Goal: Task Accomplishment & Management: Manage account settings

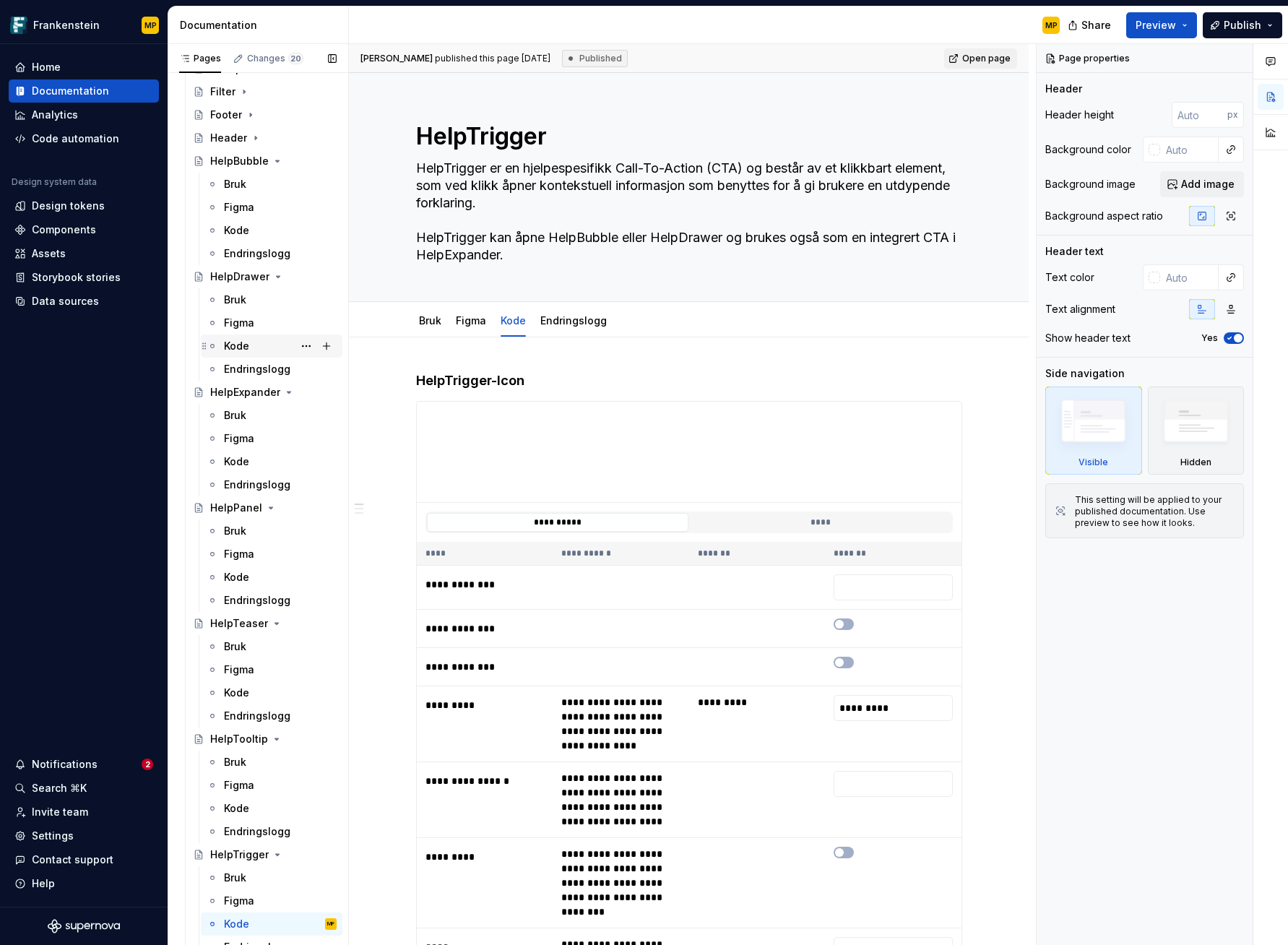
scroll to position [784, 0]
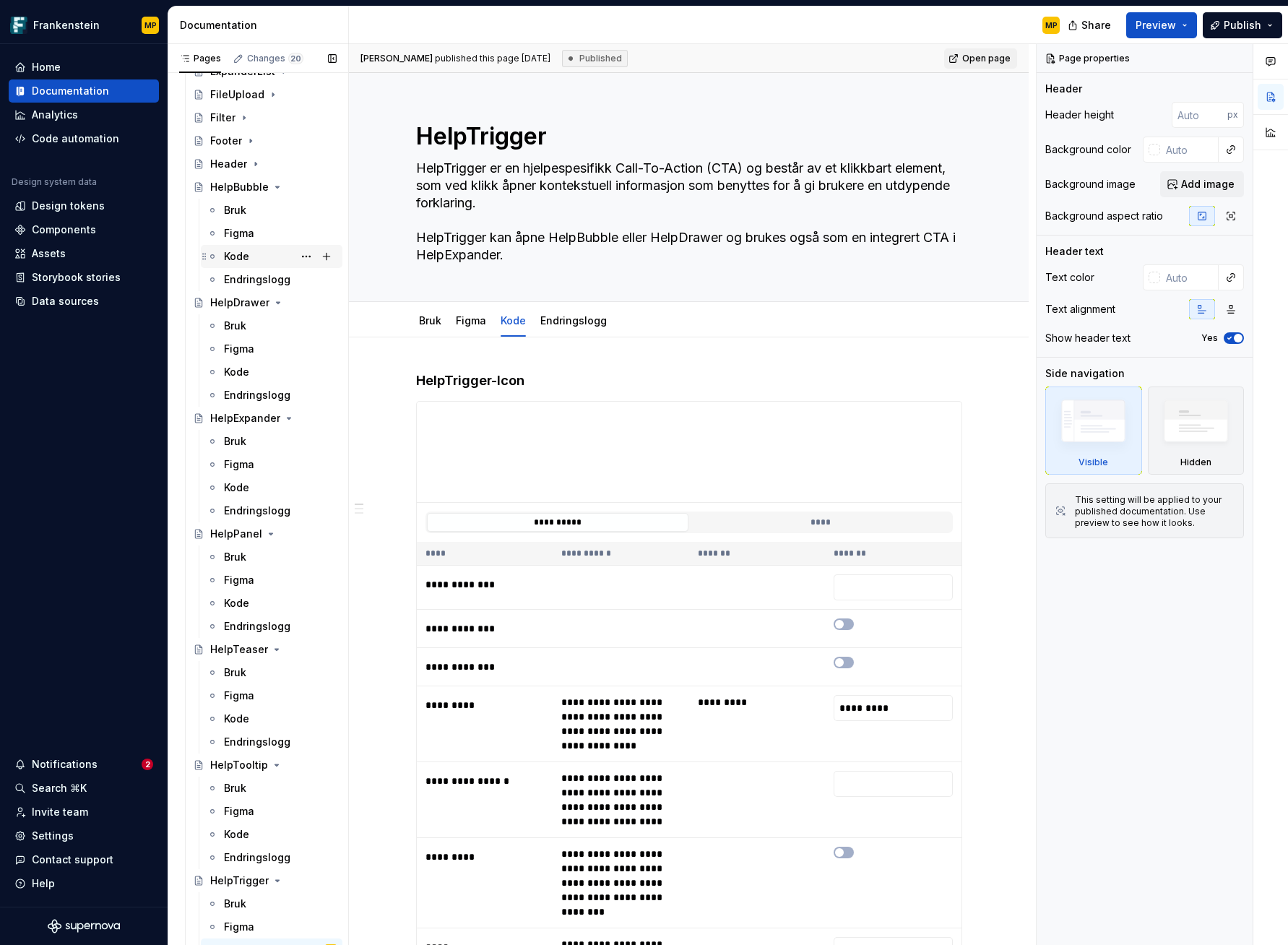
click at [254, 258] on div "Kode" at bounding box center [280, 256] width 112 height 20
type textarea "*"
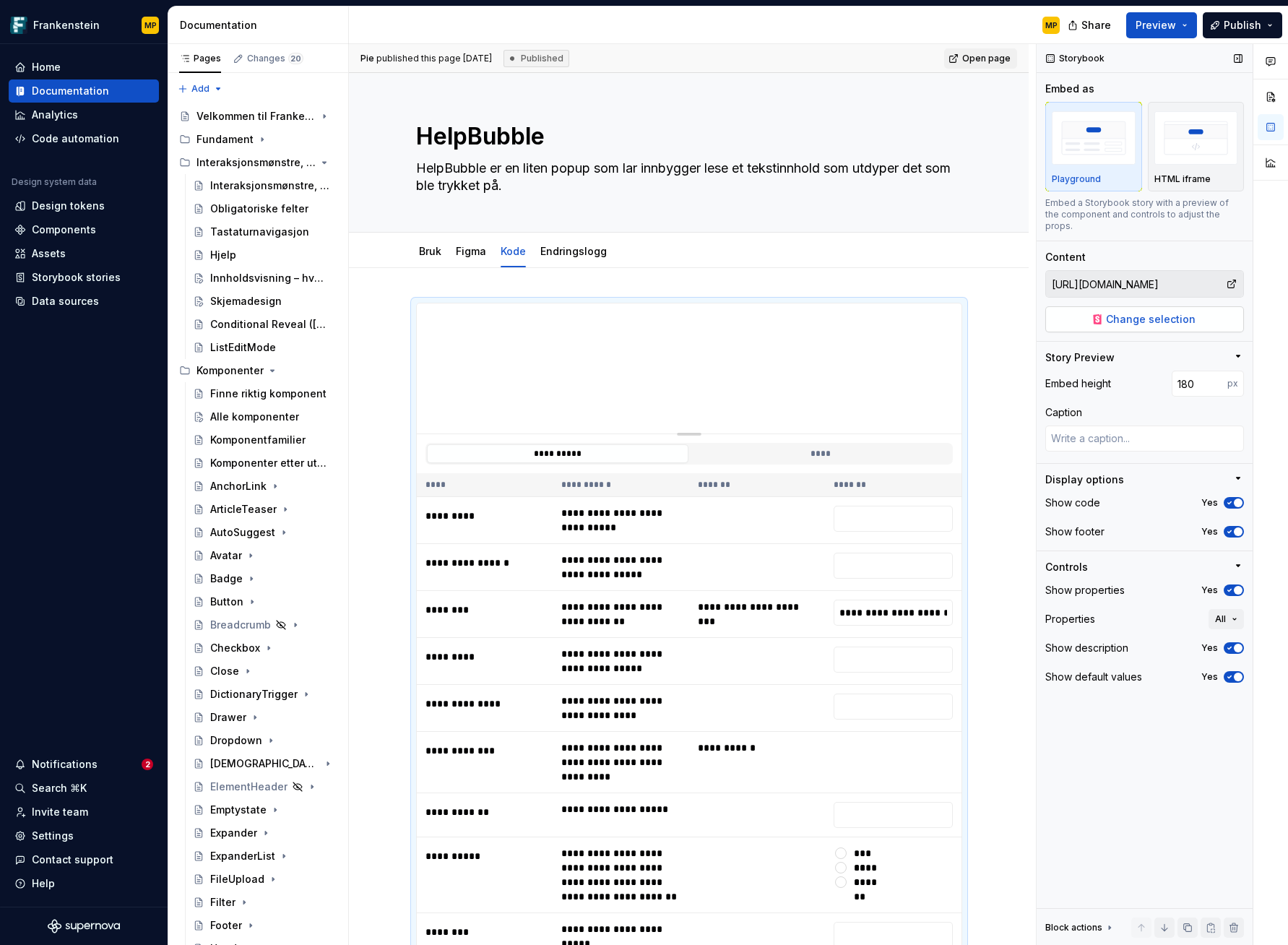
click at [1134, 312] on span "Change selection" at bounding box center [1150, 319] width 90 height 15
type textarea "*"
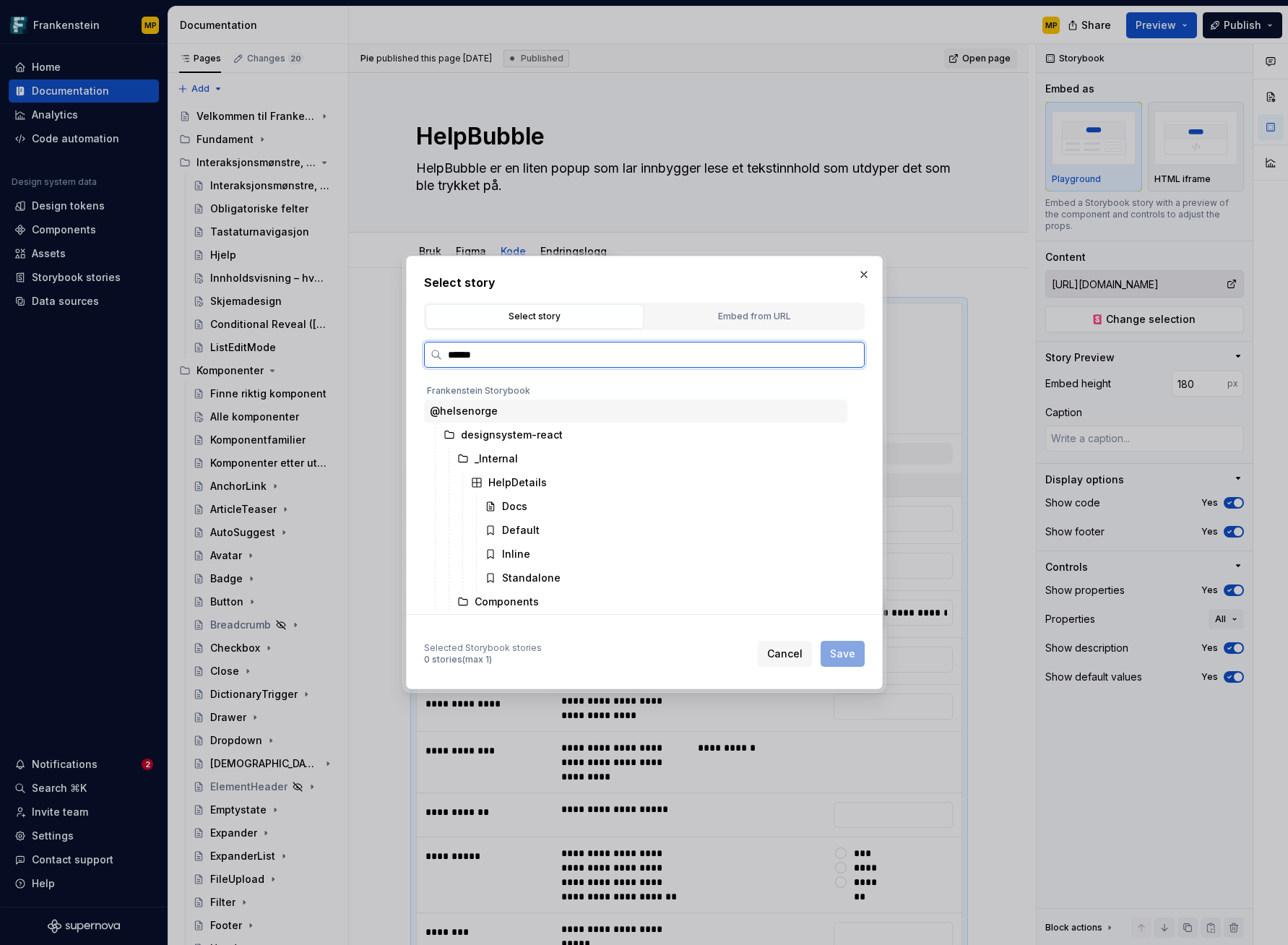
type input "*******"
click at [567, 533] on div "Default" at bounding box center [663, 531] width 369 height 23
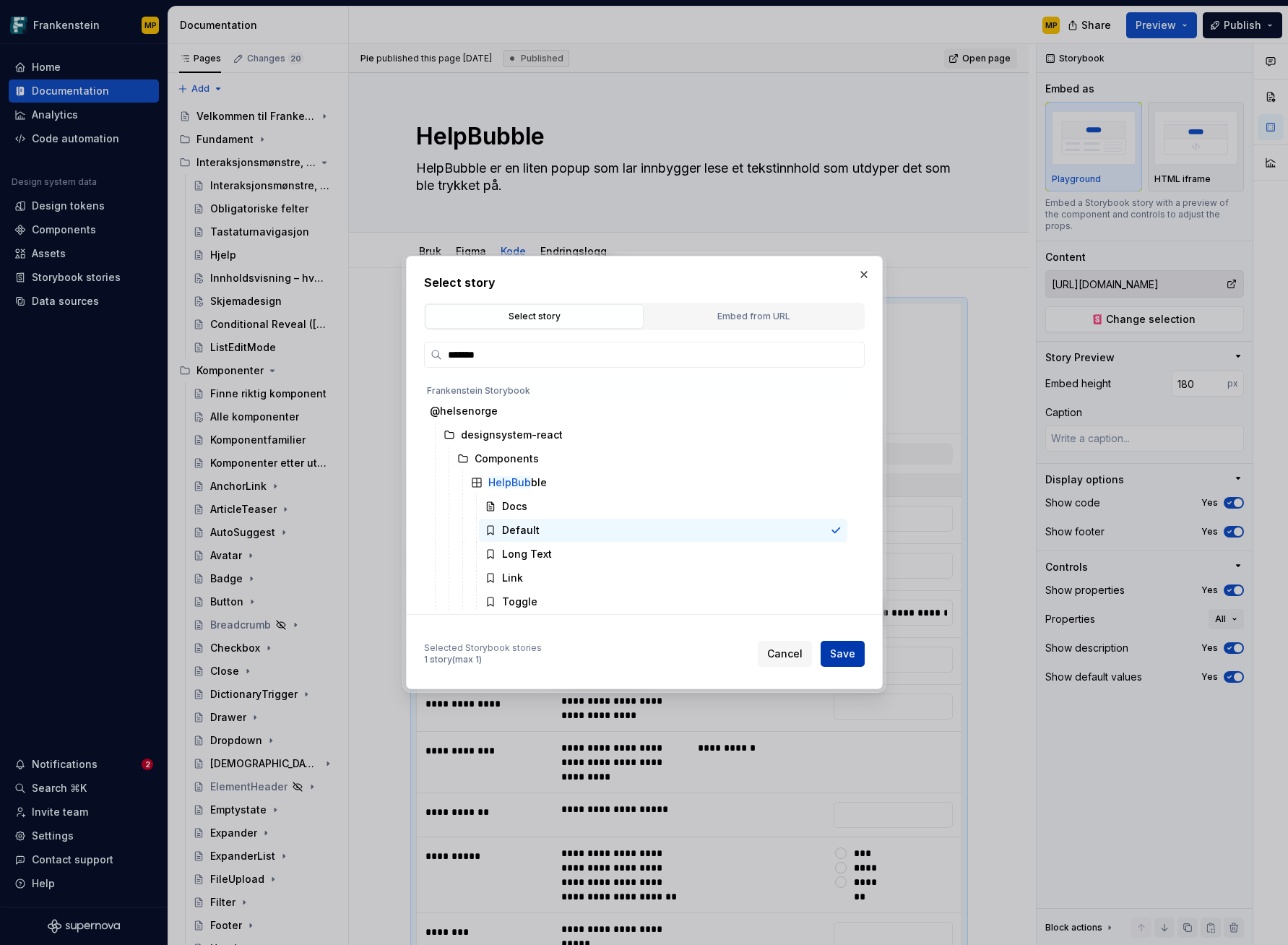
click at [849, 661] on button "Save" at bounding box center [843, 654] width 45 height 26
type textarea "*"
type input "@helsenorge / designsystem-react / Components / HelpBubble / Default"
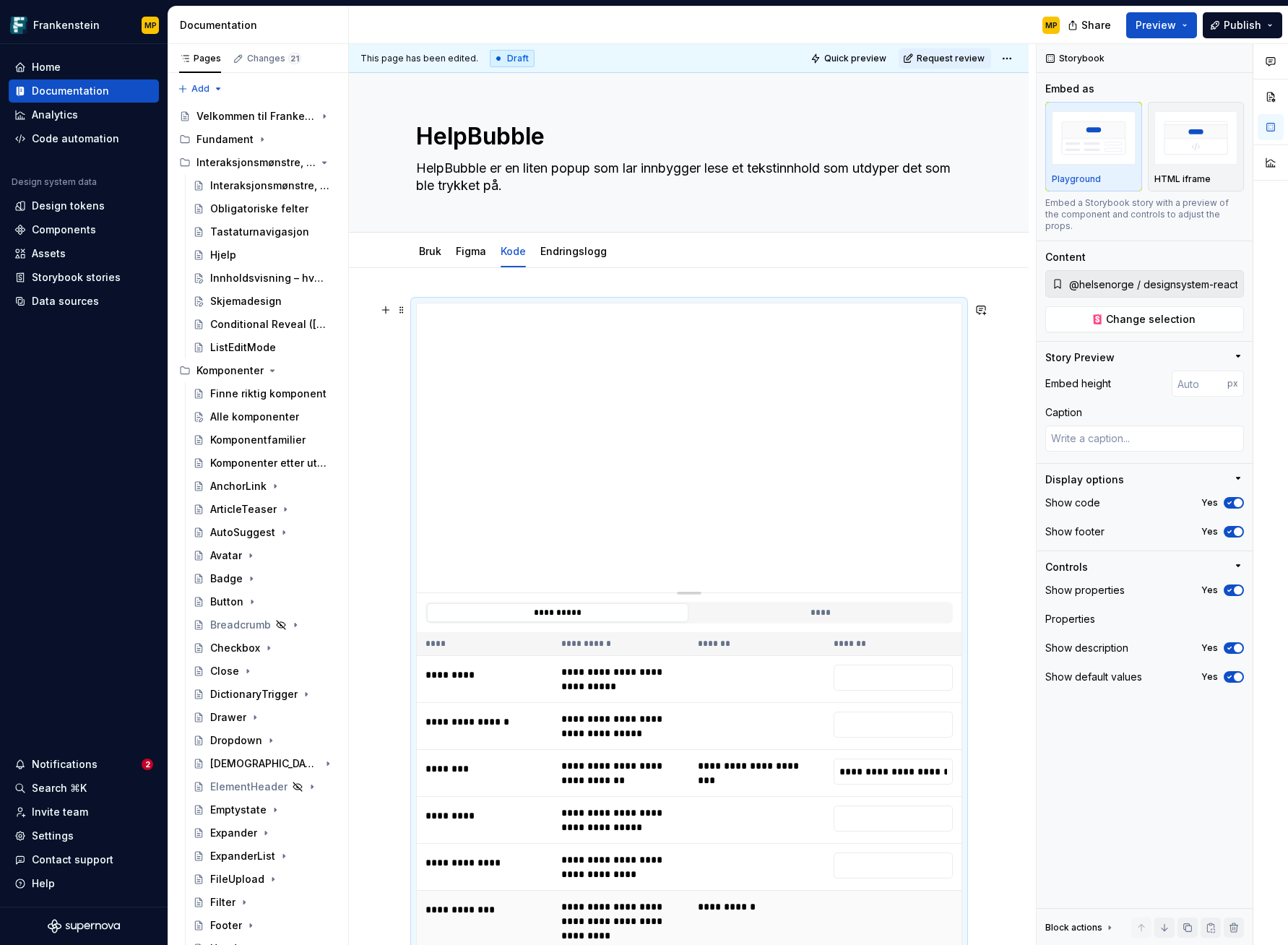
scroll to position [259, 0]
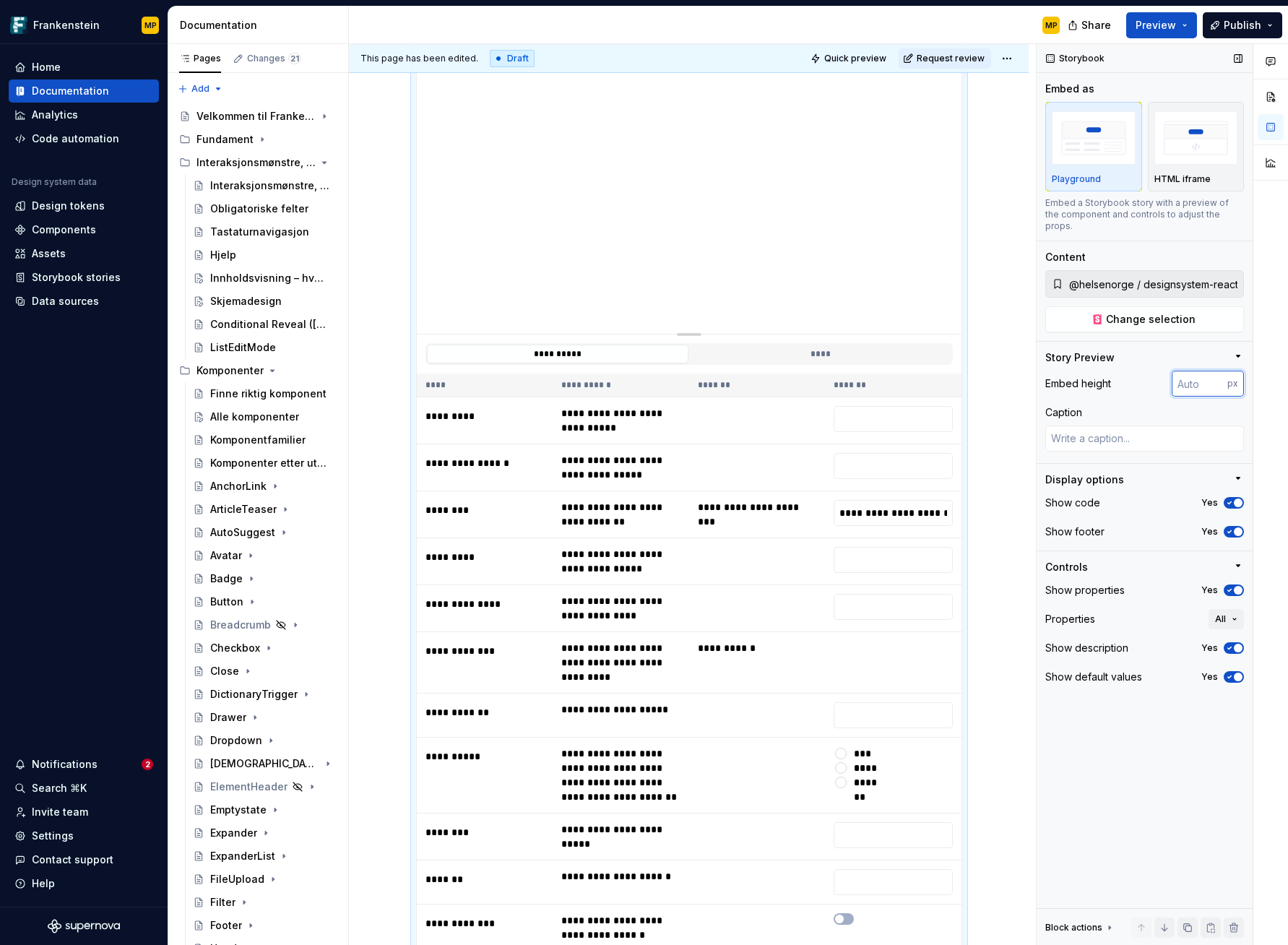
click at [1186, 378] on input "number" at bounding box center [1199, 383] width 55 height 26
type input "180"
click at [1191, 777] on div "Storybook Embed as Playground HTML iframe Embed a Storybook story with a previe…" at bounding box center [1145, 495] width 216 height 901
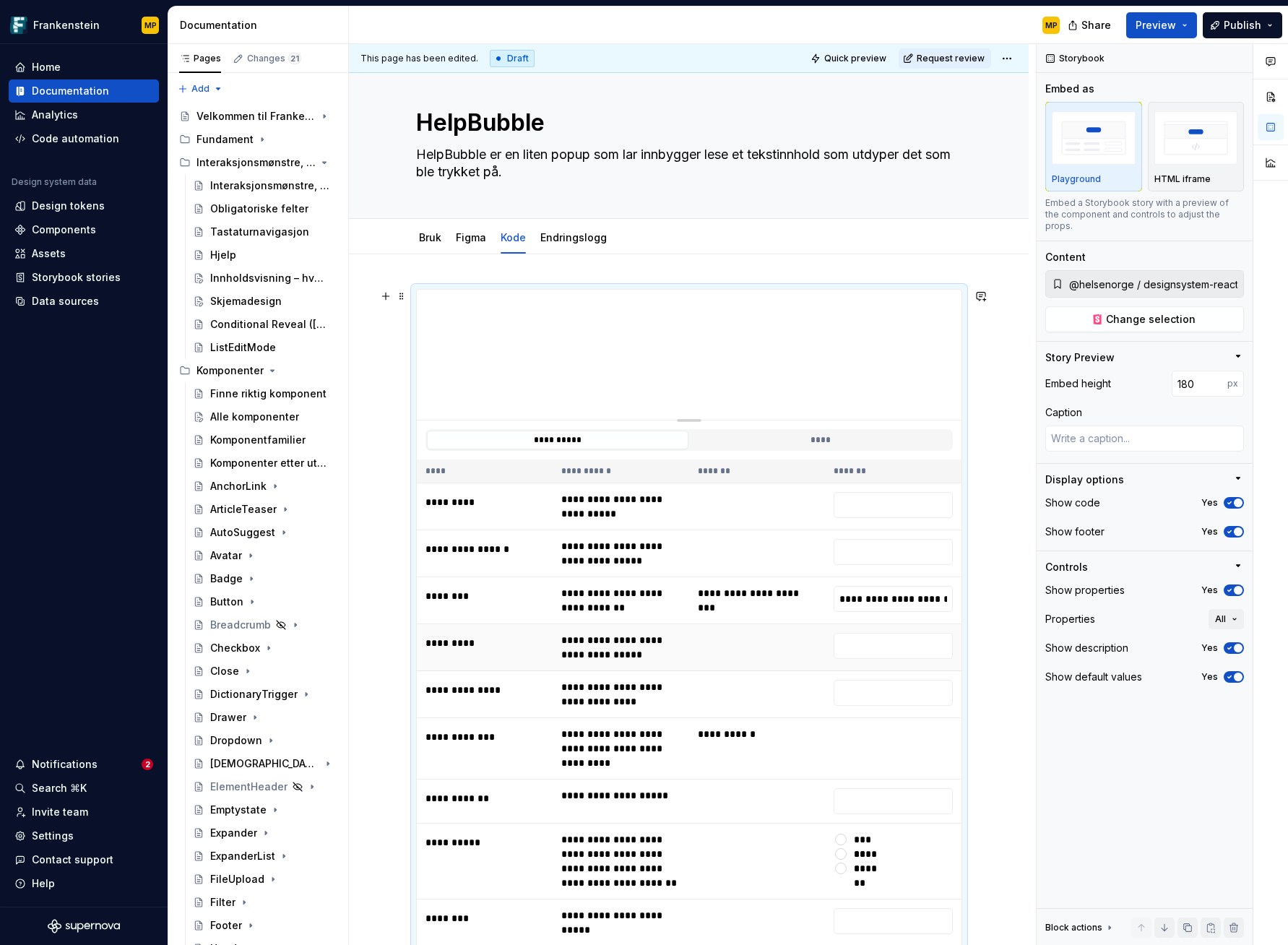
scroll to position [0, 0]
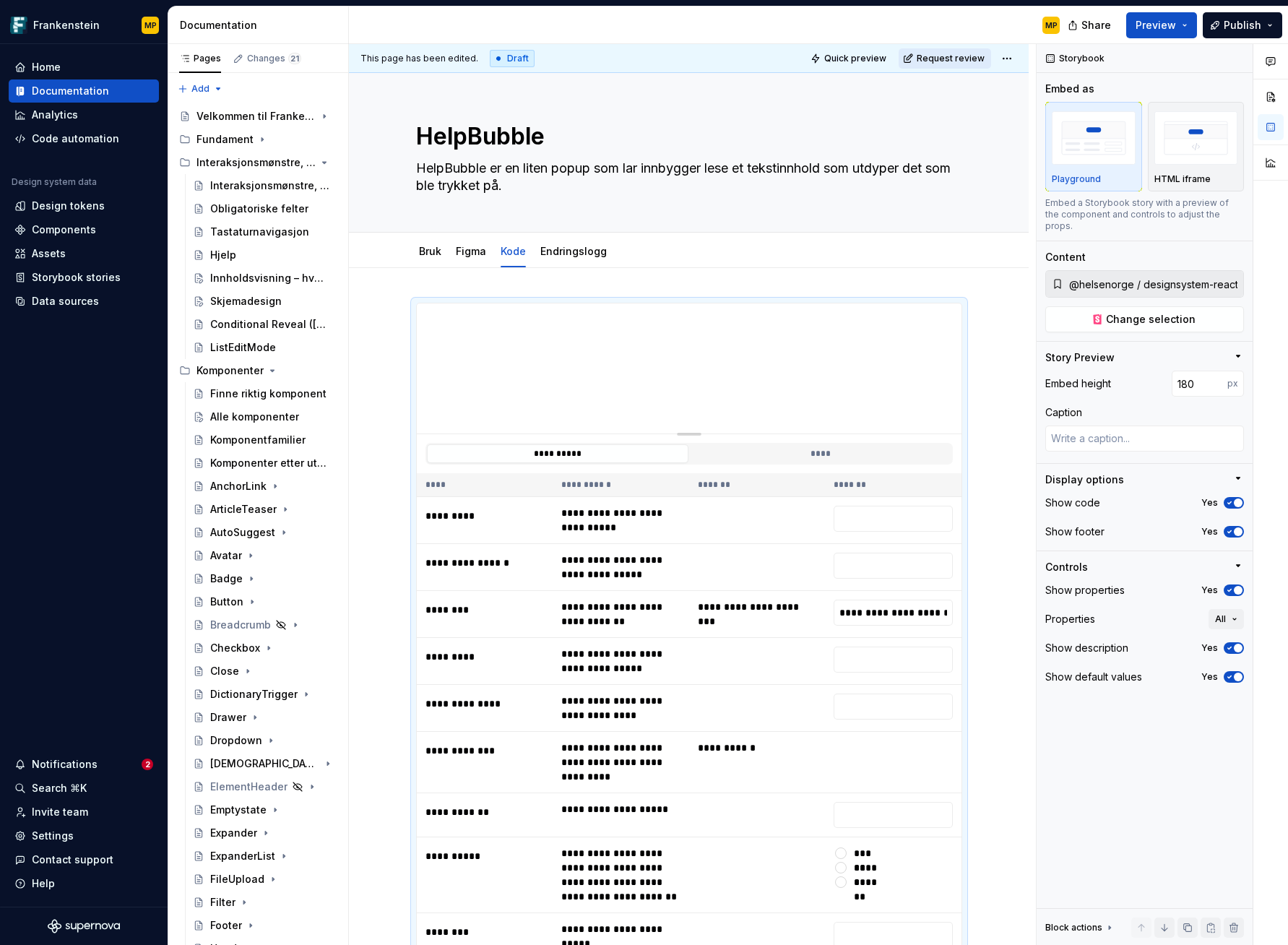
click at [952, 58] on span "Request review" at bounding box center [951, 58] width 68 height 12
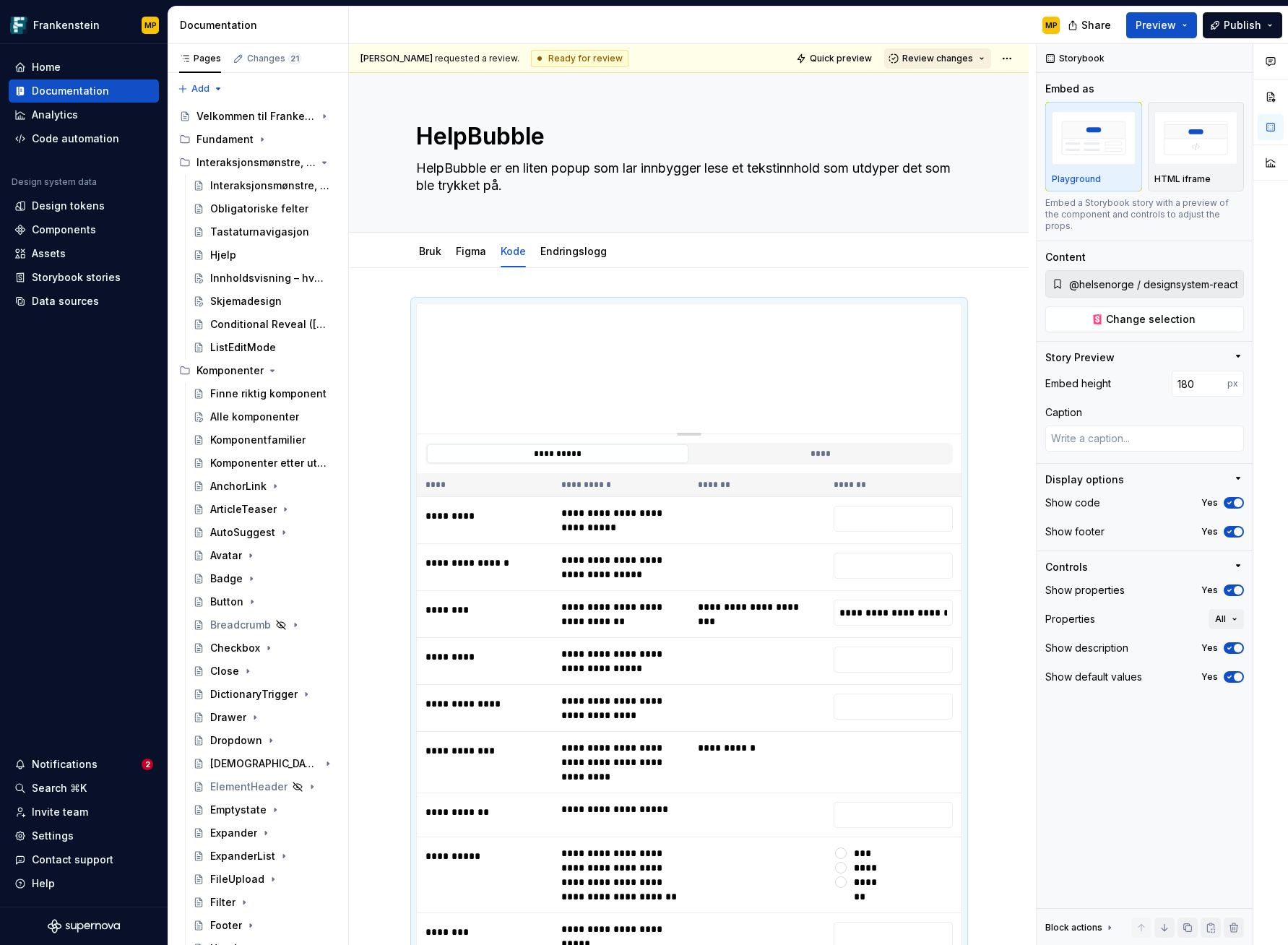
click at [946, 58] on span "Review changes" at bounding box center [937, 58] width 71 height 12
click at [946, 81] on div "Approve" at bounding box center [977, 86] width 127 height 15
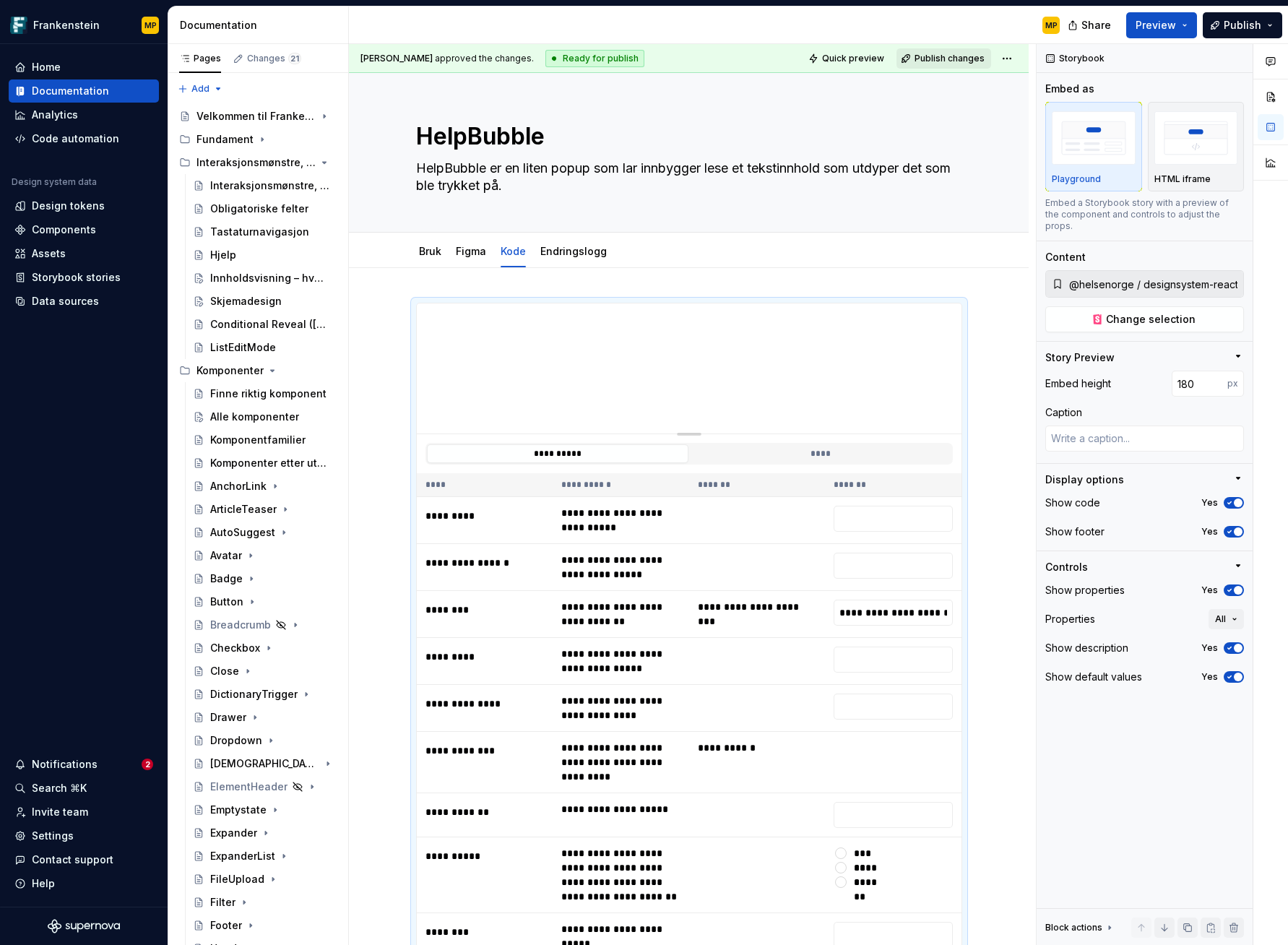
click at [948, 54] on span "Publish changes" at bounding box center [950, 58] width 70 height 12
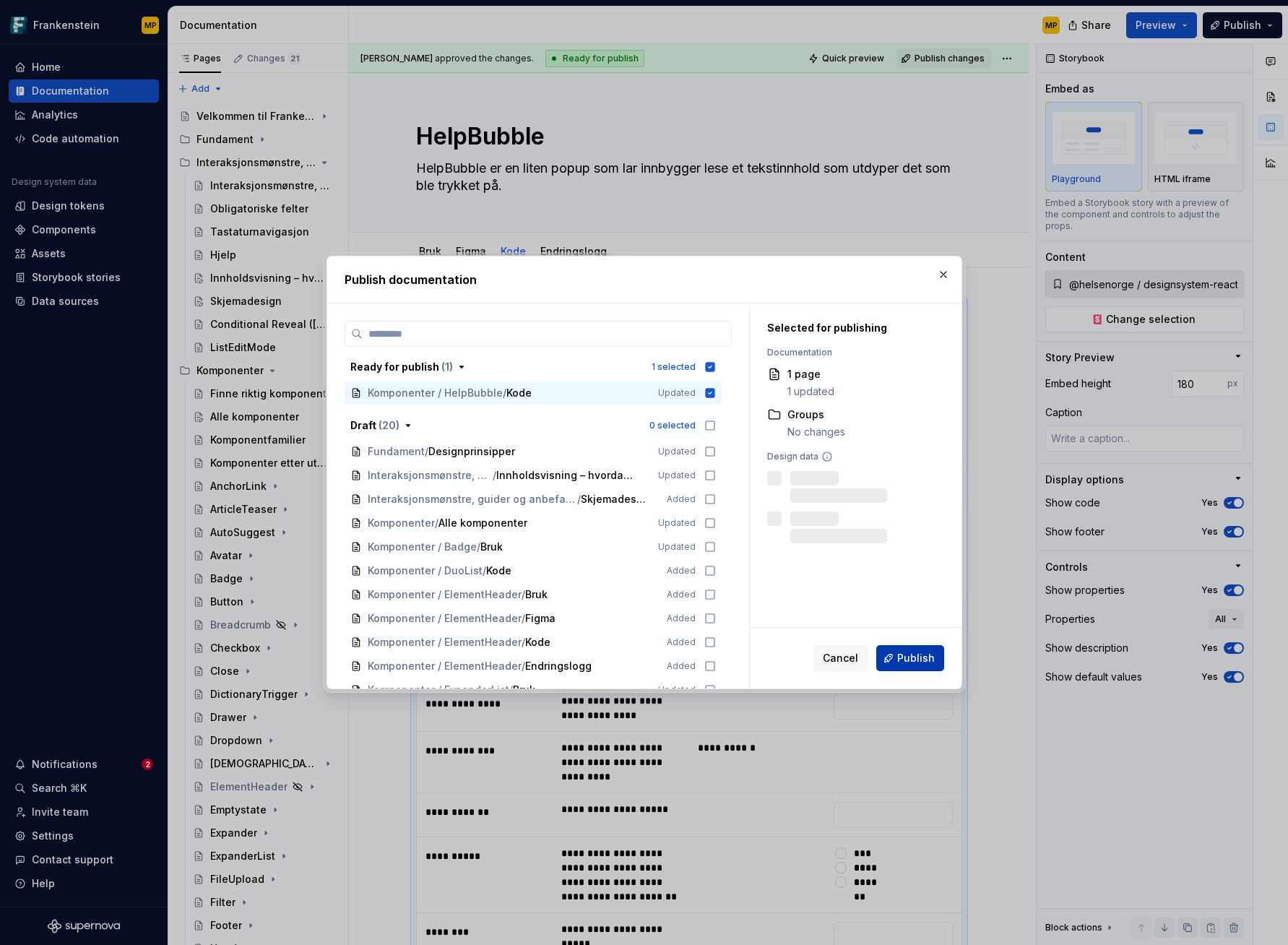
click at [912, 657] on span "Publish" at bounding box center [916, 657] width 38 height 15
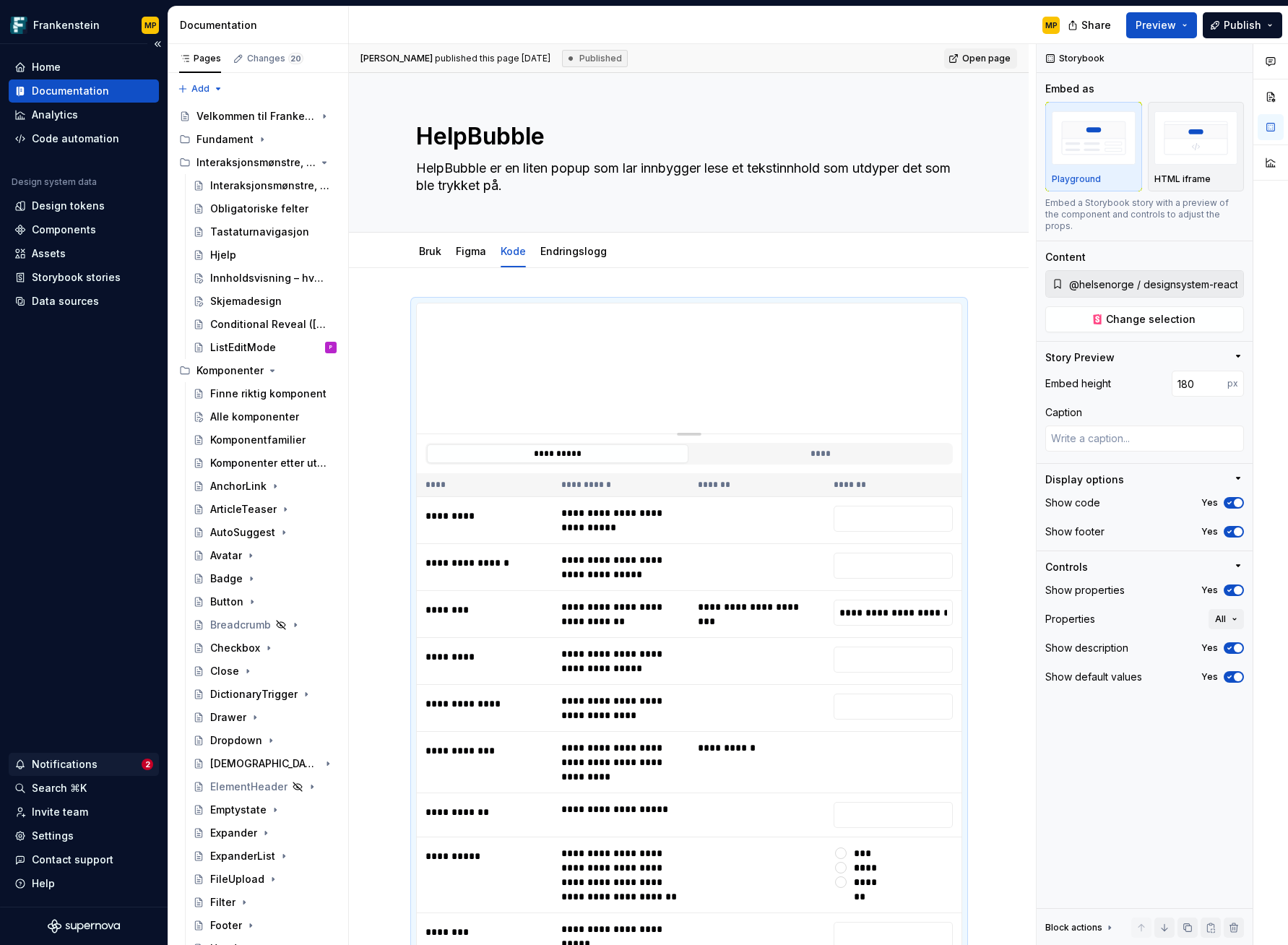
click at [107, 760] on div "Notifications" at bounding box center [77, 764] width 127 height 15
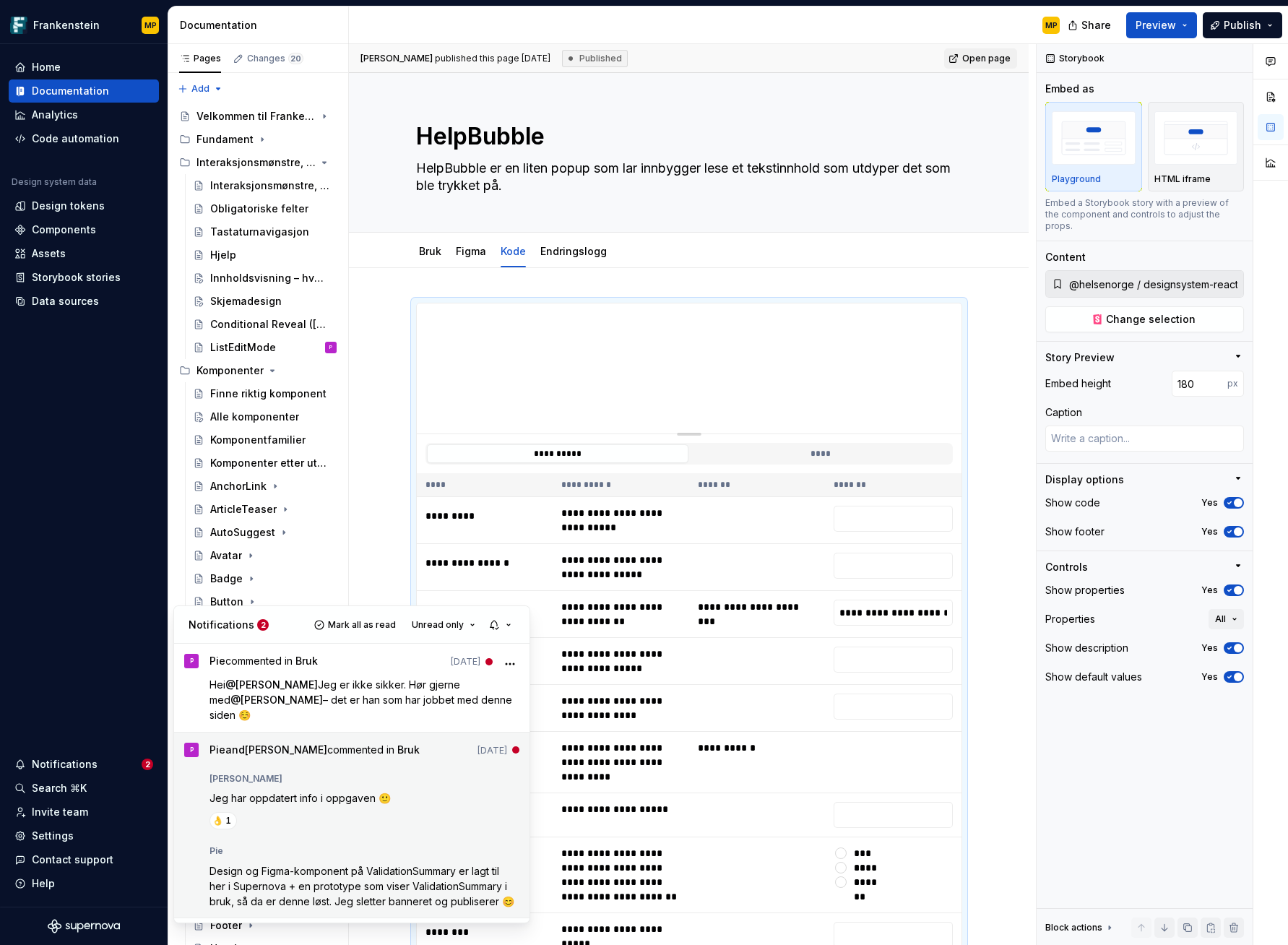
click at [429, 819] on div "[PERSON_NAME] Jeg har oppdatert info i oppgaven 🙂 👌 1 Pie Design og Figma-kompo…" at bounding box center [364, 837] width 311 height 140
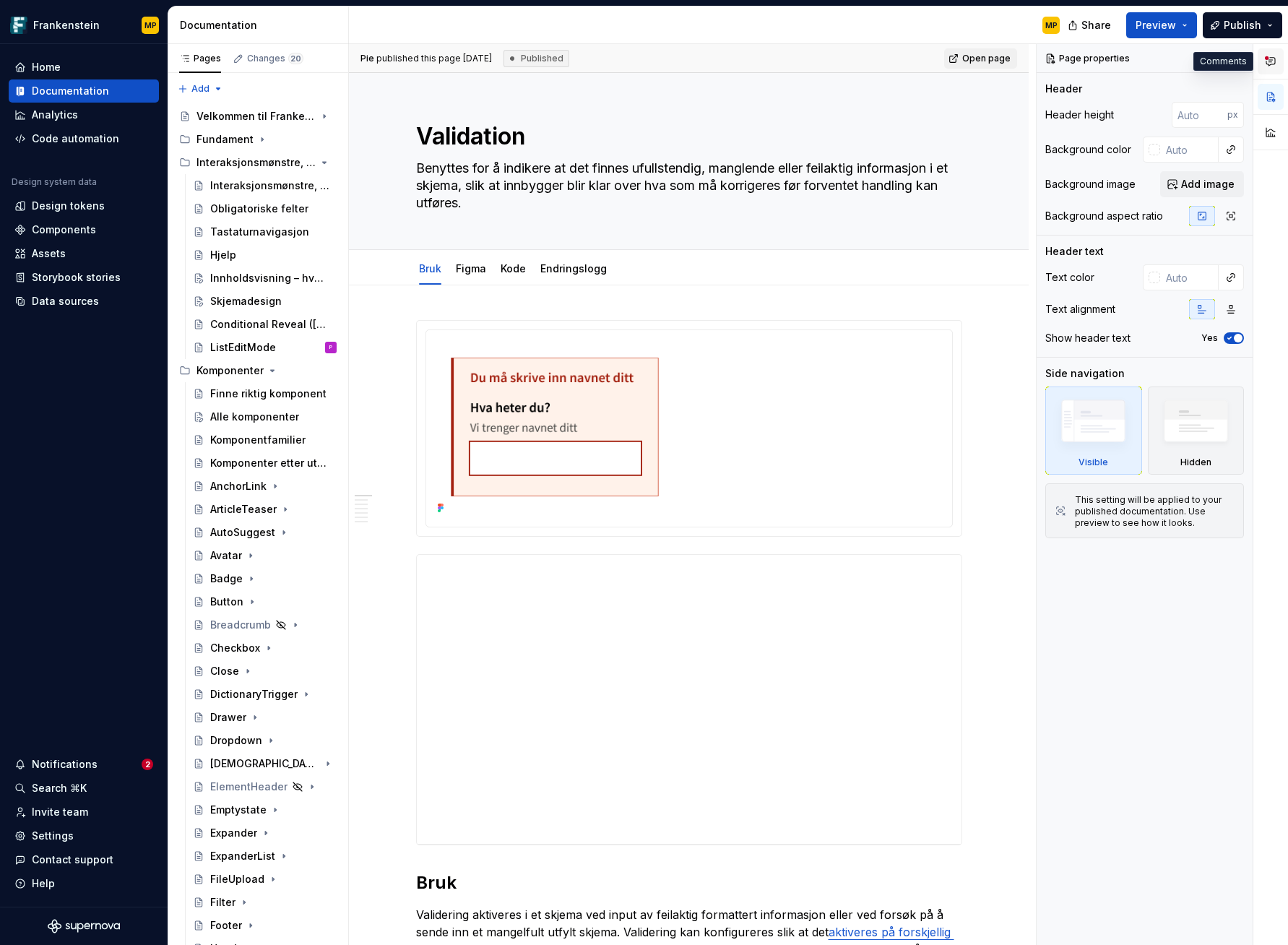
click at [1270, 68] on button "button" at bounding box center [1271, 61] width 26 height 26
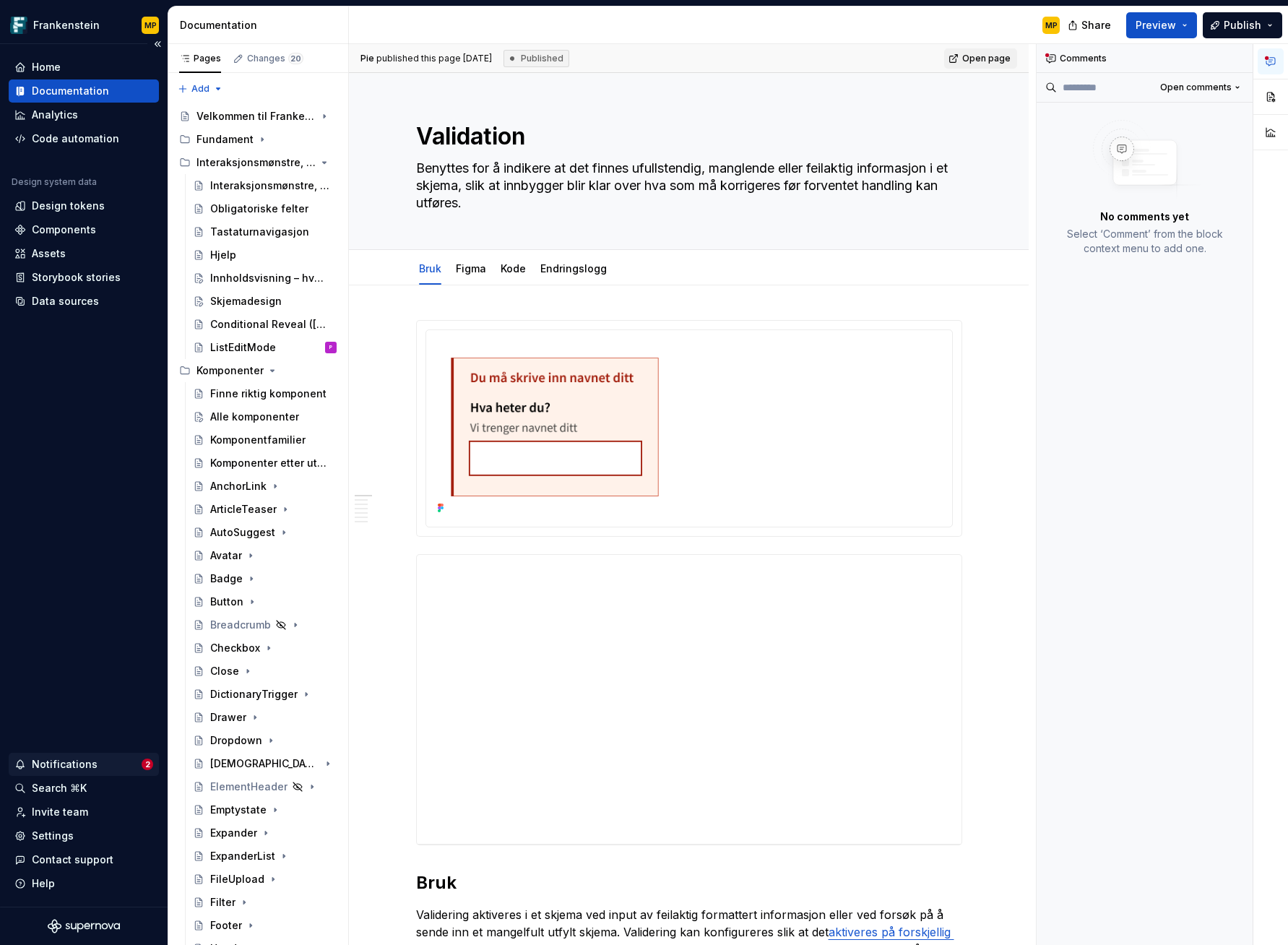
click at [99, 766] on div "Notifications" at bounding box center [77, 764] width 127 height 15
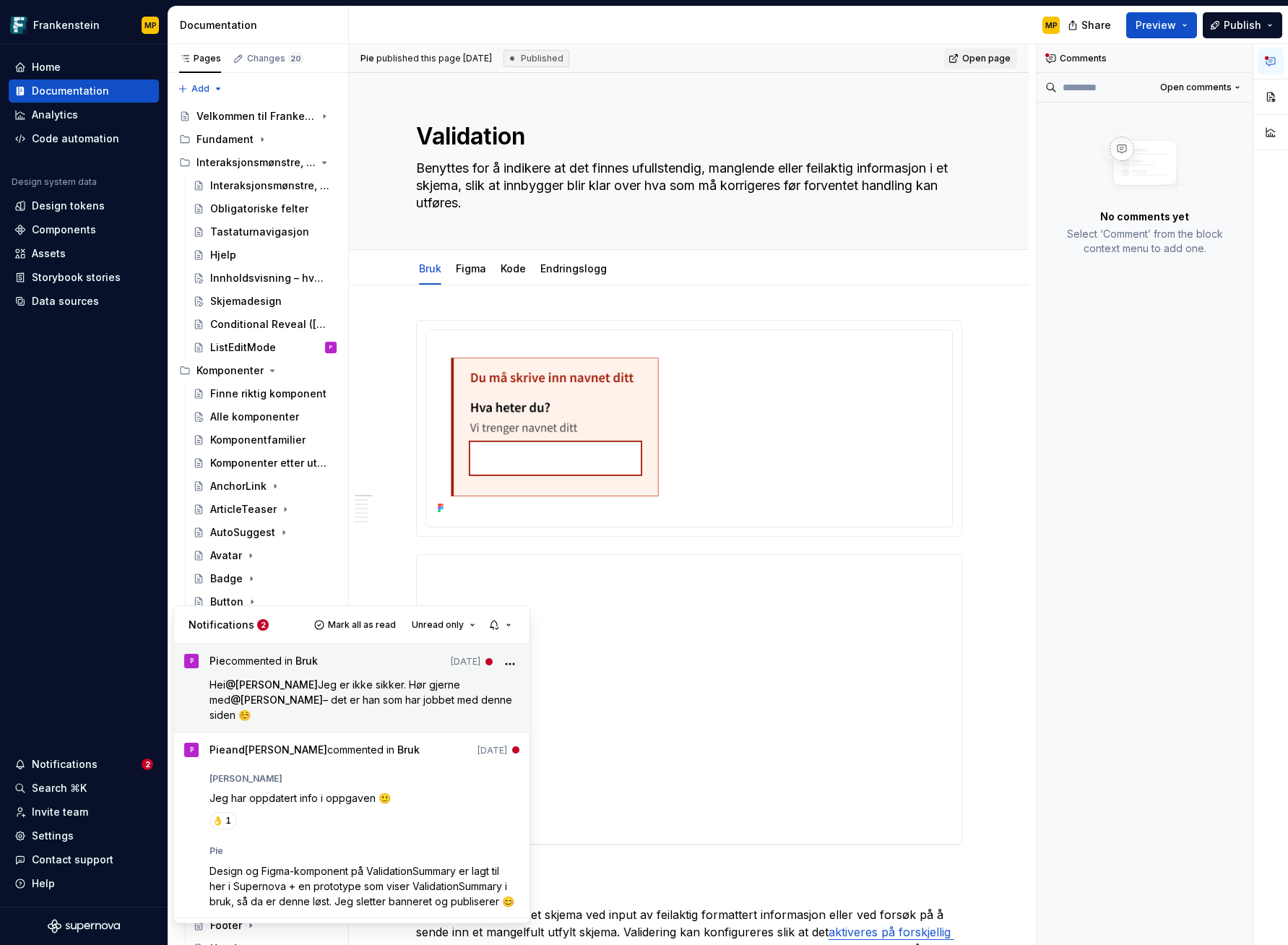
click at [376, 687] on span "Jeg er ikke sikker. Hør gjerne med" at bounding box center [336, 692] width 254 height 27
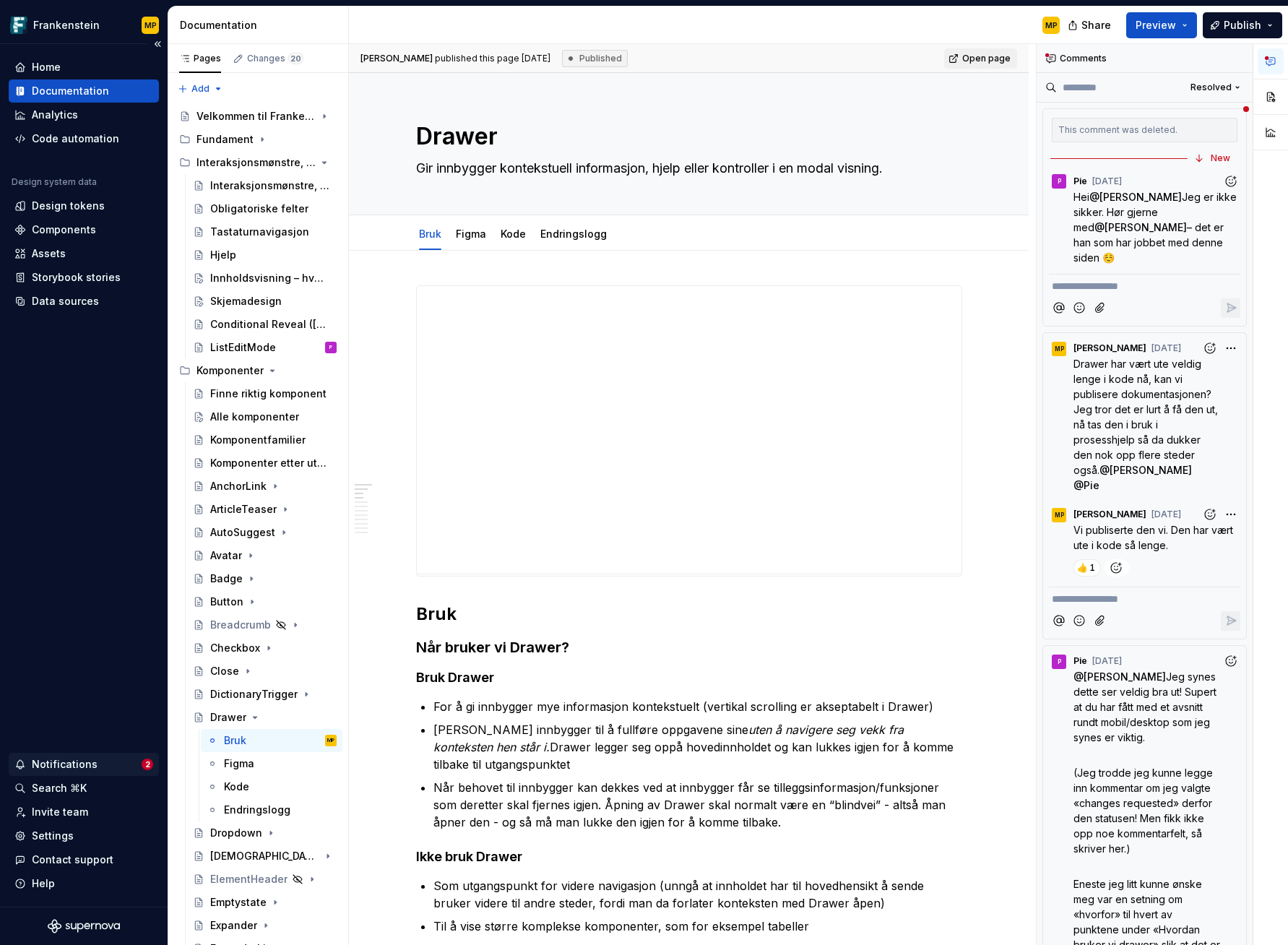
click at [77, 757] on div "Notifications" at bounding box center [65, 764] width 66 height 15
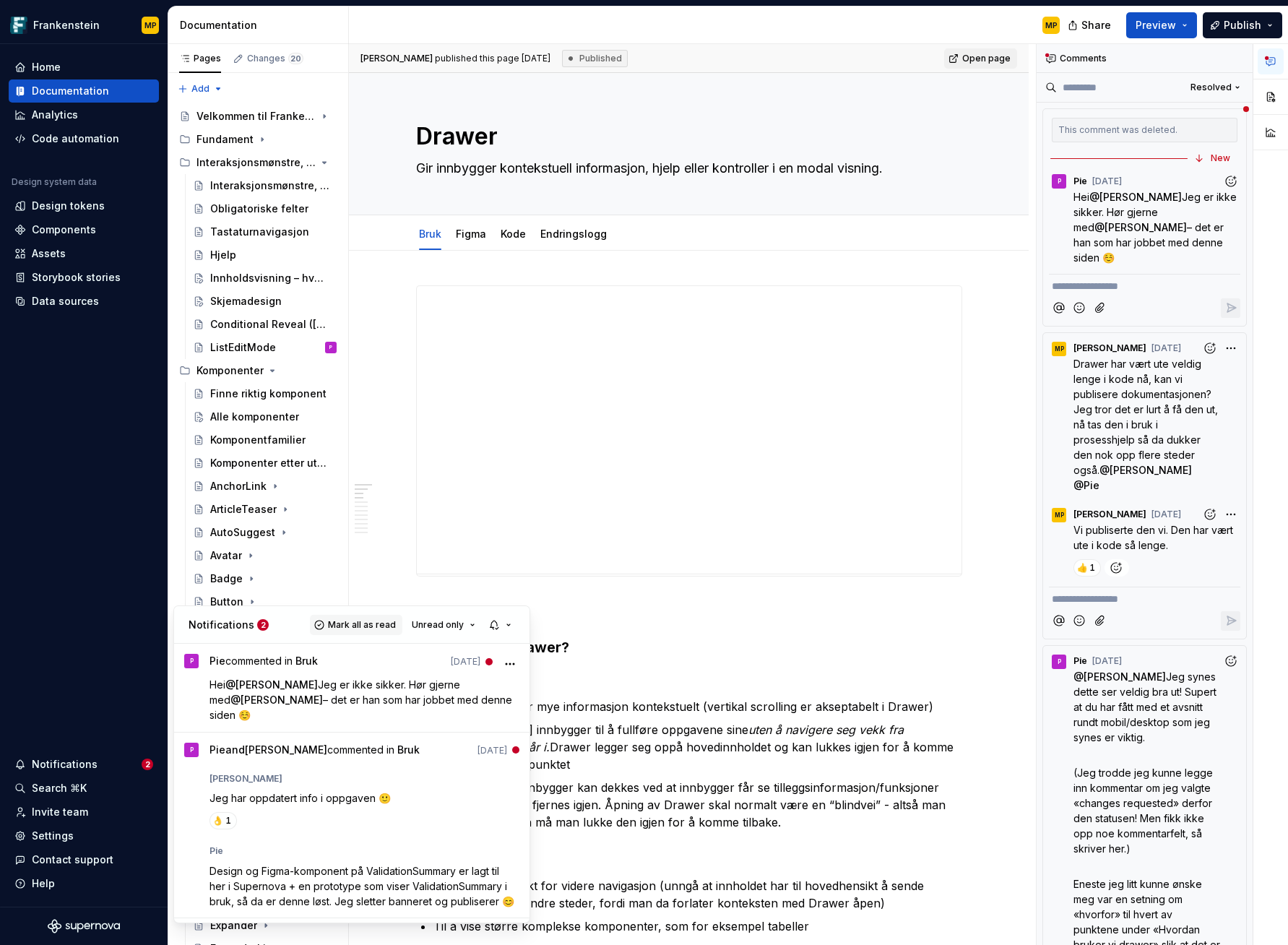
click at [343, 625] on span "Mark all as read" at bounding box center [362, 625] width 68 height 12
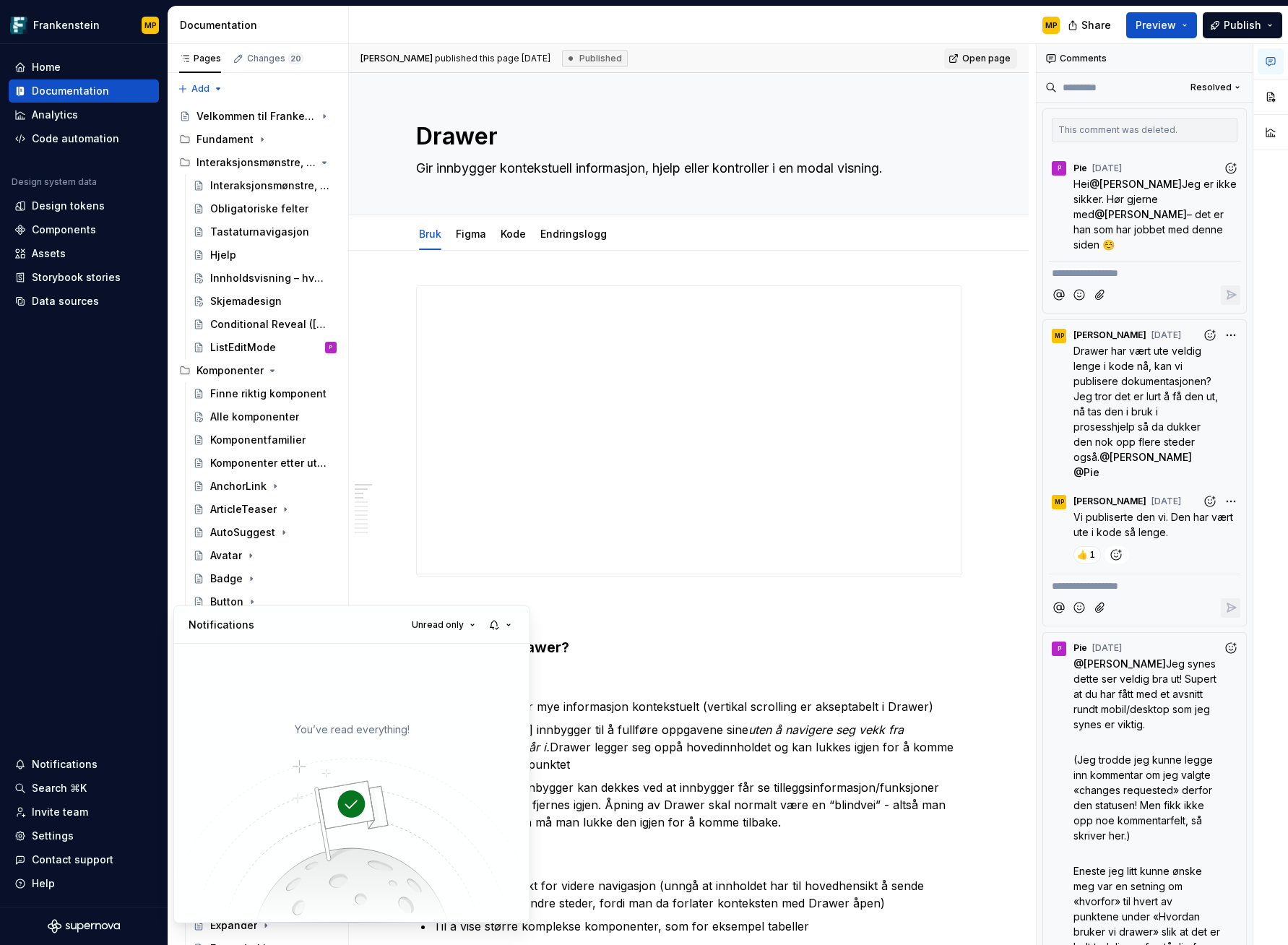
click at [104, 519] on html "Frankenstein MP Home Documentation Analytics Code automation Design system data…" at bounding box center [644, 472] width 1288 height 945
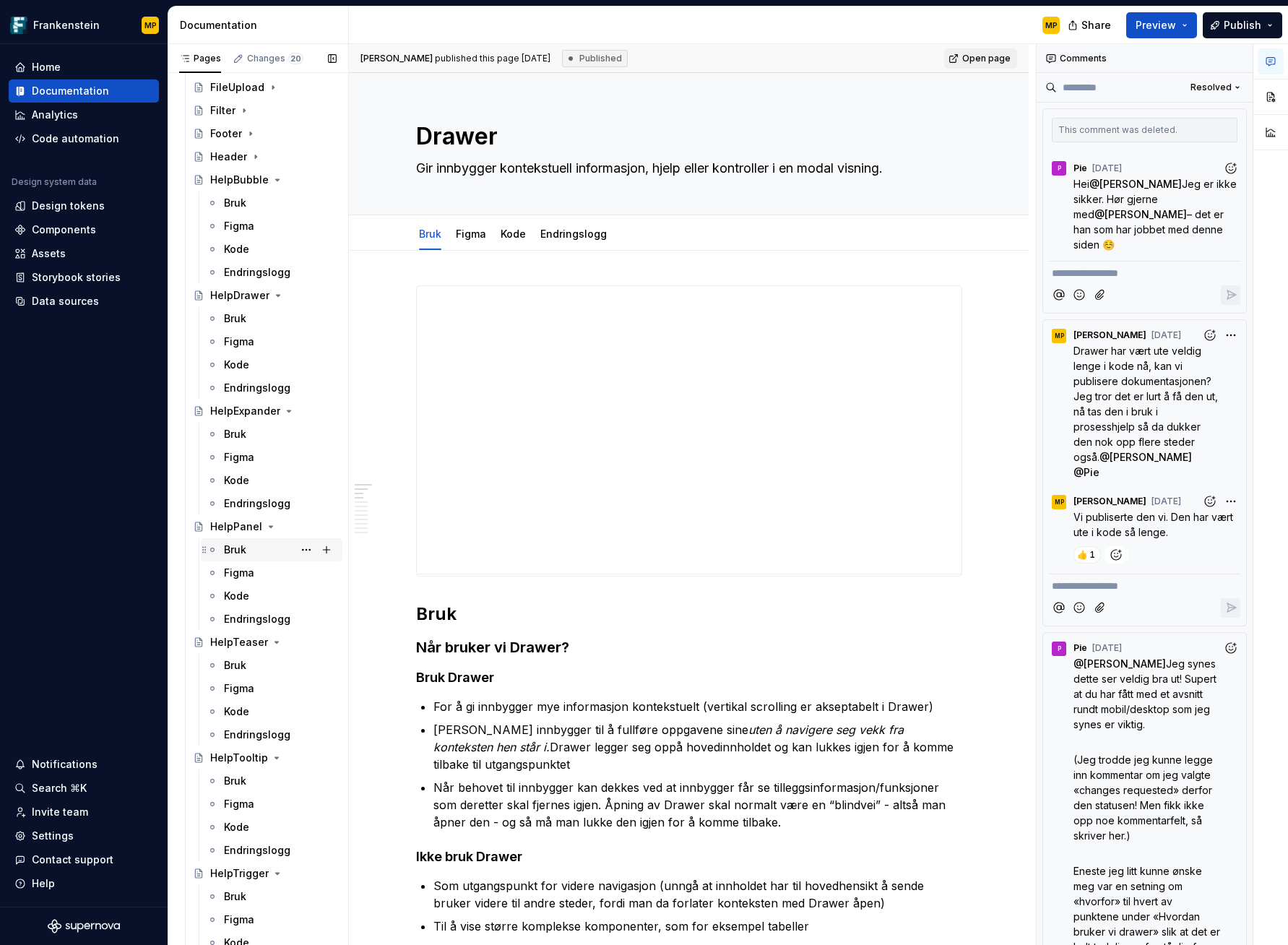
scroll to position [964, 0]
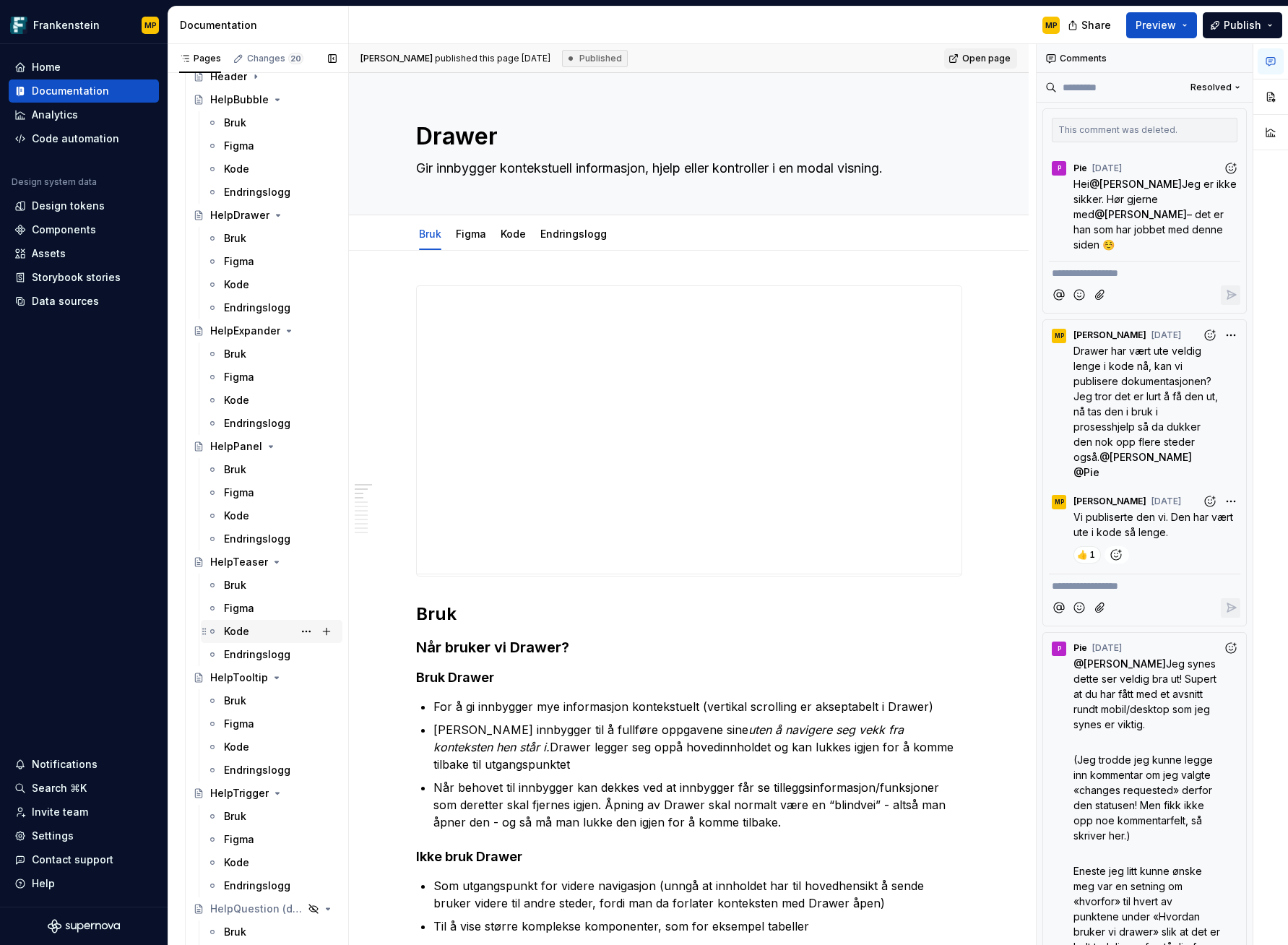
click at [255, 630] on div "Kode" at bounding box center [280, 631] width 112 height 20
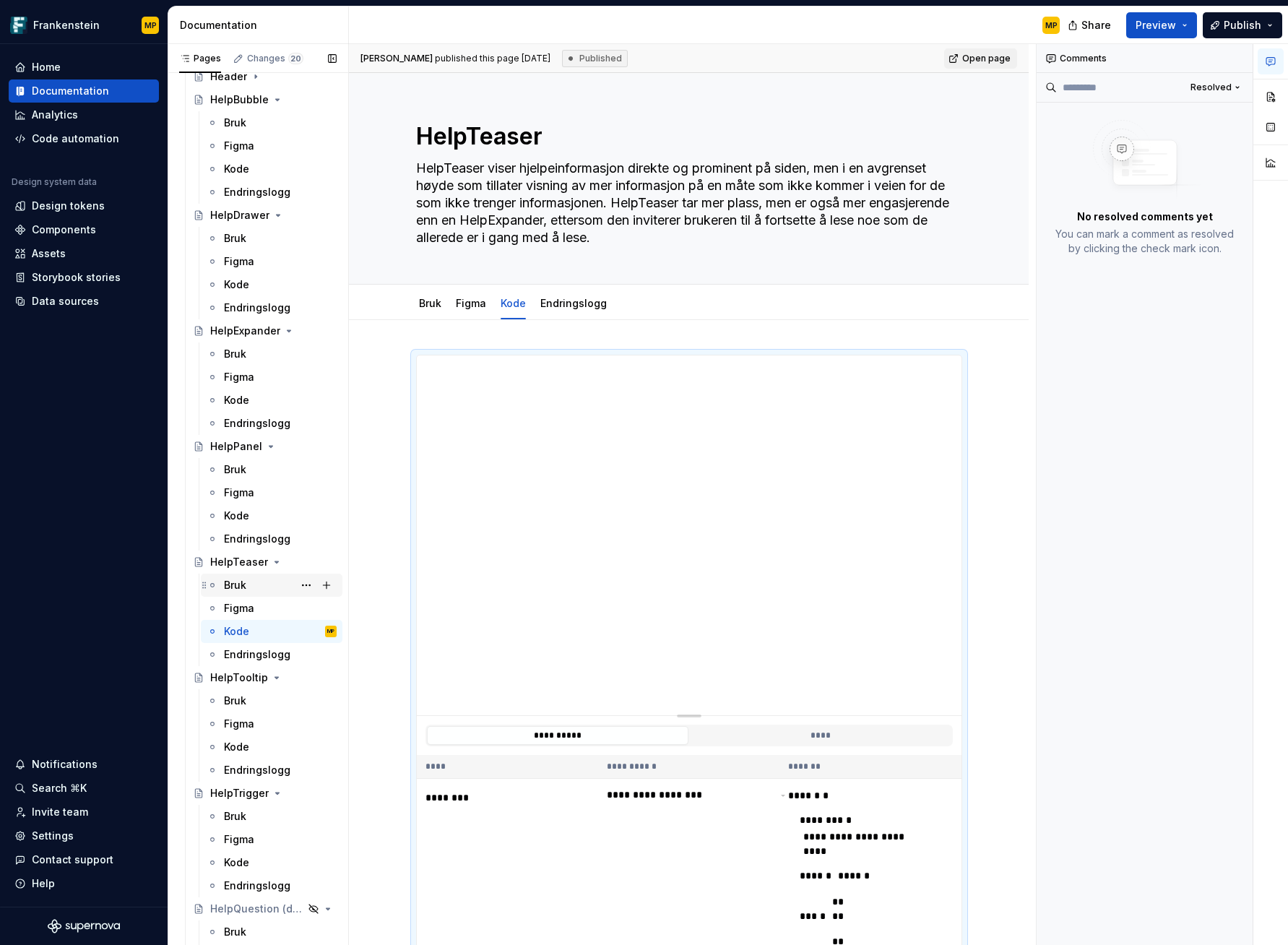
click at [246, 578] on div "Bruk" at bounding box center [234, 585] width 22 height 15
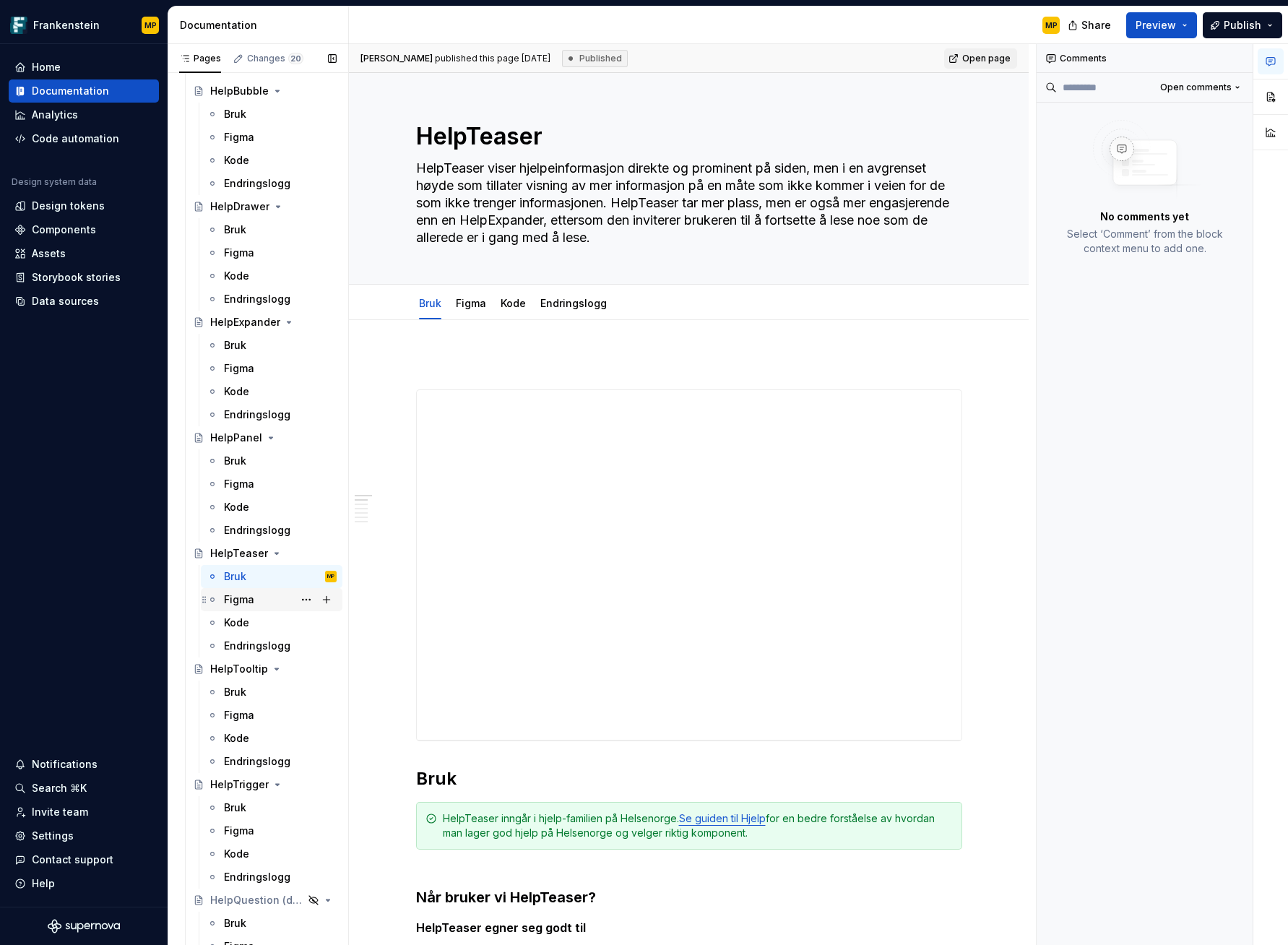
scroll to position [1139, 0]
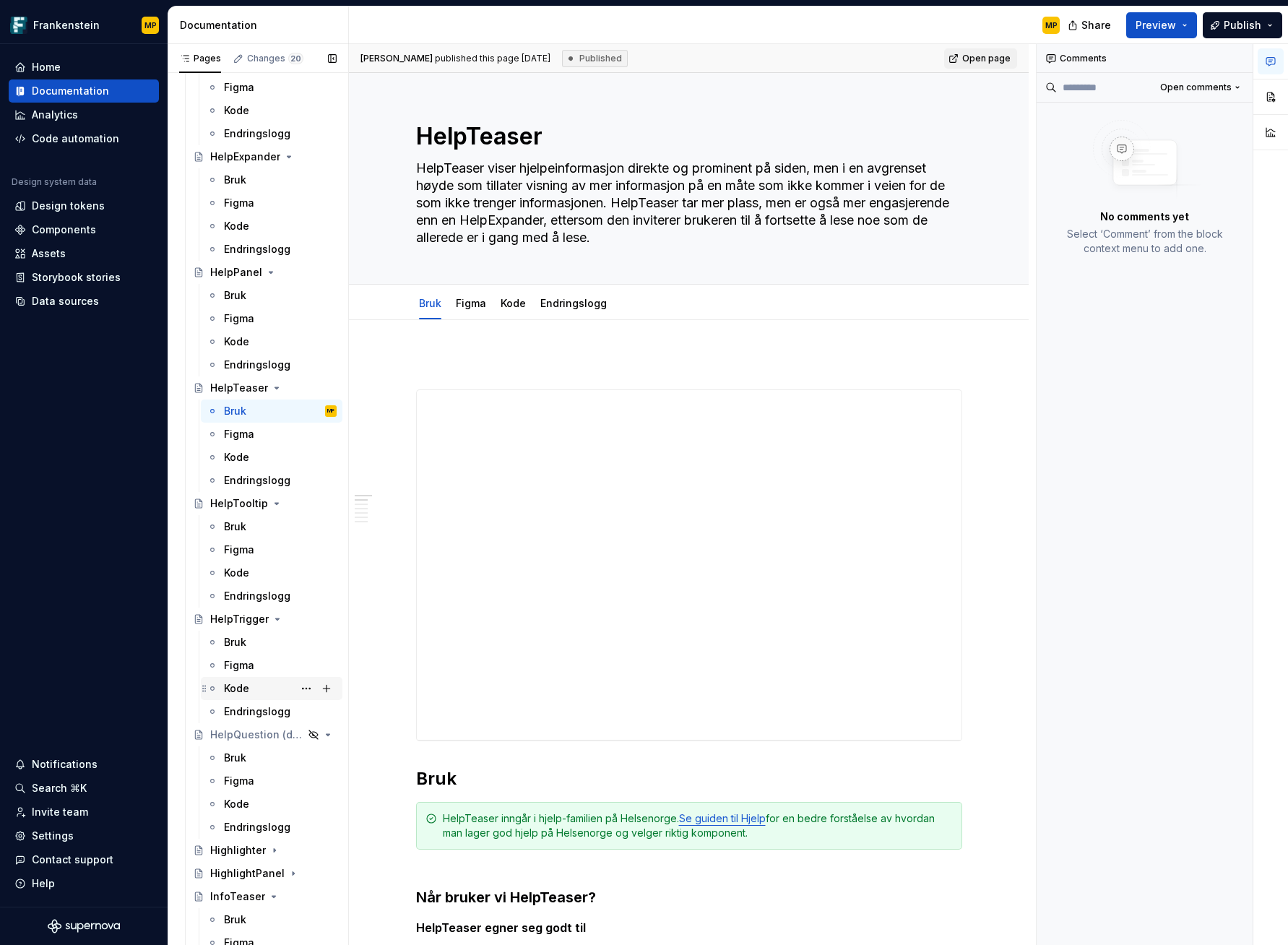
click at [257, 692] on div "Kode" at bounding box center [280, 688] width 112 height 20
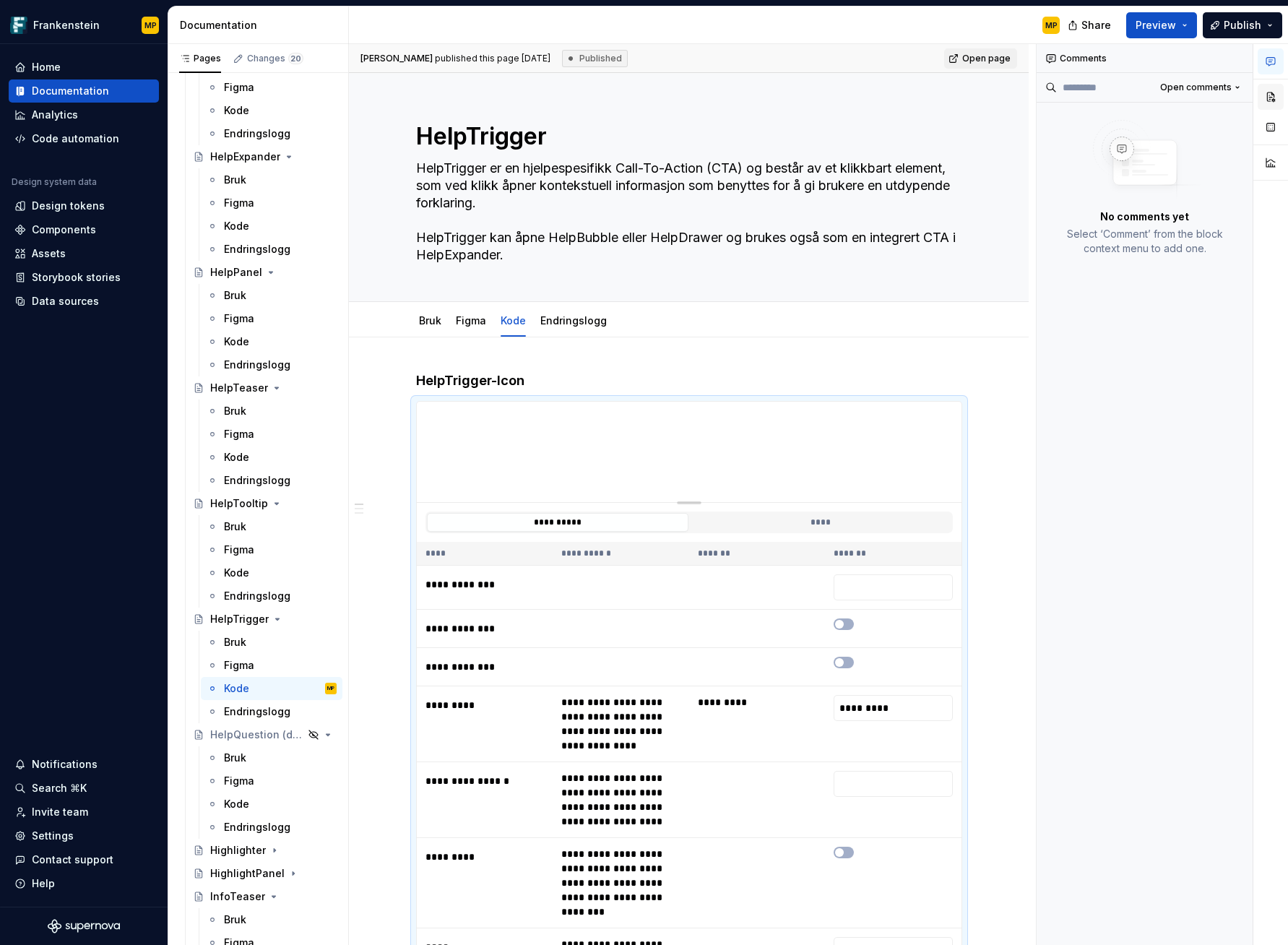
click at [1273, 96] on button "button" at bounding box center [1271, 97] width 26 height 26
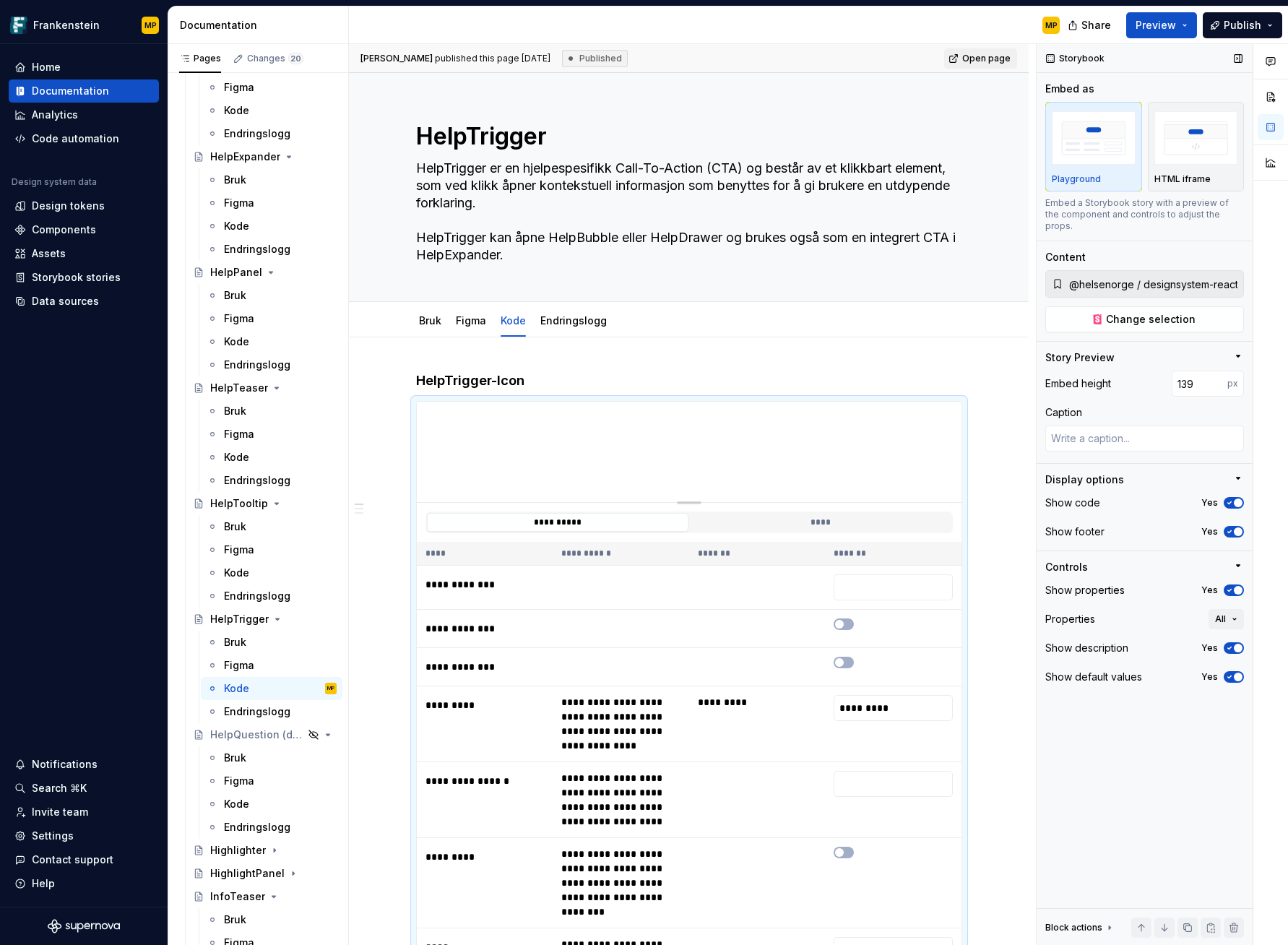
click at [1242, 526] on button "Yes" at bounding box center [1234, 532] width 20 height 12
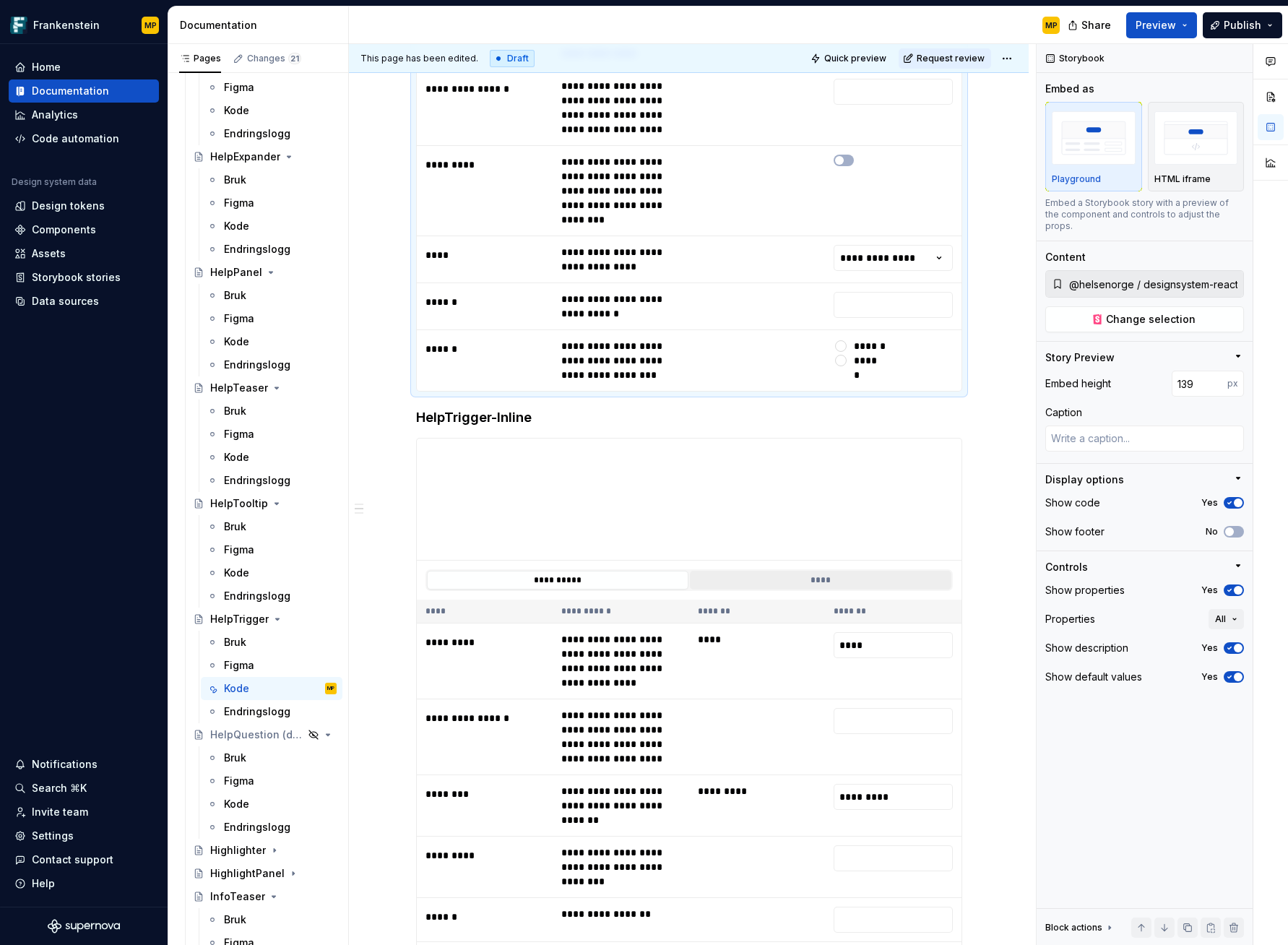
scroll to position [719, 0]
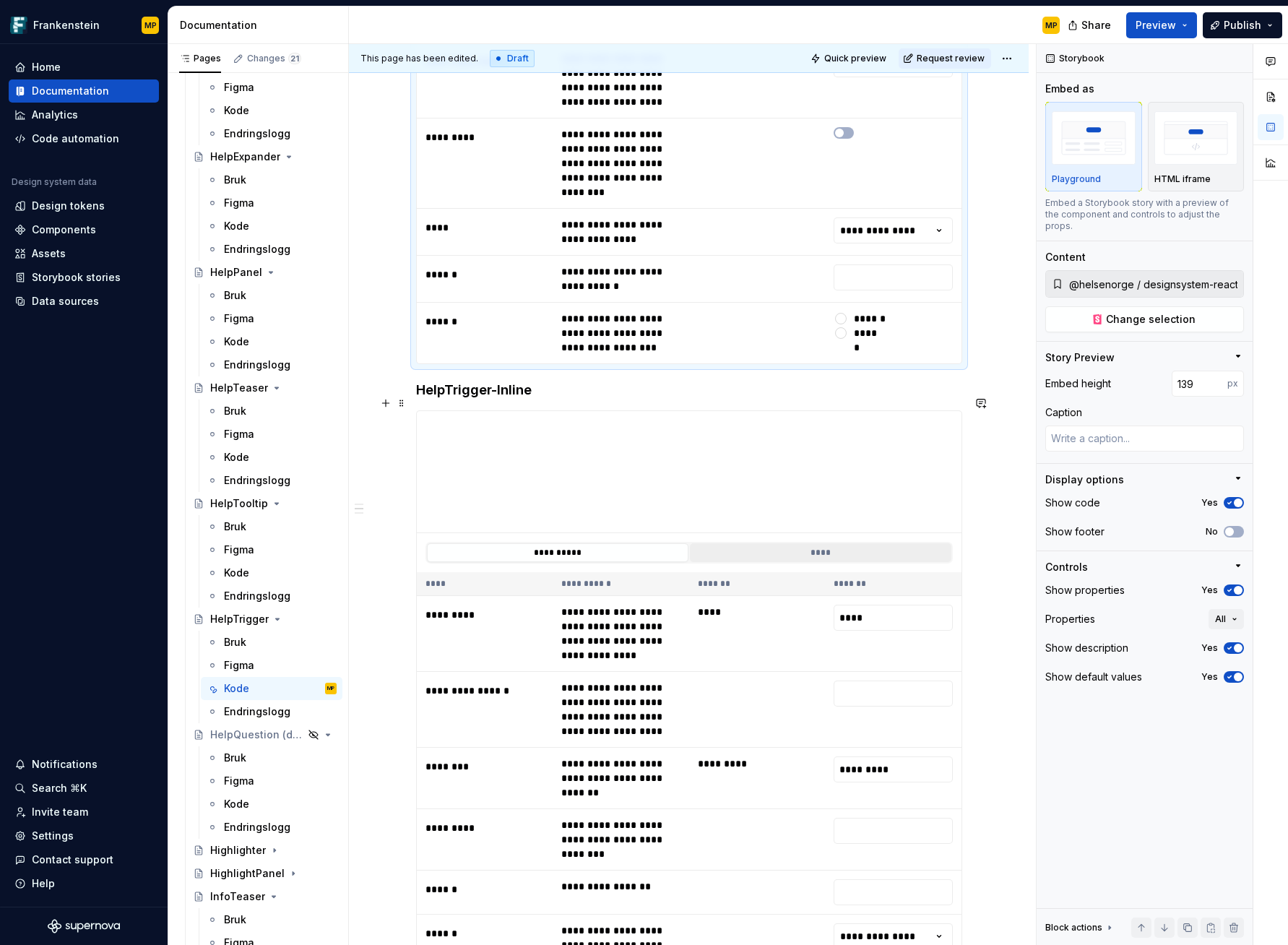
type textarea "*"
type input "@helsenorge / designsystem-react / Components / HelpTriggerInline / Default"
type input "168"
click at [827, 543] on button "****" at bounding box center [821, 552] width 261 height 18
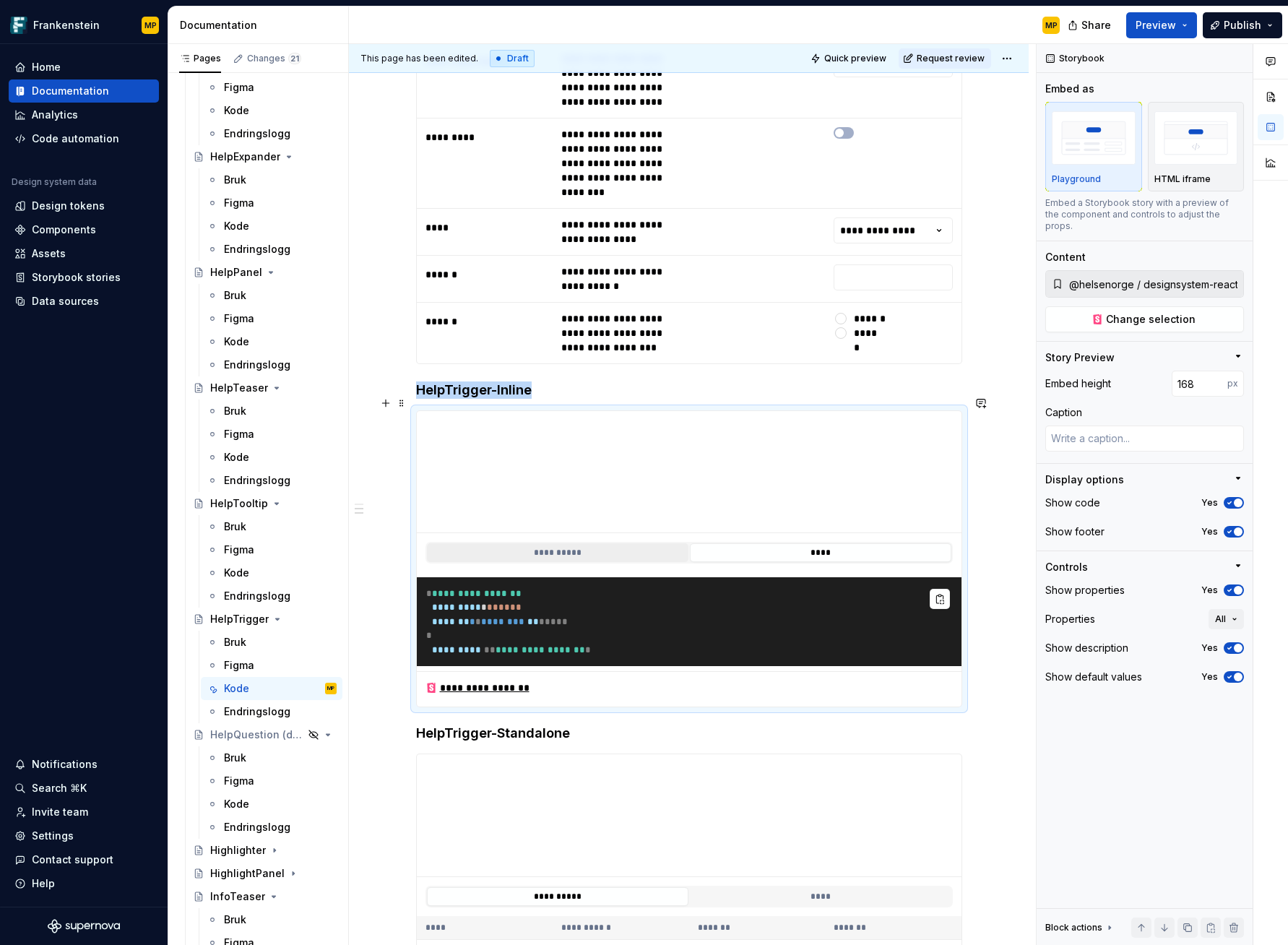
click at [626, 543] on button "**********" at bounding box center [558, 552] width 261 height 18
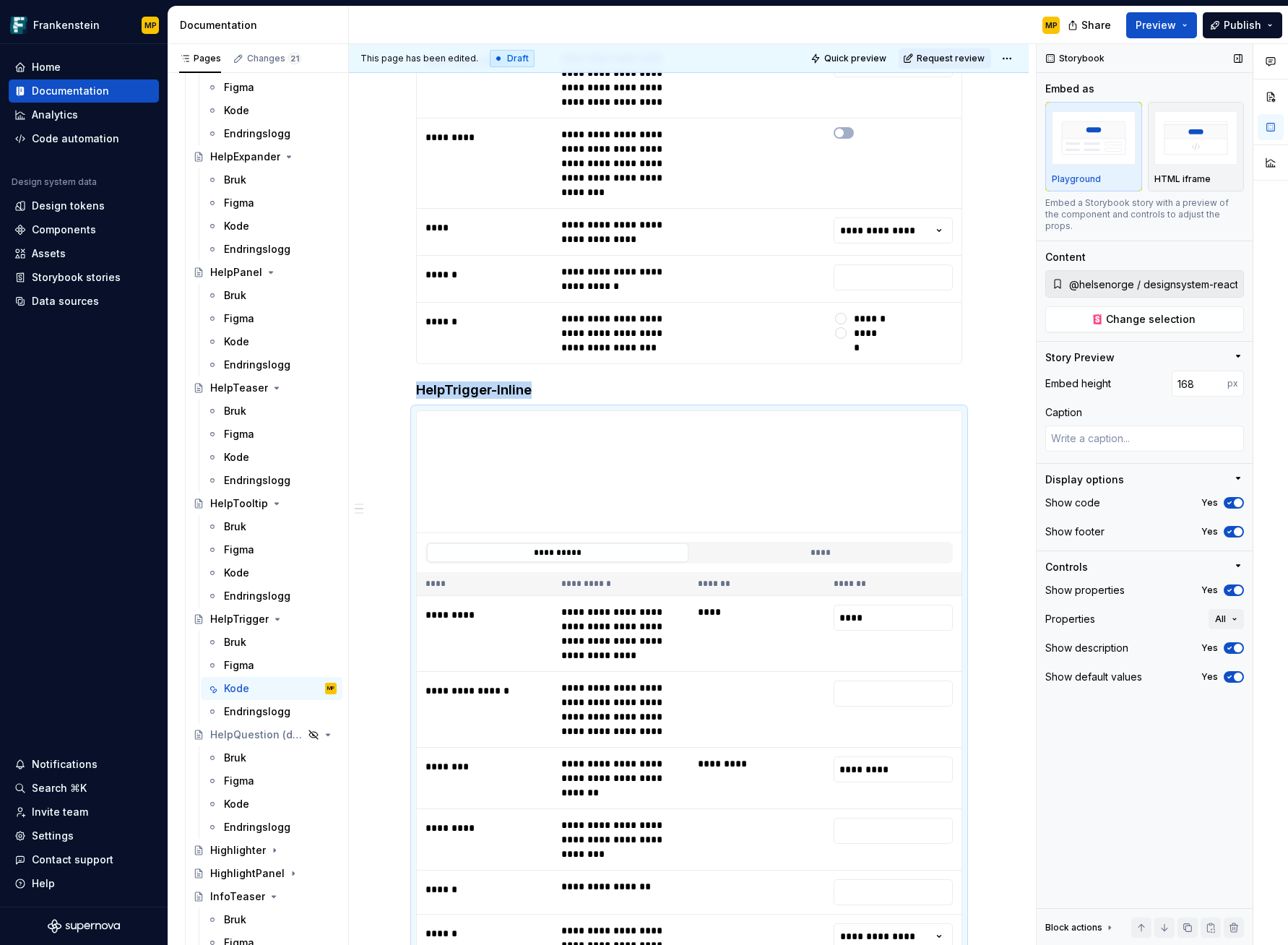
click at [1238, 528] on span "button" at bounding box center [1238, 532] width 9 height 9
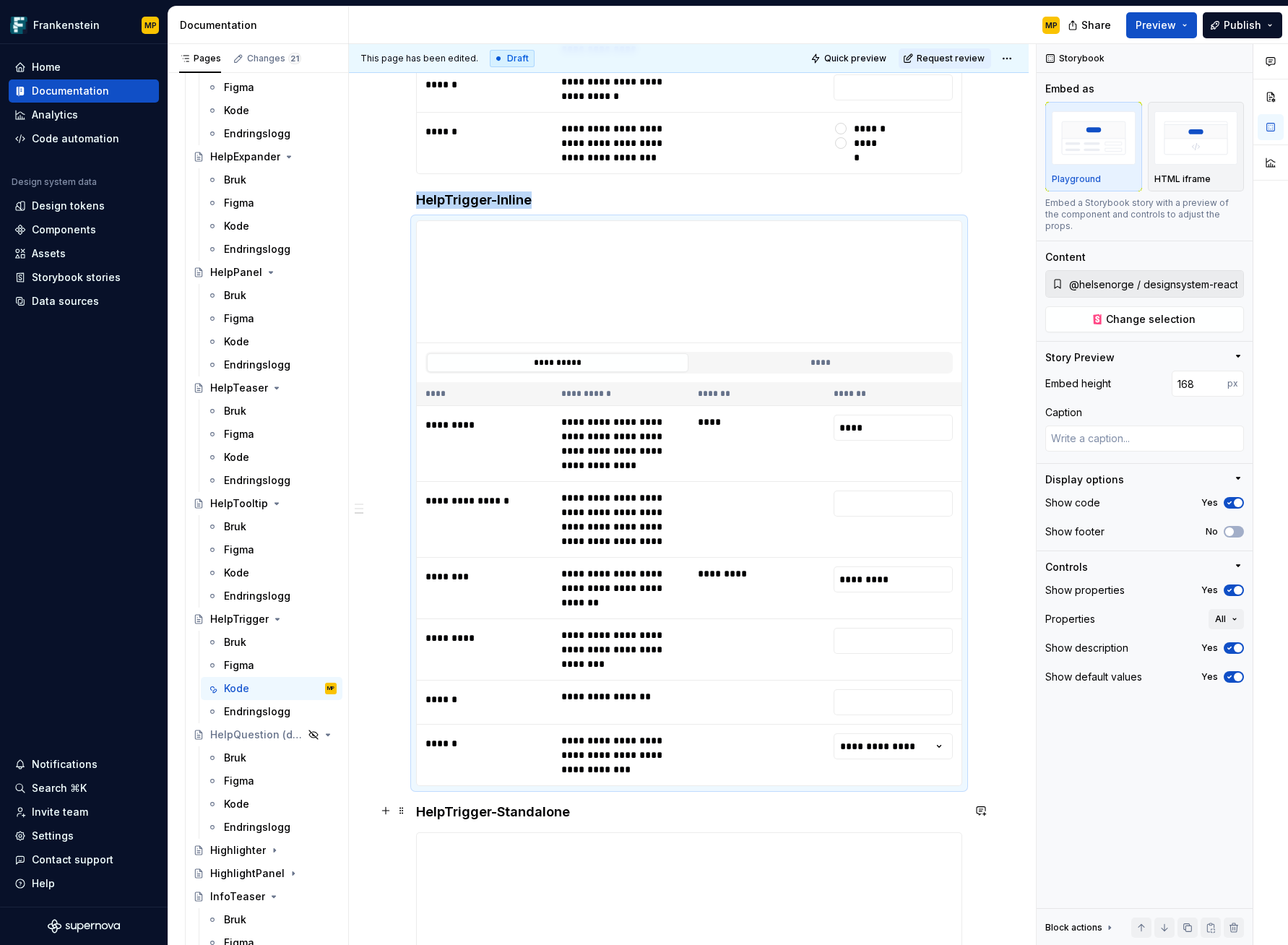
scroll to position [1291, 0]
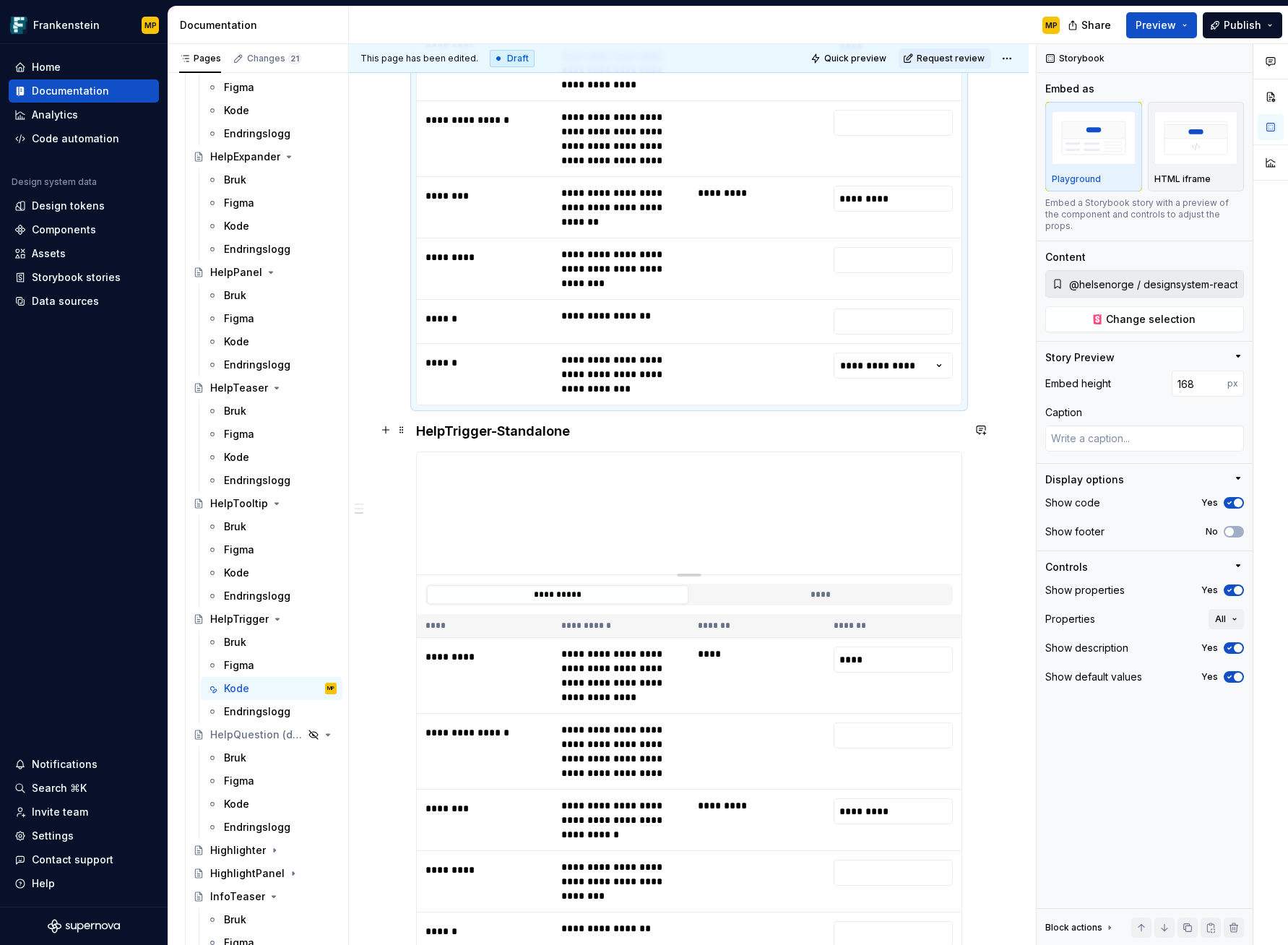
type textarea "*"
type input "@helsenorge / designsystem-react / Components / HelpTriggerStandalone / Default"
type input "169"
click at [1236, 528] on span "button" at bounding box center [1238, 532] width 9 height 9
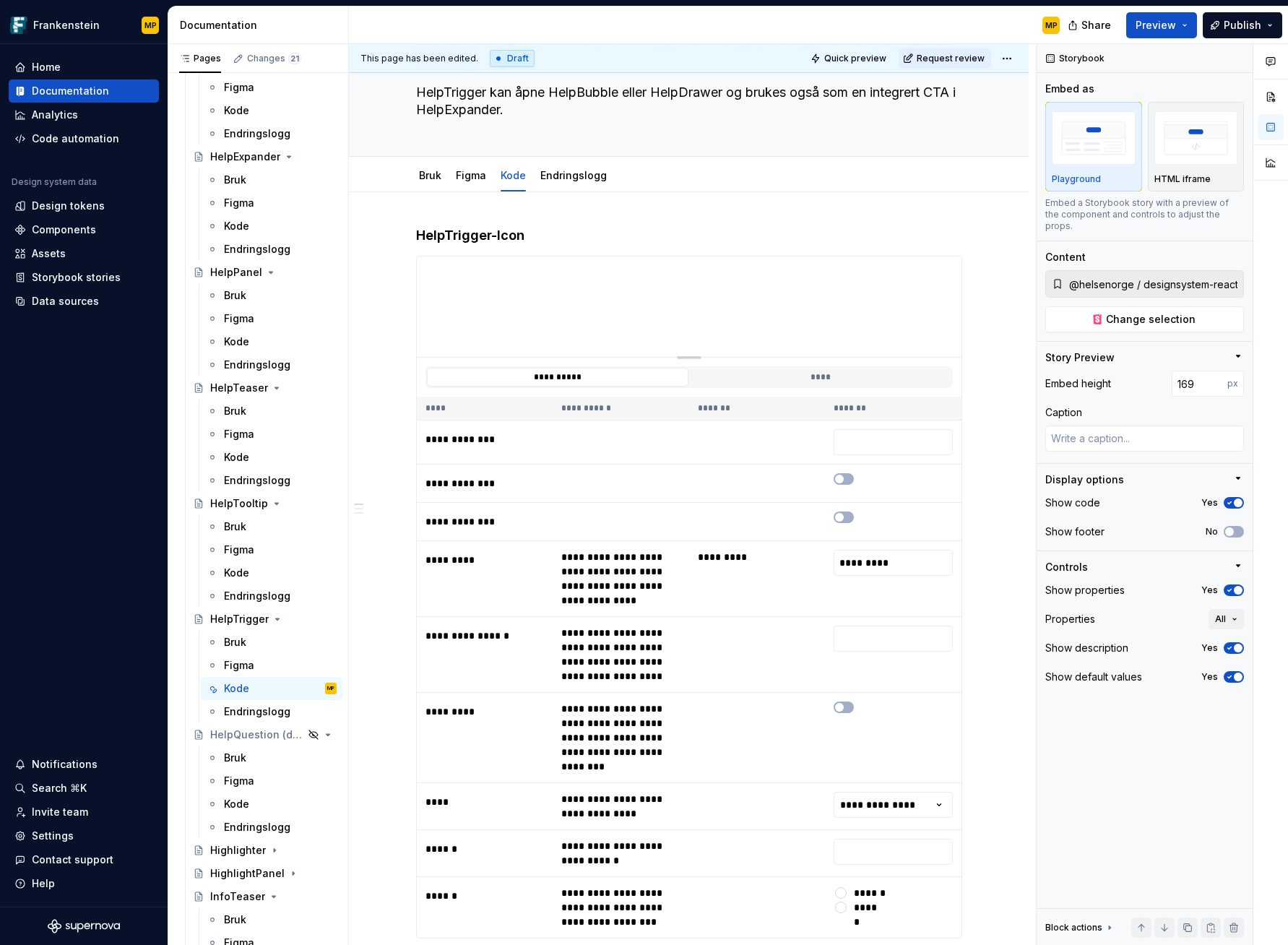
scroll to position [0, 0]
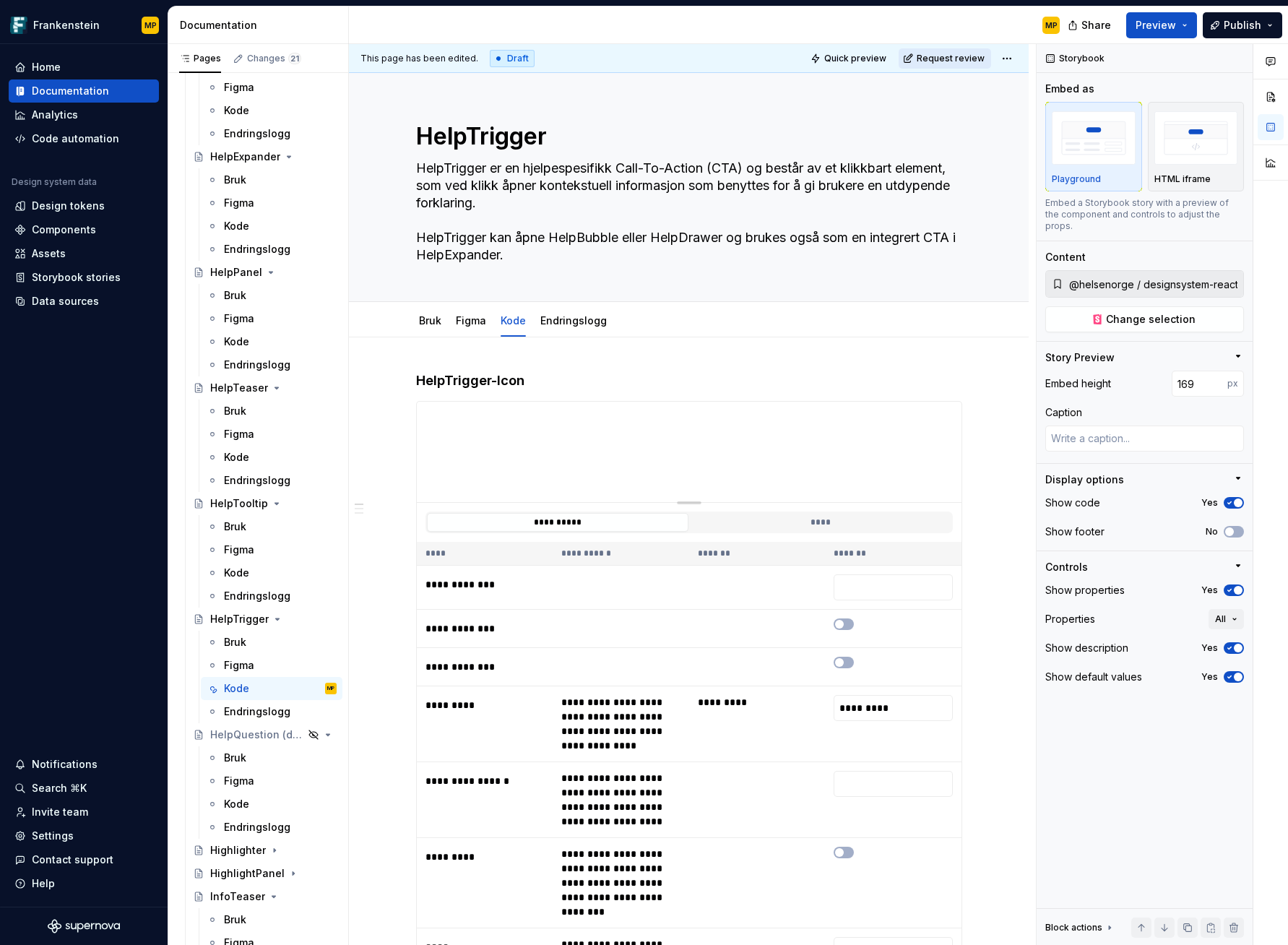
click at [952, 59] on span "Request review" at bounding box center [951, 58] width 68 height 12
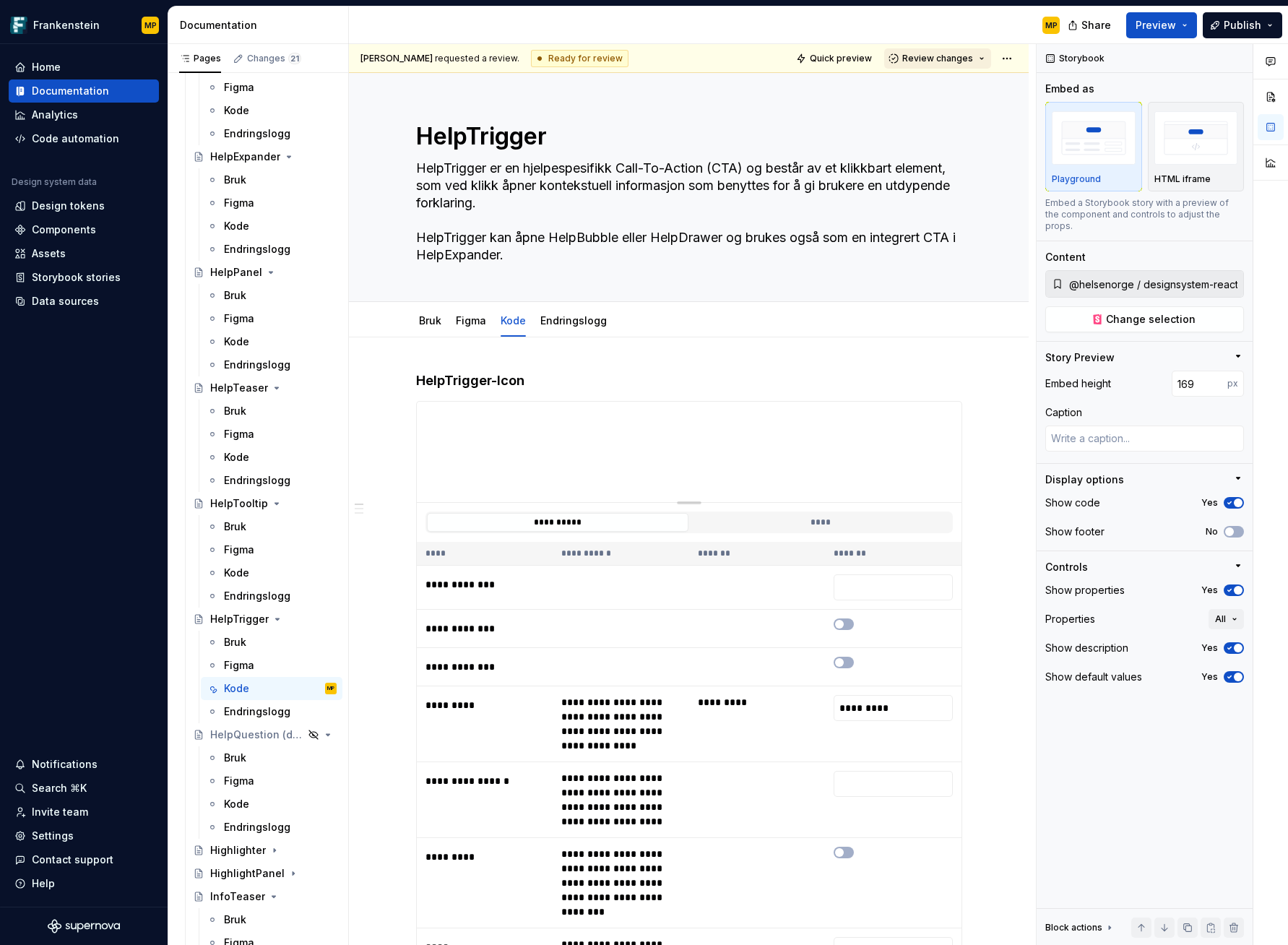
click at [952, 60] on span "Review changes" at bounding box center [937, 58] width 71 height 12
click at [948, 86] on div "Approve" at bounding box center [977, 86] width 127 height 15
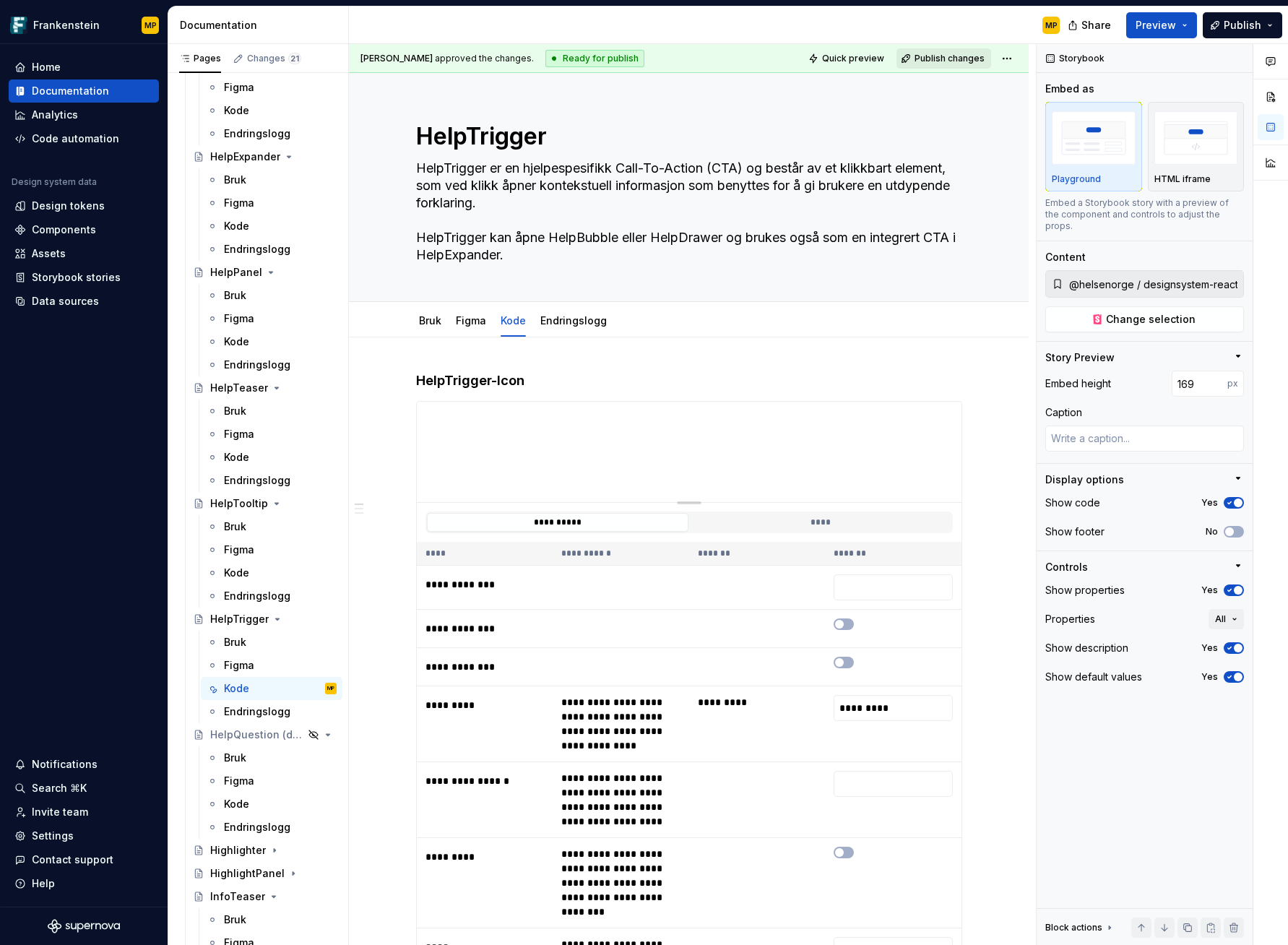
click at [966, 58] on span "Publish changes" at bounding box center [950, 58] width 70 height 12
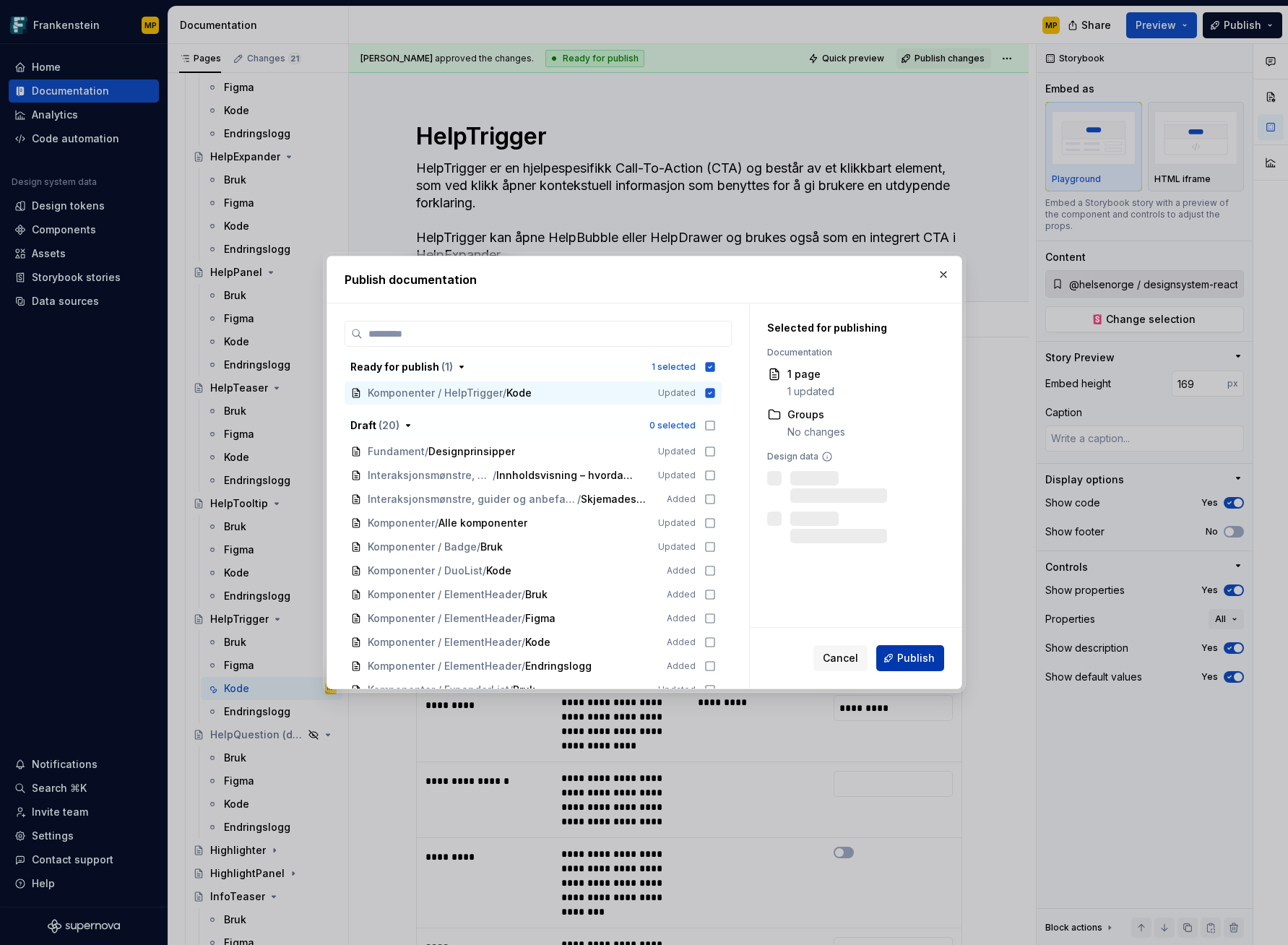
click at [919, 657] on span "Publish" at bounding box center [916, 657] width 38 height 15
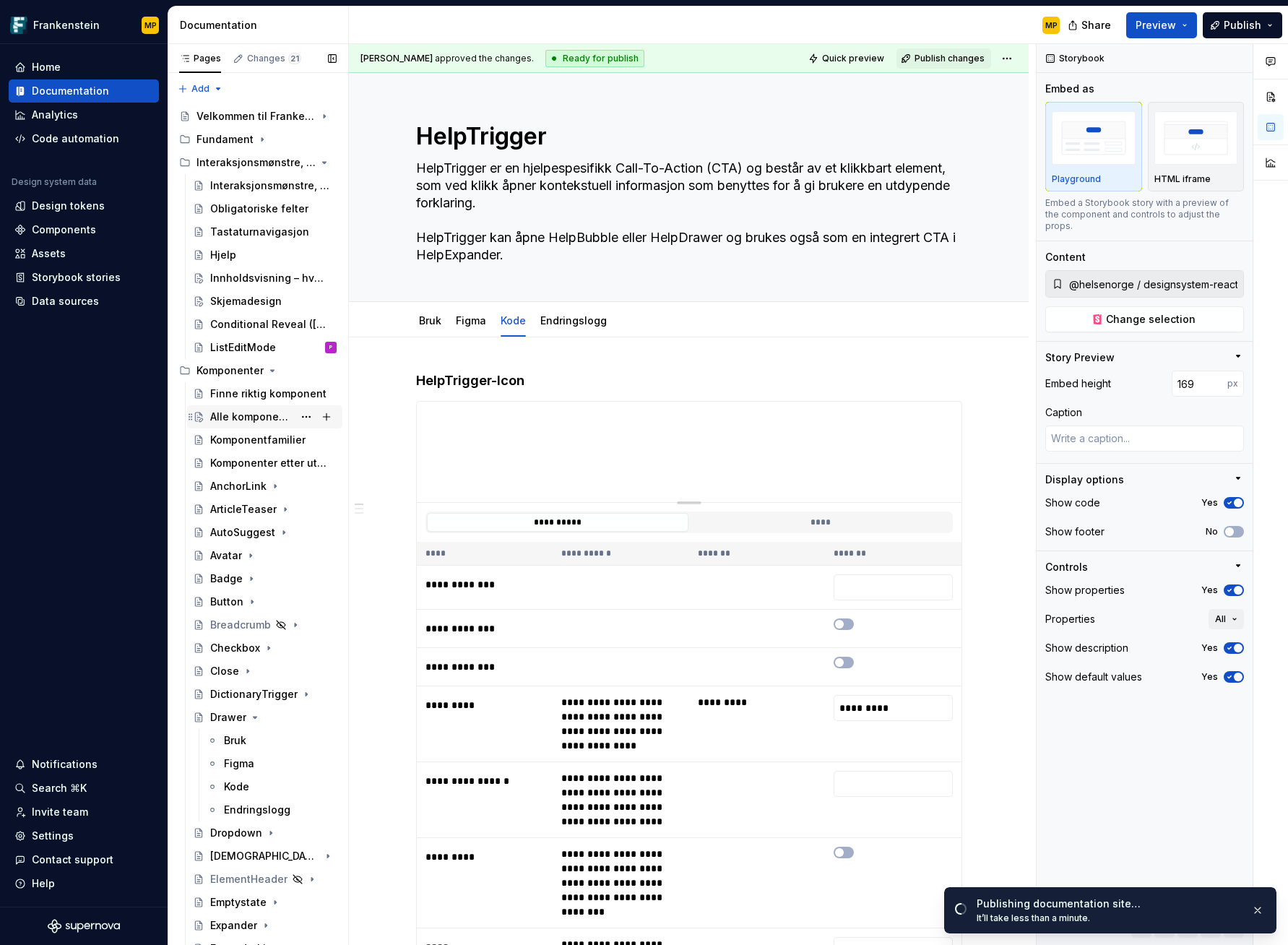
click at [247, 415] on div "Alle komponenter" at bounding box center [252, 416] width 83 height 15
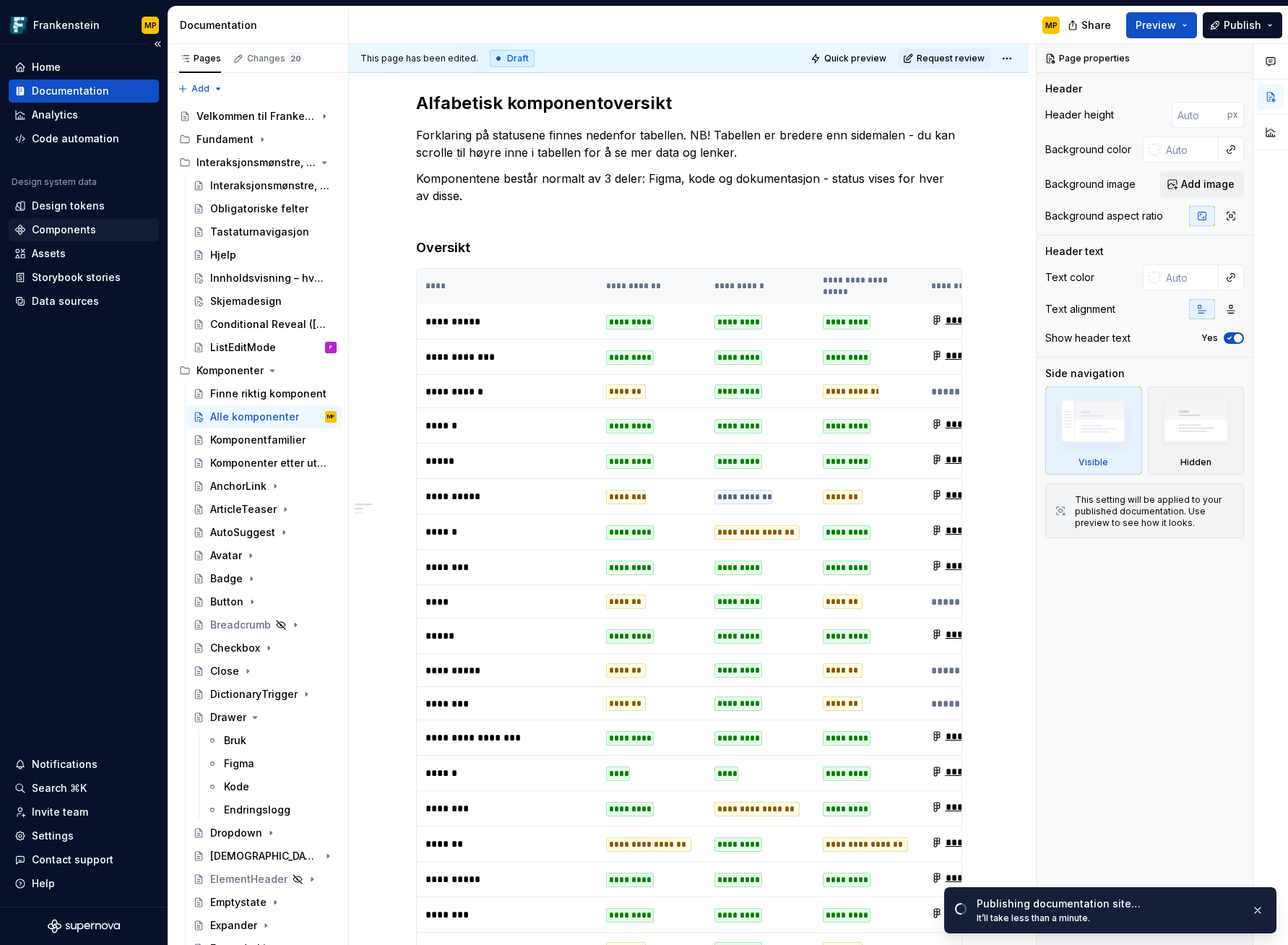
click at [72, 225] on div "Components" at bounding box center [64, 229] width 64 height 15
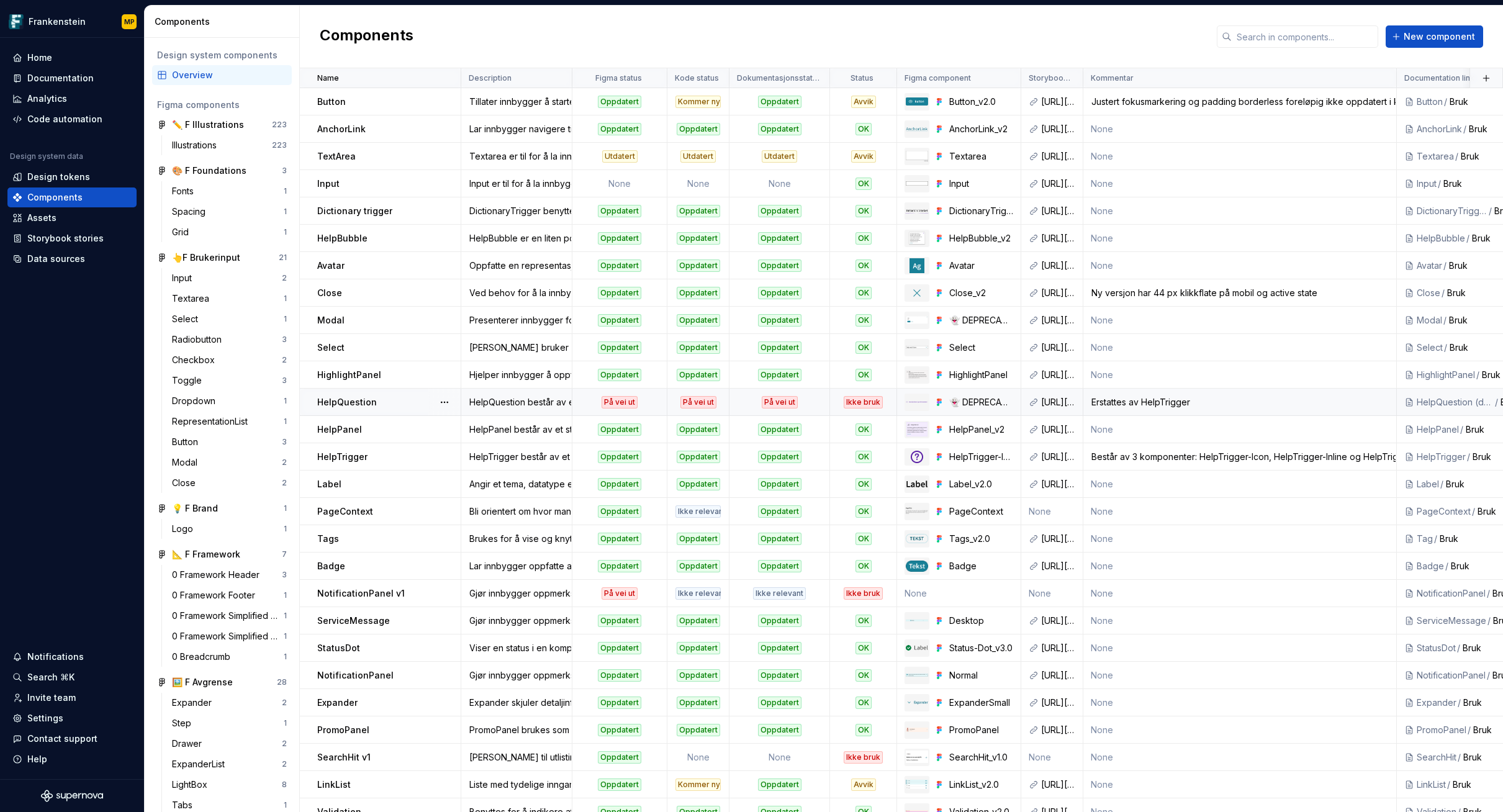
click at [407, 399] on div "HelpQuestion" at bounding box center [389, 402] width 143 height 12
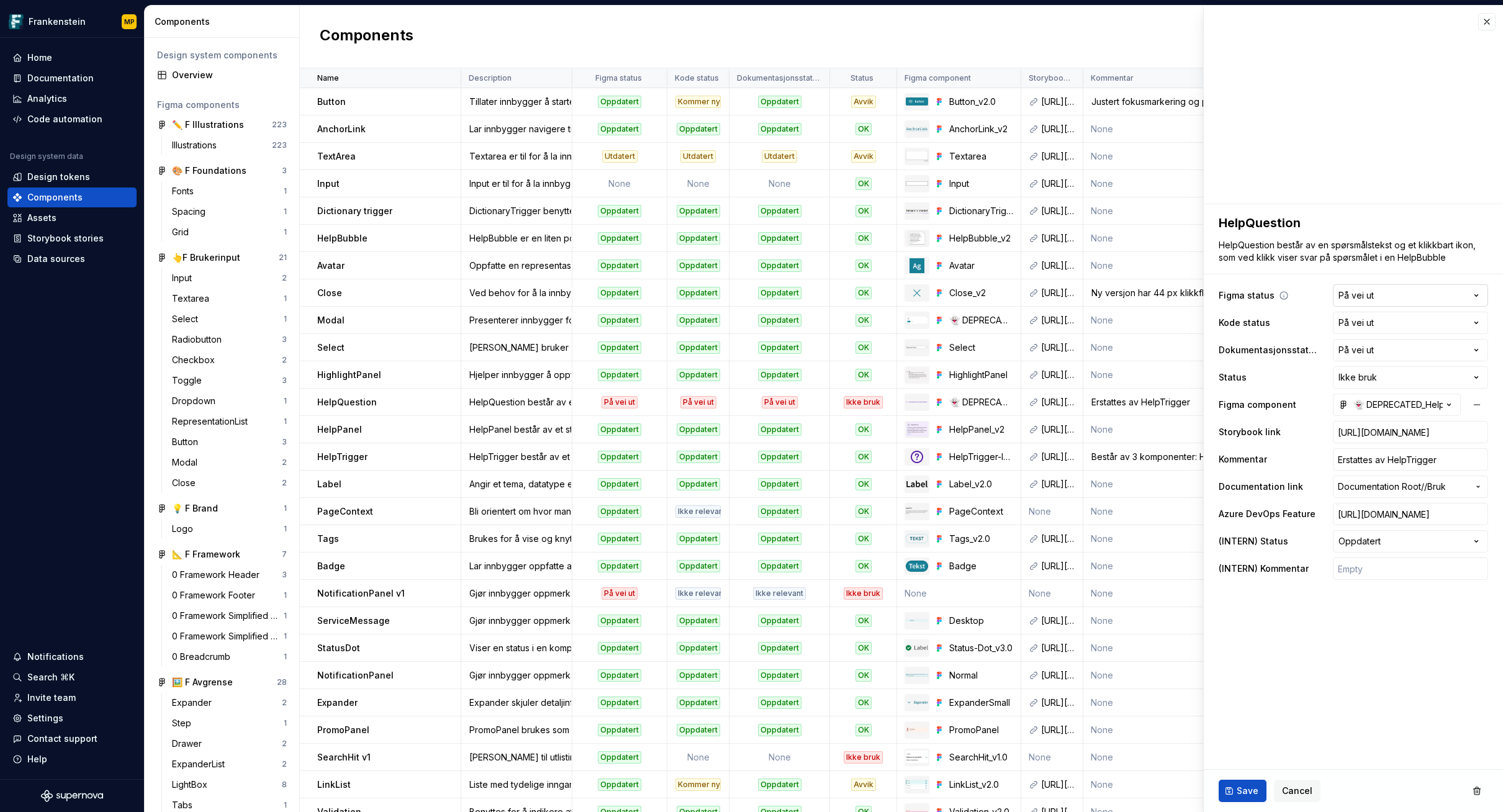
click at [1107, 296] on html "Frankenstein MP Home Documentation Analytics Code automation Design system data…" at bounding box center [752, 406] width 1503 height 812
click at [1107, 786] on html "Frankenstein MP Home Documentation Analytics Code automation Design system data…" at bounding box center [752, 406] width 1503 height 812
click at [449, 79] on html "Frankenstein MP Home Documentation Analytics Code automation Design system data…" at bounding box center [752, 406] width 1503 height 812
click at [457, 102] on div "Sort ascending" at bounding box center [492, 102] width 106 height 20
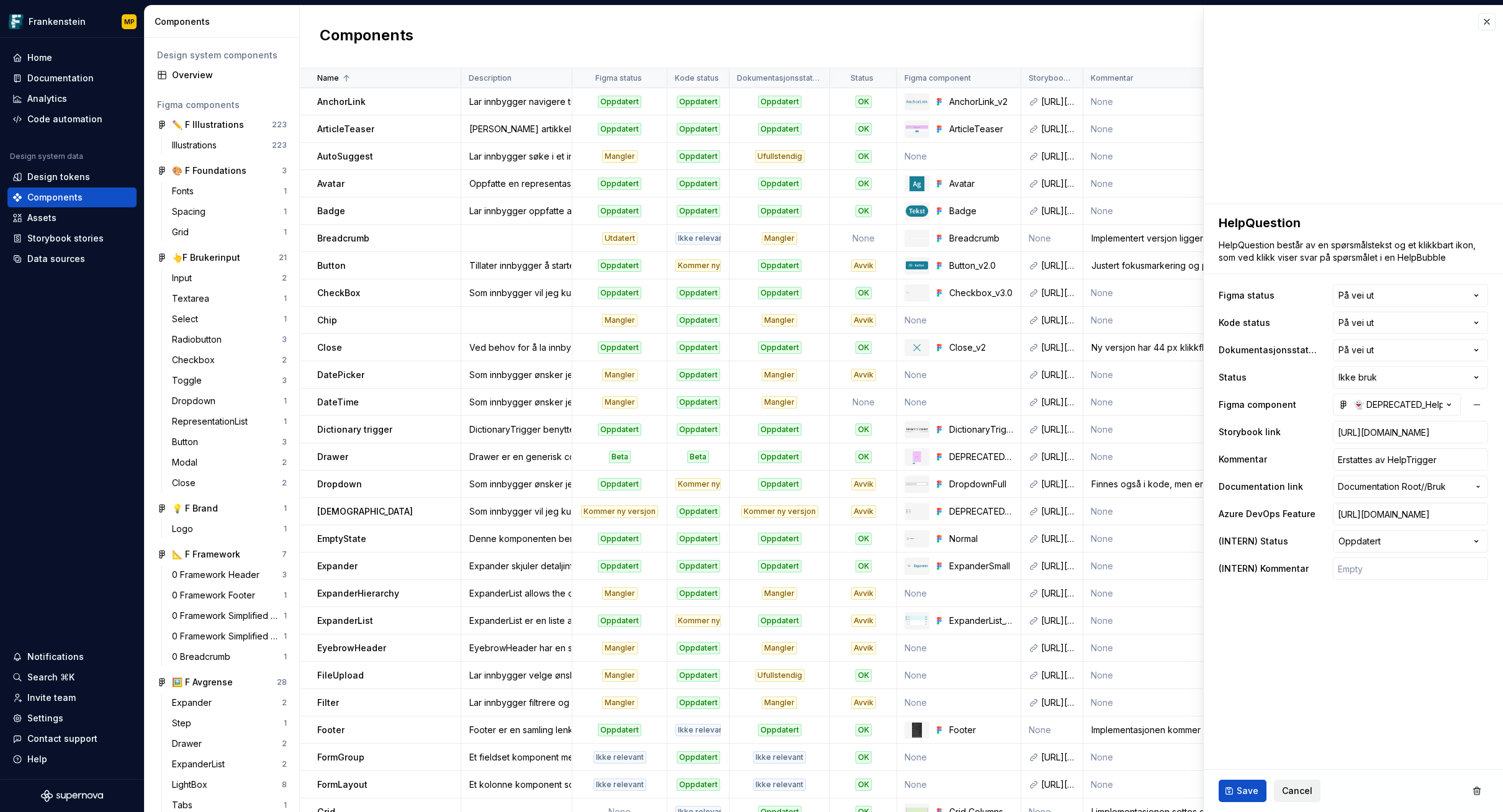
click at [1107, 790] on span "Cancel" at bounding box center [1297, 790] width 31 height 12
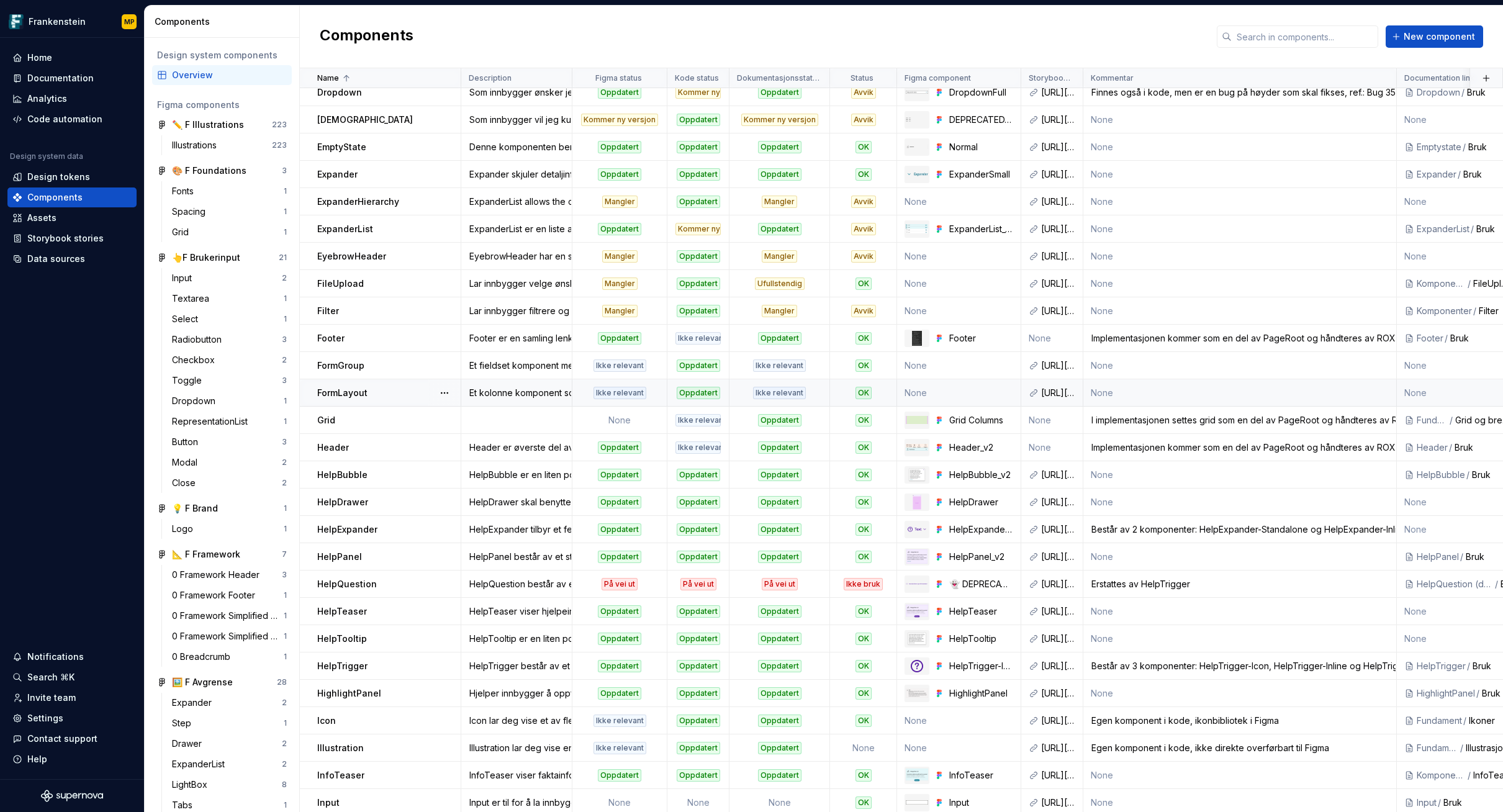
scroll to position [544, 0]
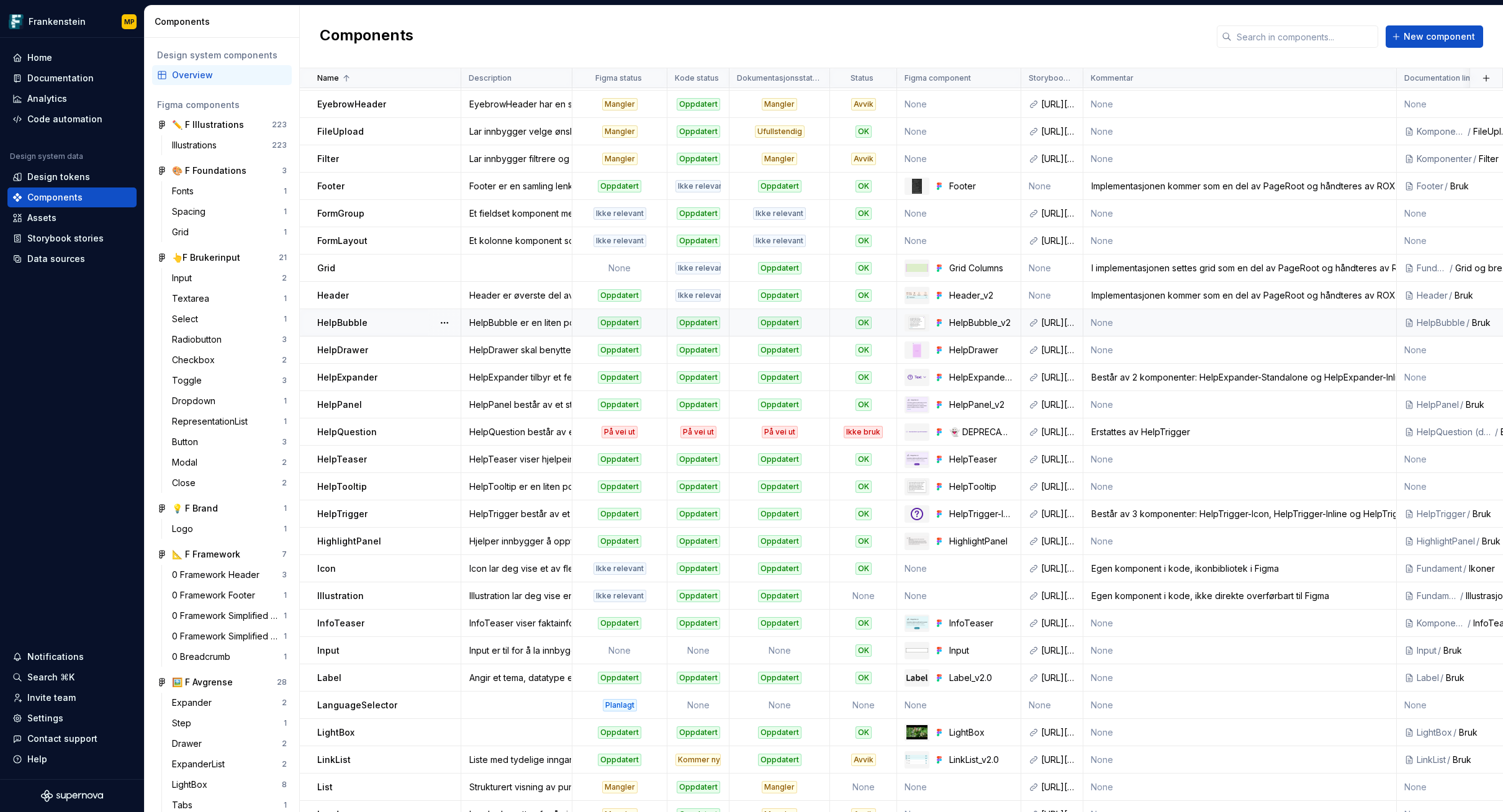
click at [385, 324] on div "HelpBubble" at bounding box center [389, 323] width 143 height 12
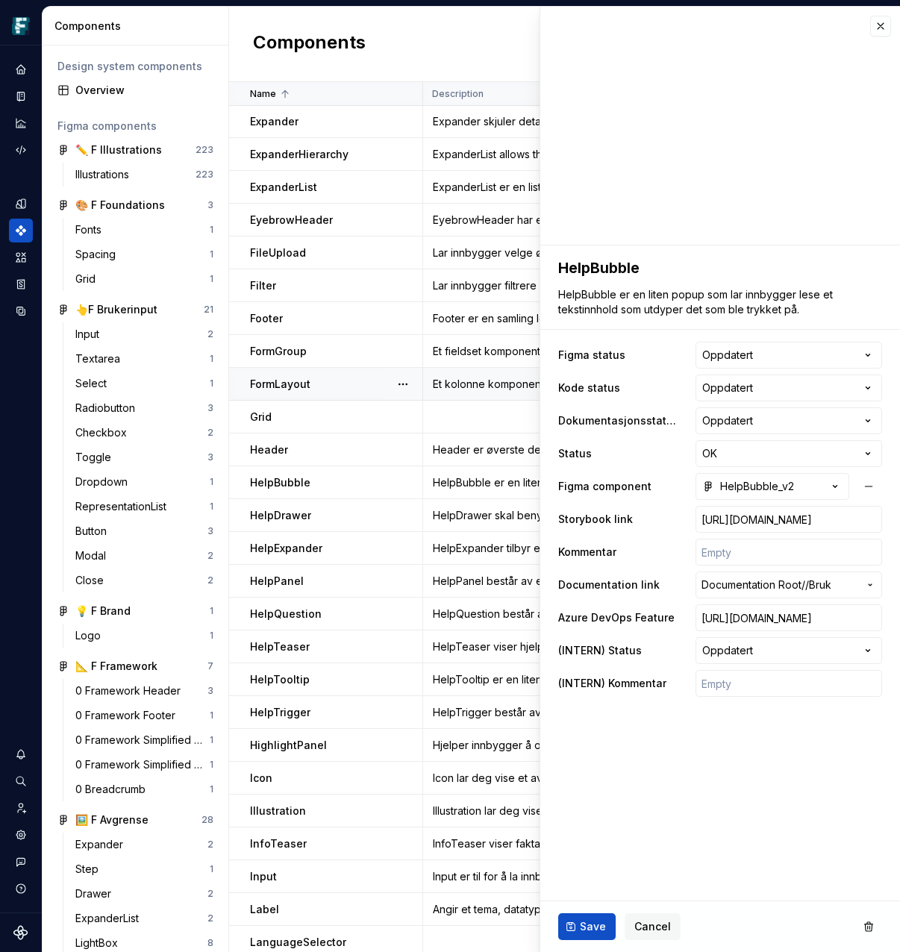
scroll to position [577, 0]
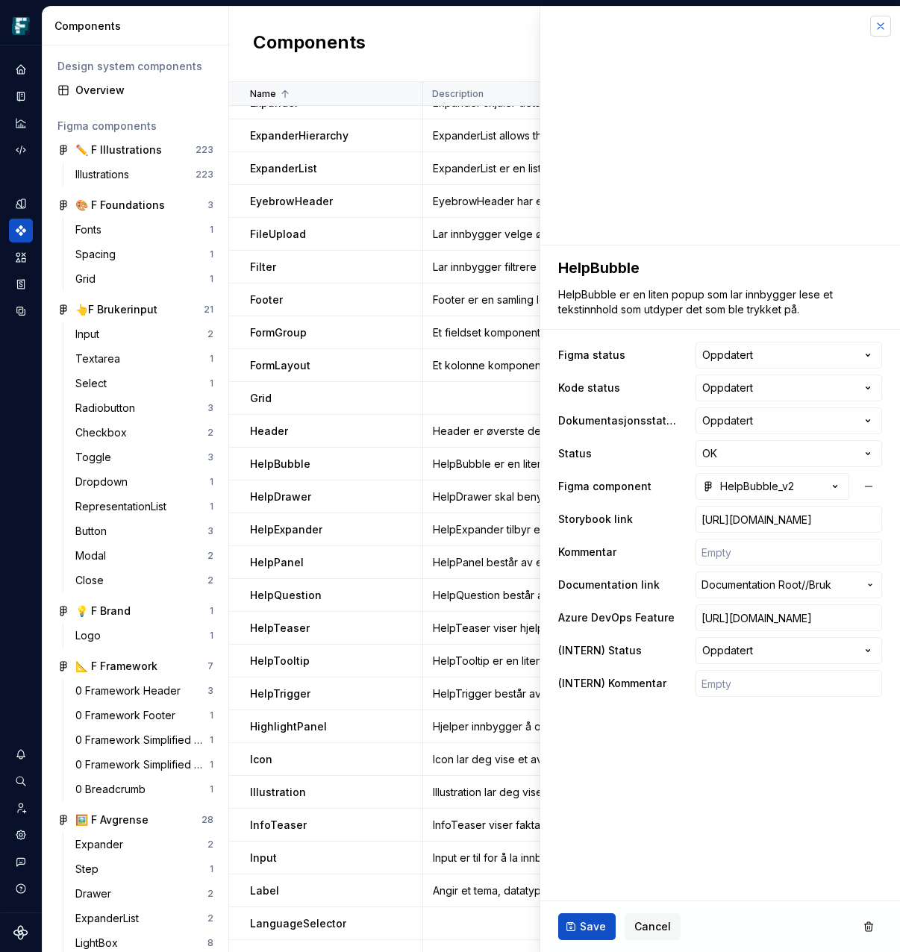
click at [880, 34] on button "button" at bounding box center [880, 26] width 21 height 21
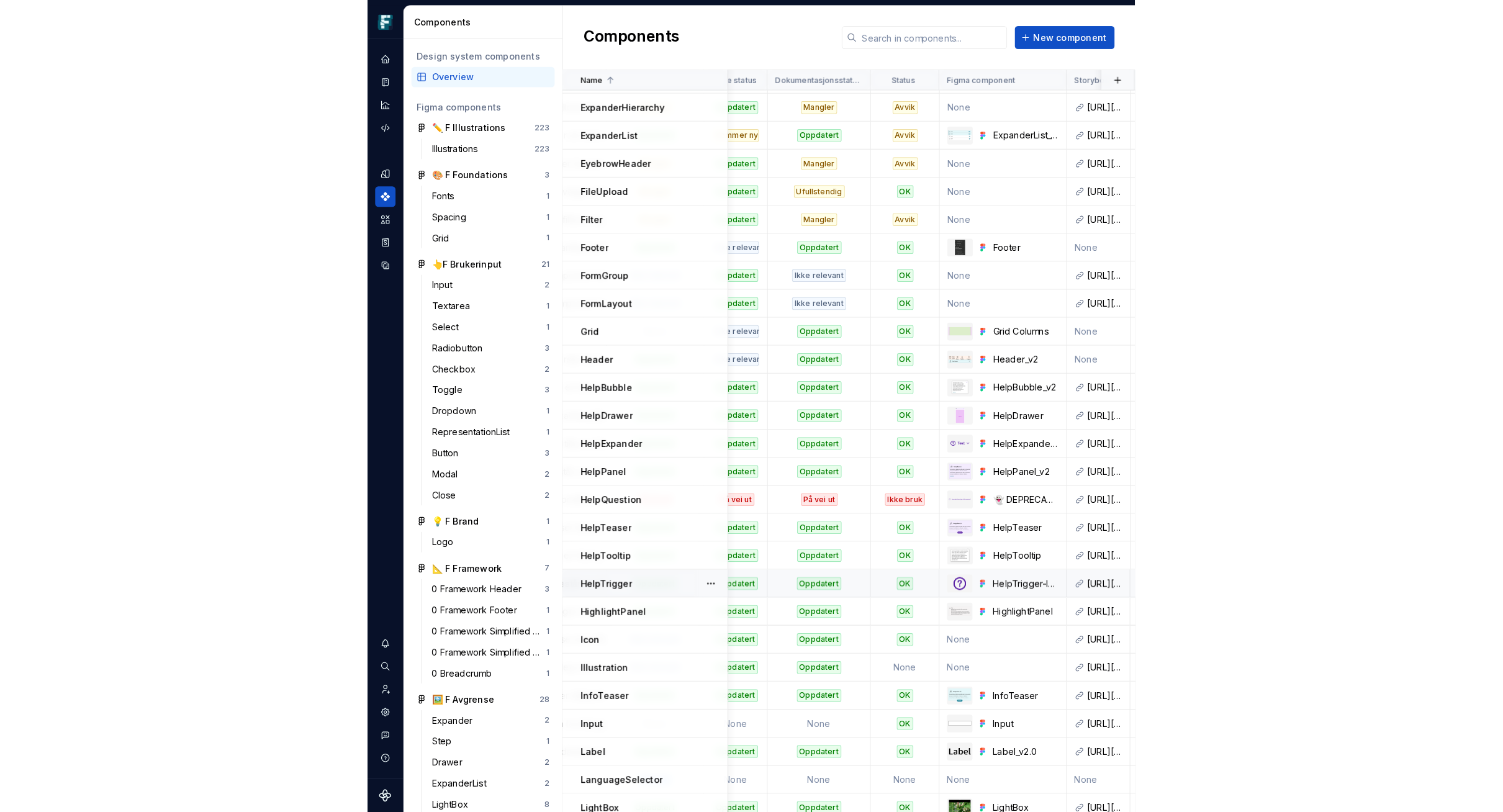
scroll to position [488, 241]
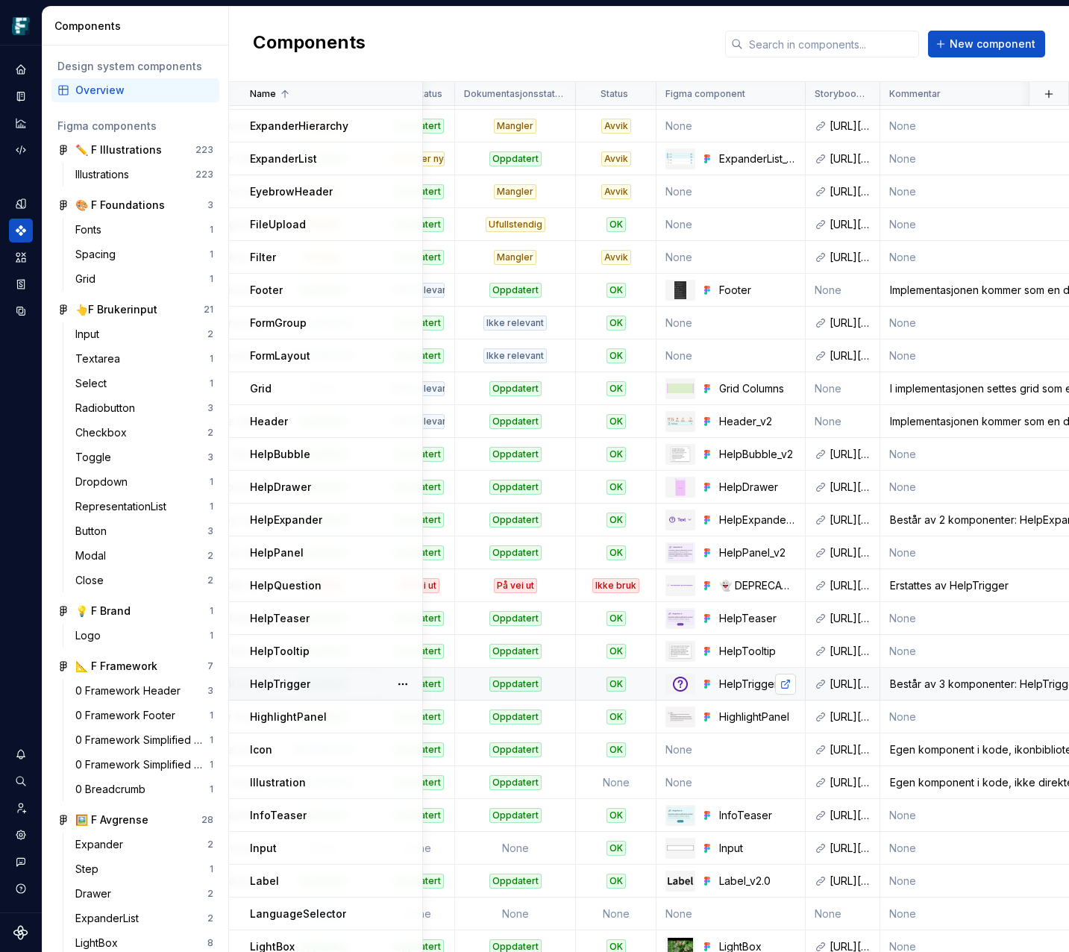
click at [789, 682] on link at bounding box center [785, 684] width 21 height 21
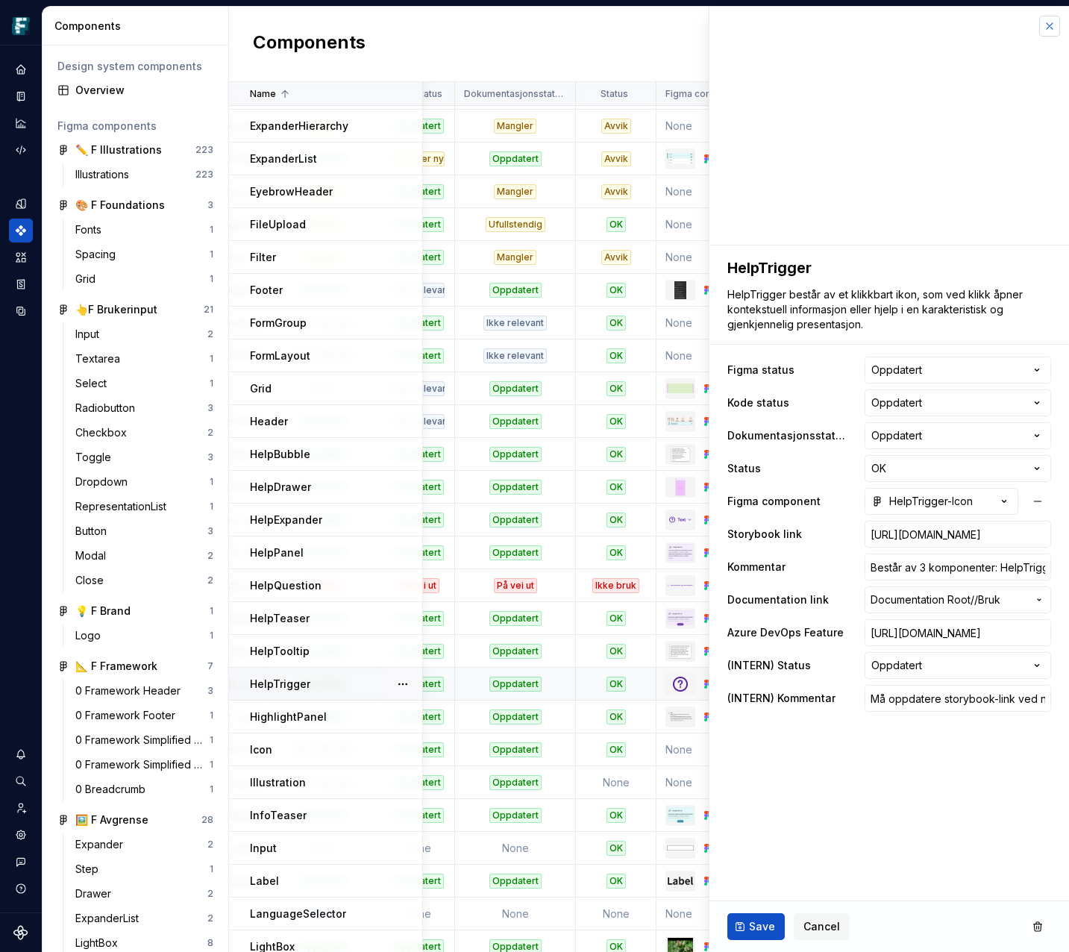
click at [1051, 23] on button "button" at bounding box center [1049, 26] width 21 height 21
click at [833, 937] on button "Cancel" at bounding box center [822, 926] width 56 height 27
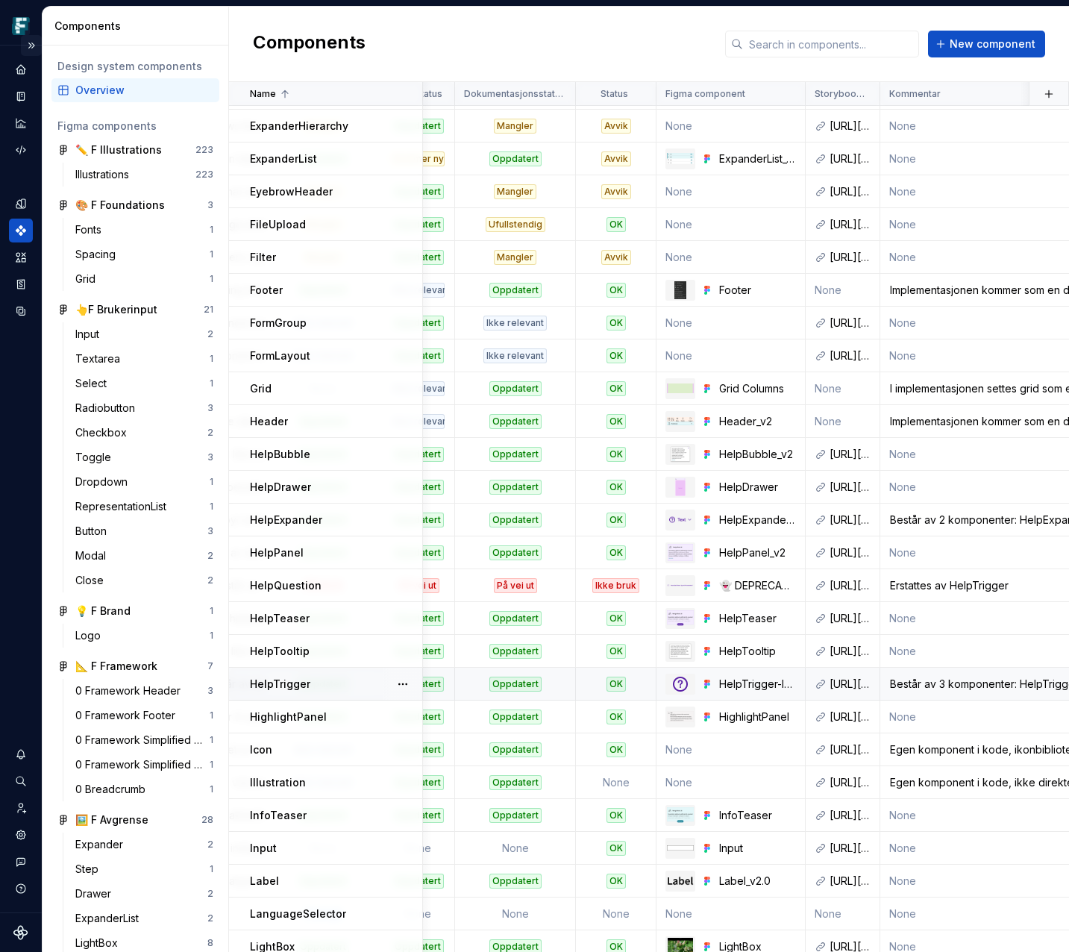
click at [34, 48] on button "Expand sidebar" at bounding box center [31, 45] width 21 height 21
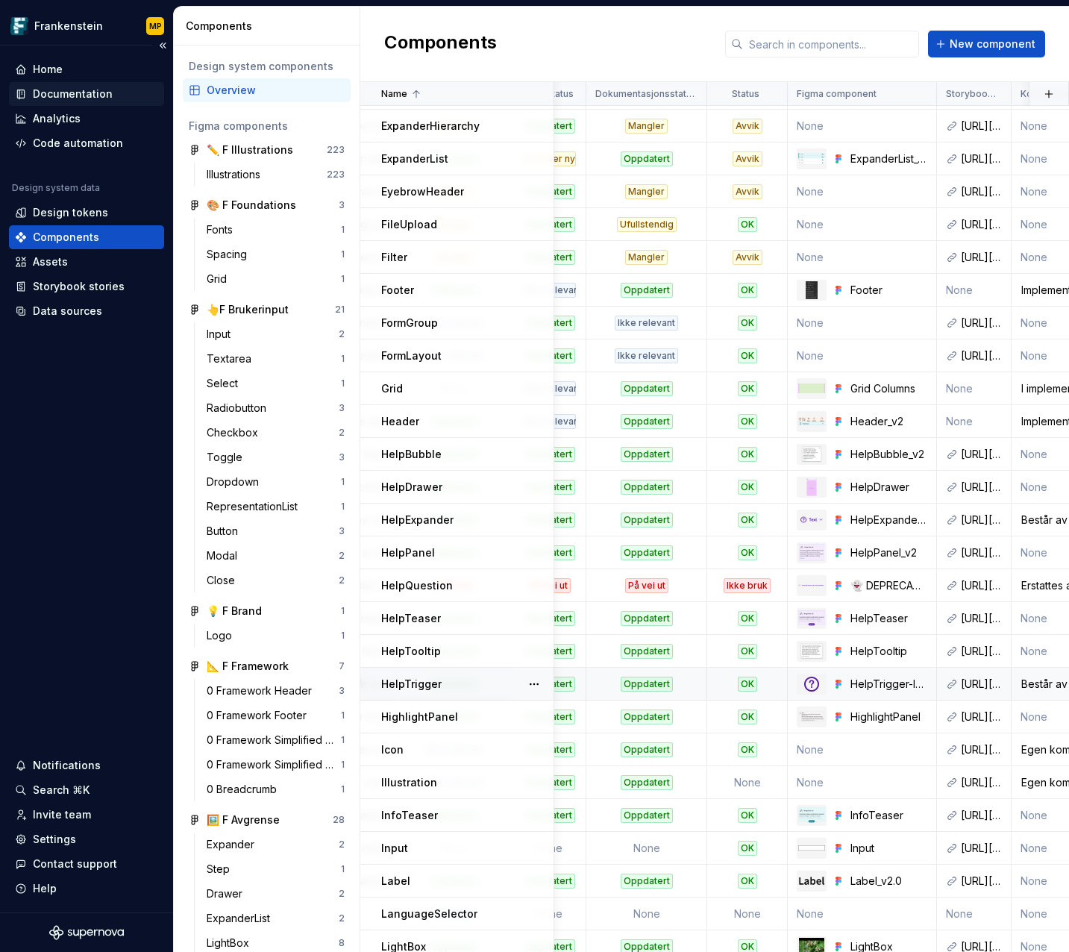
click at [79, 99] on div "Documentation" at bounding box center [73, 94] width 80 height 15
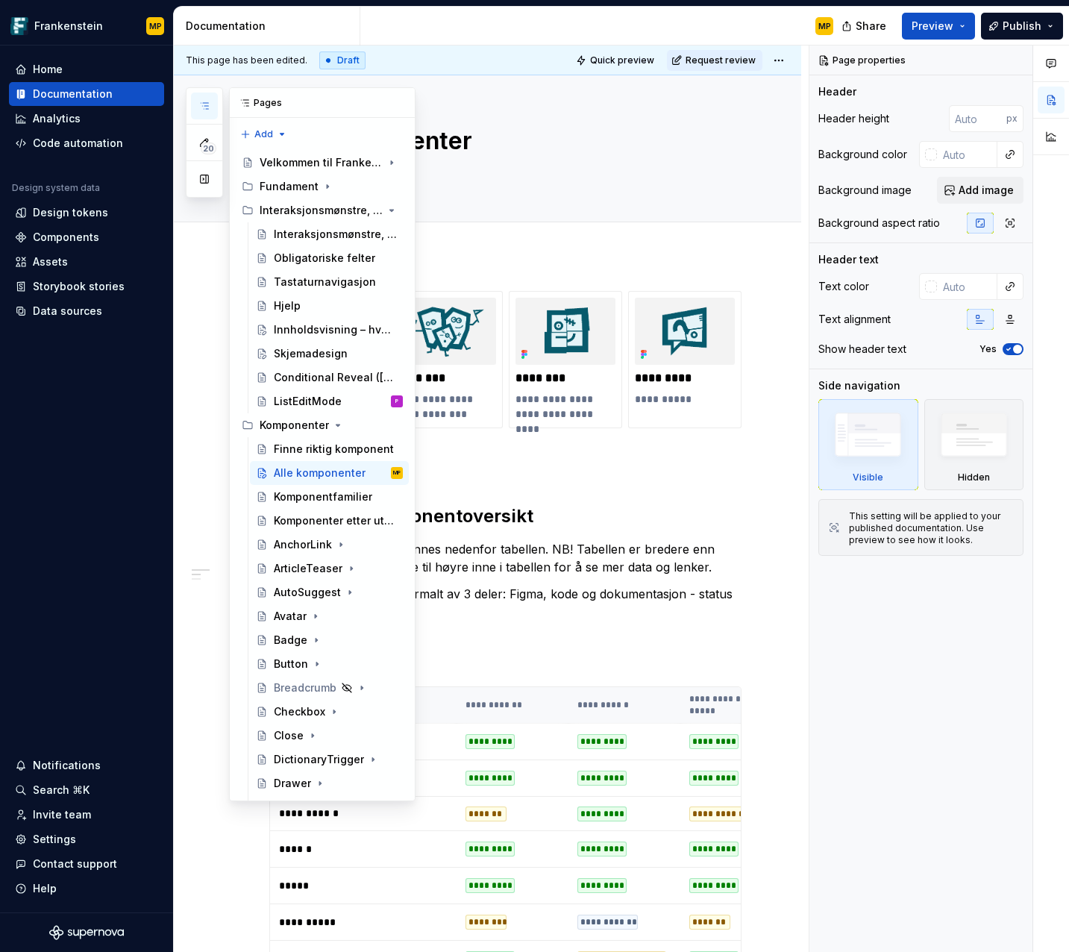
click at [201, 110] on icon "button" at bounding box center [204, 106] width 12 height 12
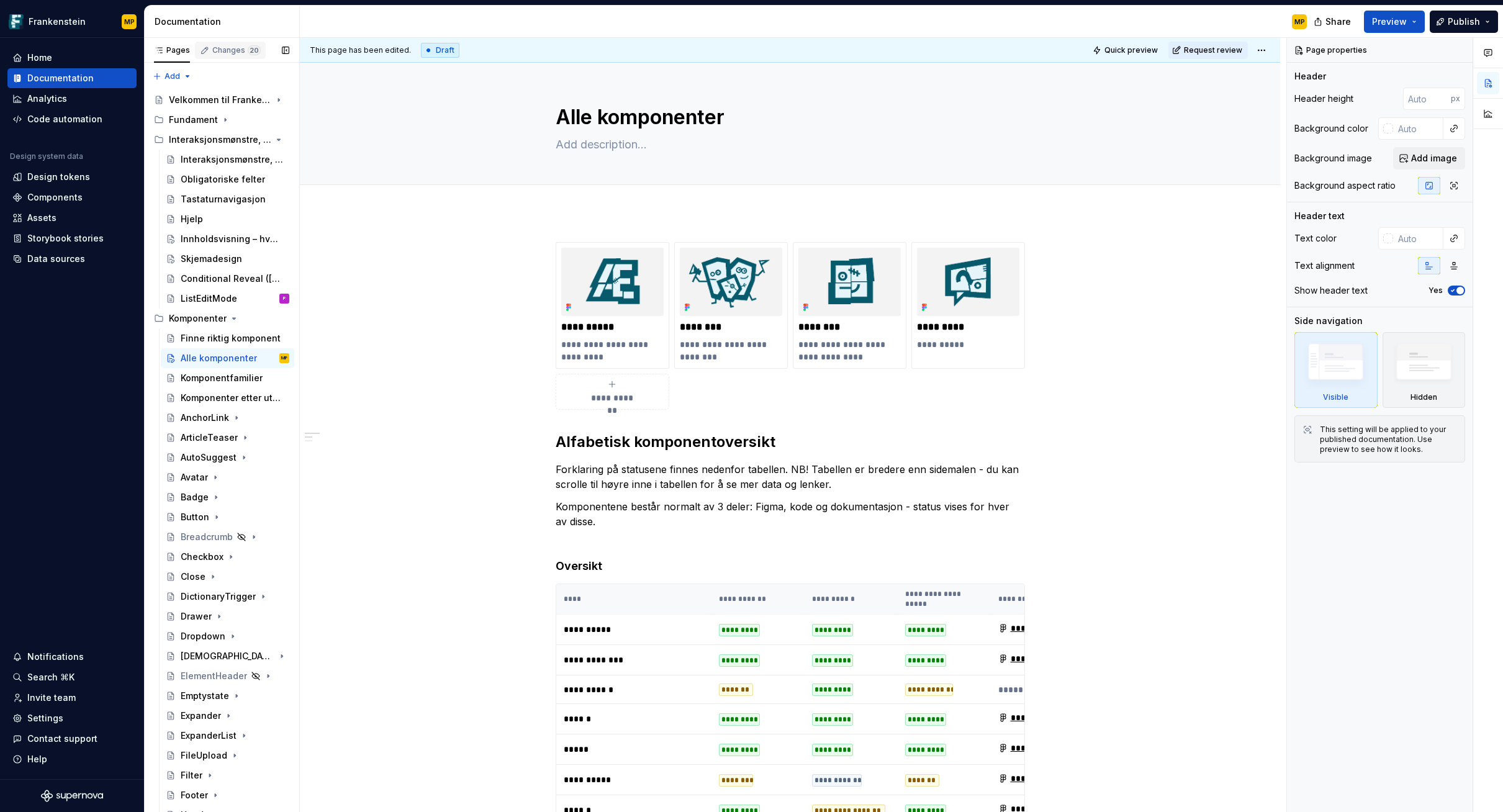
click at [231, 55] on div "Changes 20" at bounding box center [230, 50] width 71 height 17
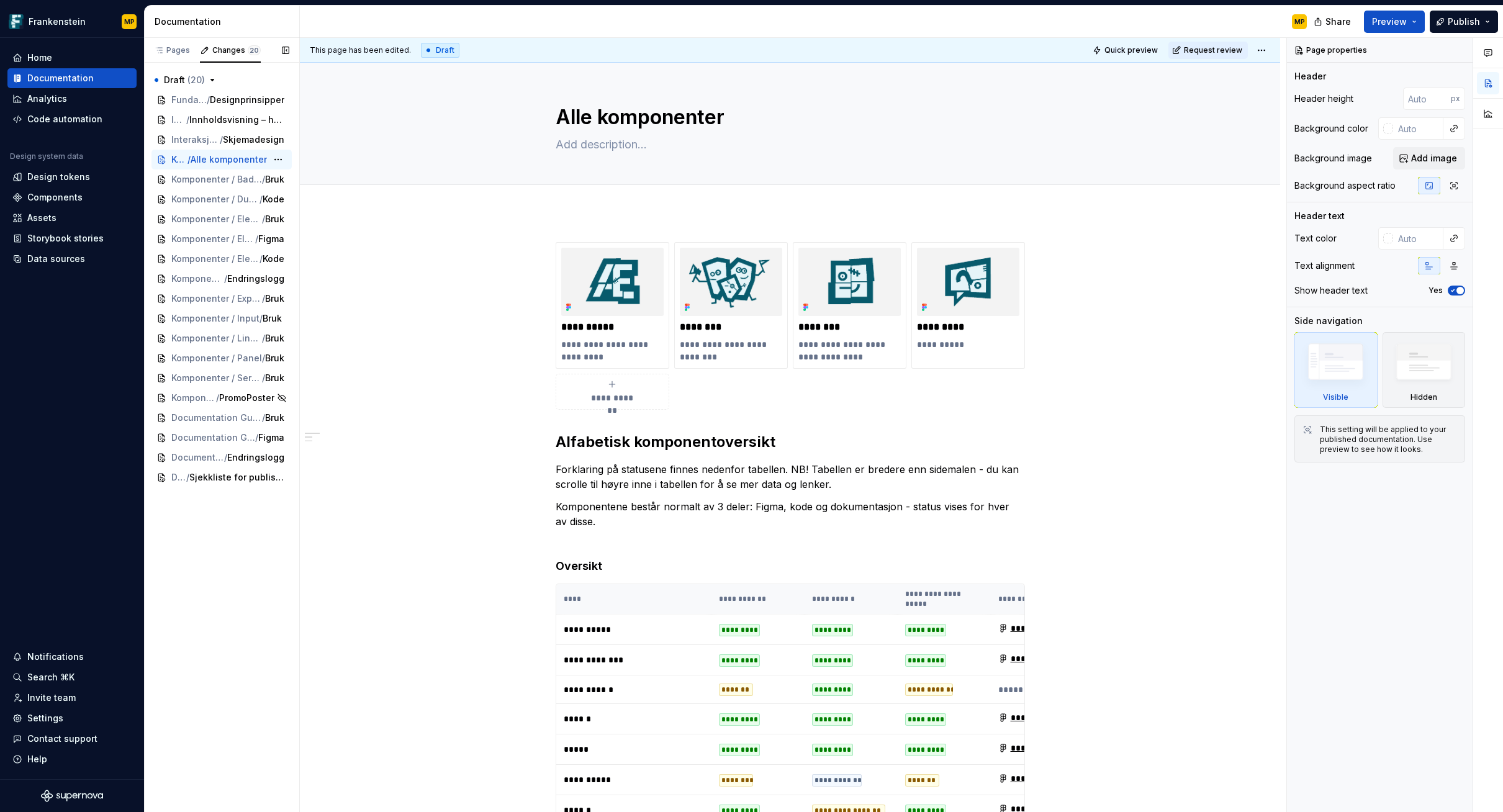
click at [222, 158] on span "Alle komponenter" at bounding box center [229, 159] width 77 height 12
click at [1107, 46] on span "Request review" at bounding box center [1213, 50] width 58 height 10
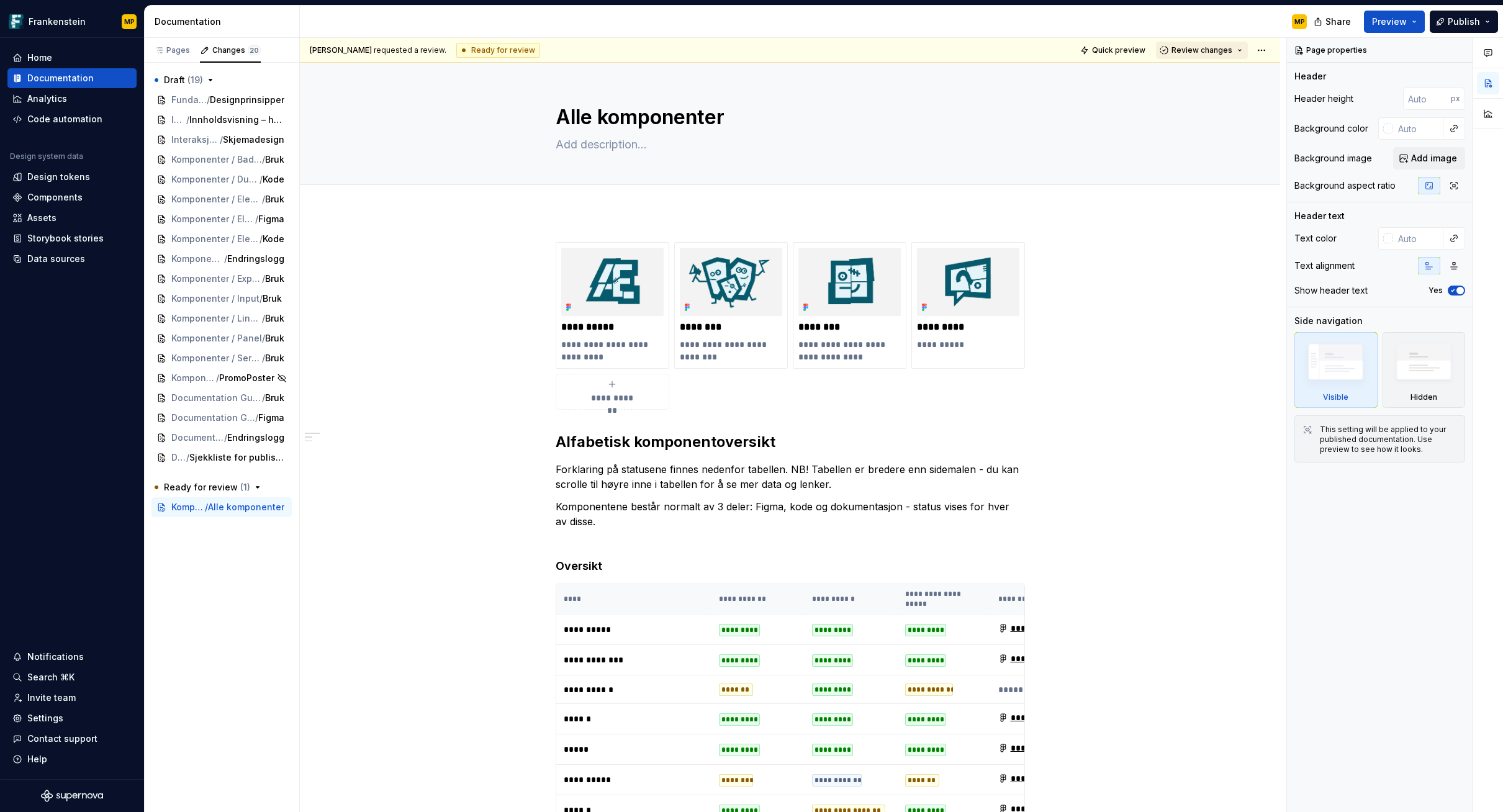
click at [1107, 51] on span "Review changes" at bounding box center [1202, 50] width 61 height 10
click at [1107, 75] on div "Approve" at bounding box center [1236, 74] width 109 height 12
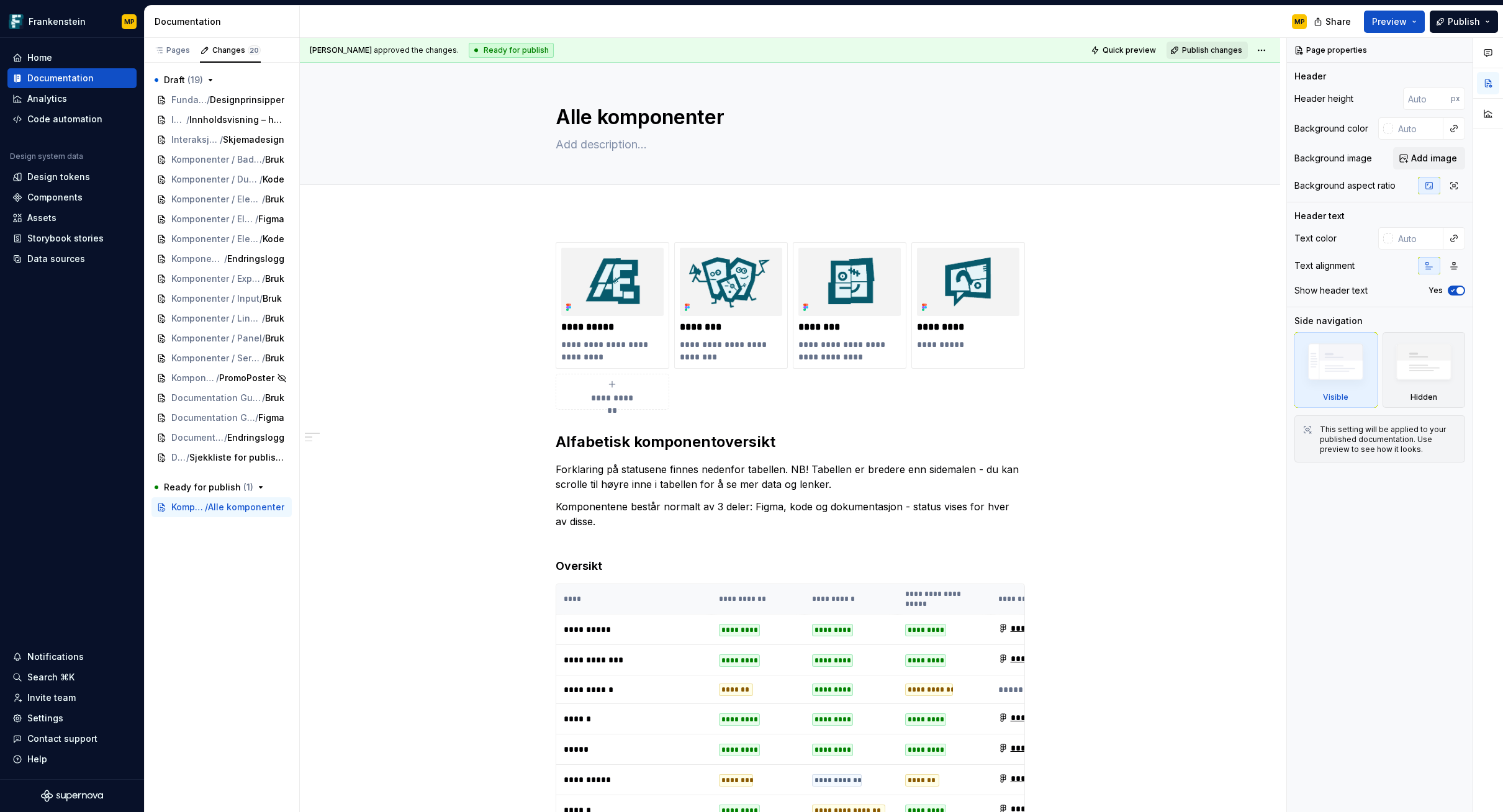
click at [1107, 49] on span "Publish changes" at bounding box center [1213, 50] width 60 height 10
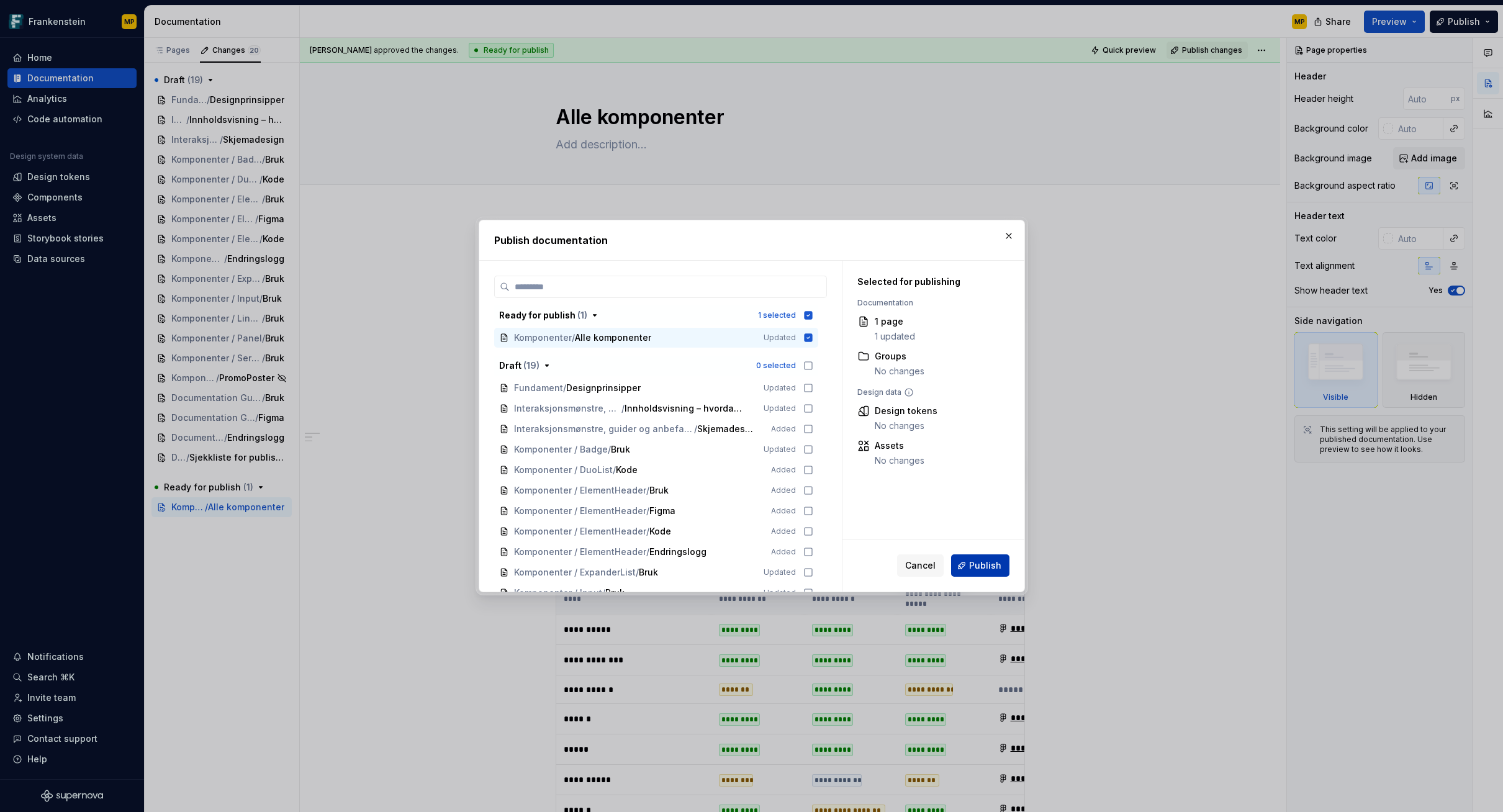
click at [1001, 559] on button "Publish" at bounding box center [980, 565] width 58 height 22
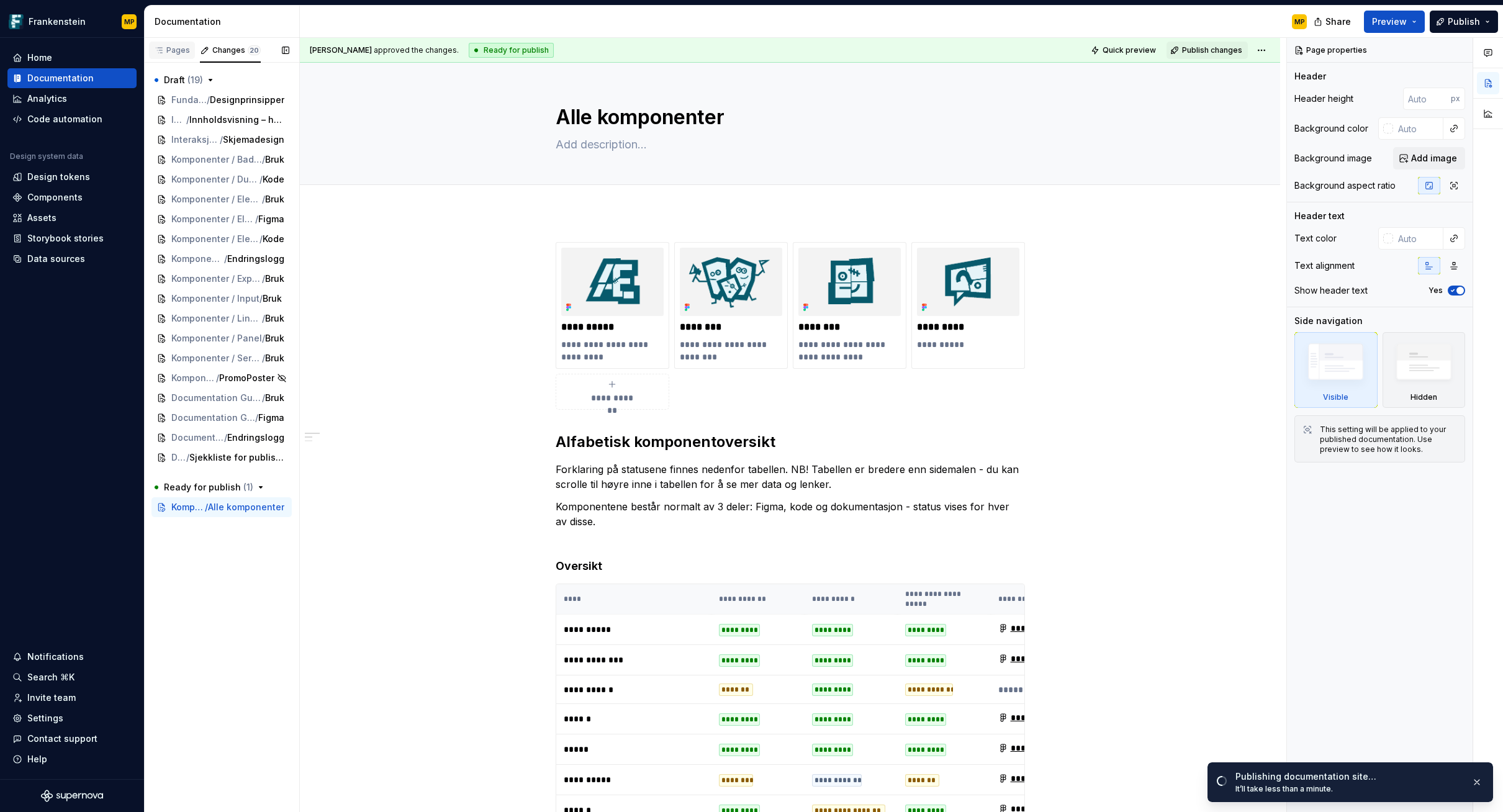
click at [181, 47] on div "Pages" at bounding box center [171, 50] width 36 height 10
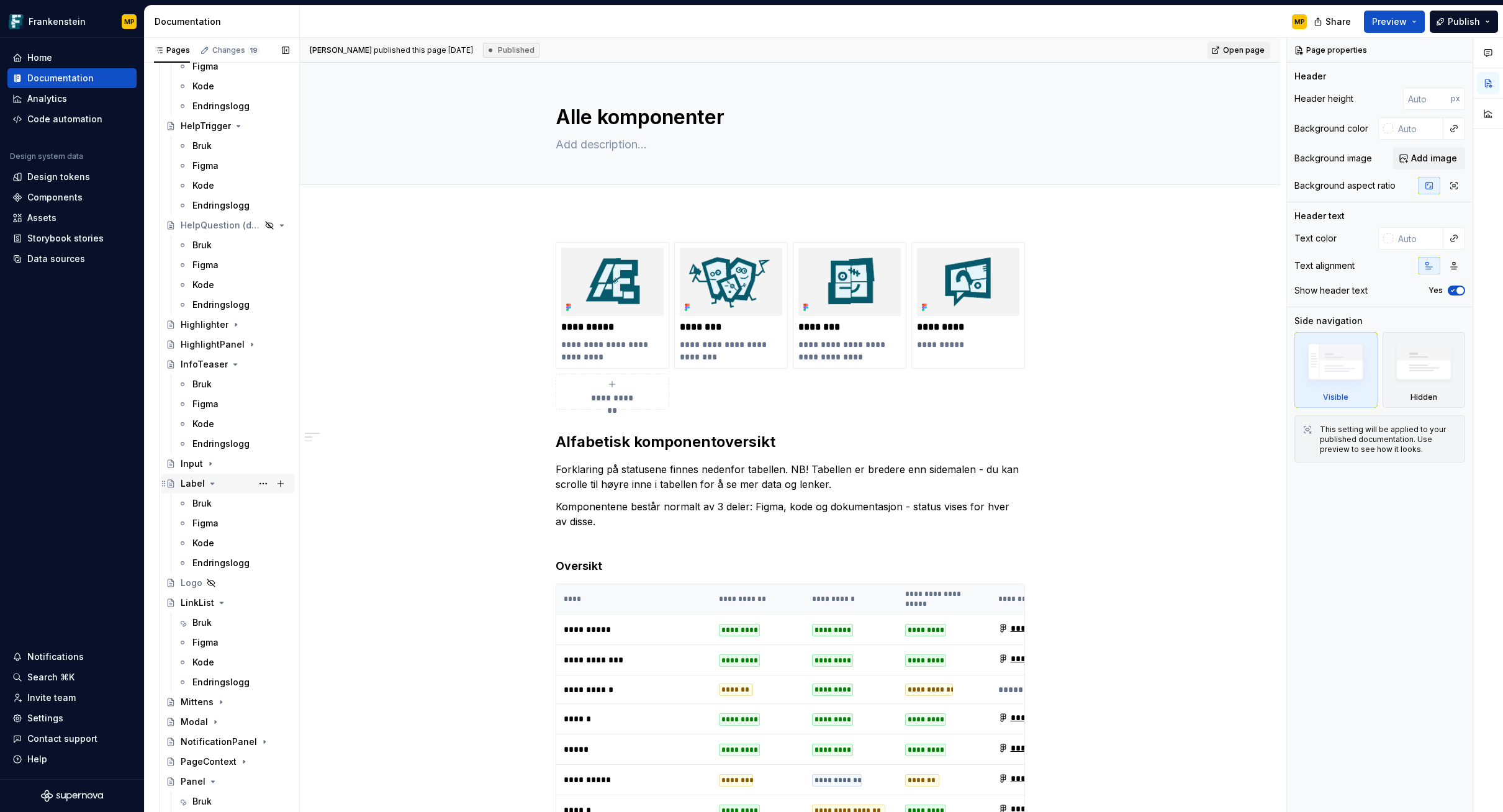
scroll to position [1190, 0]
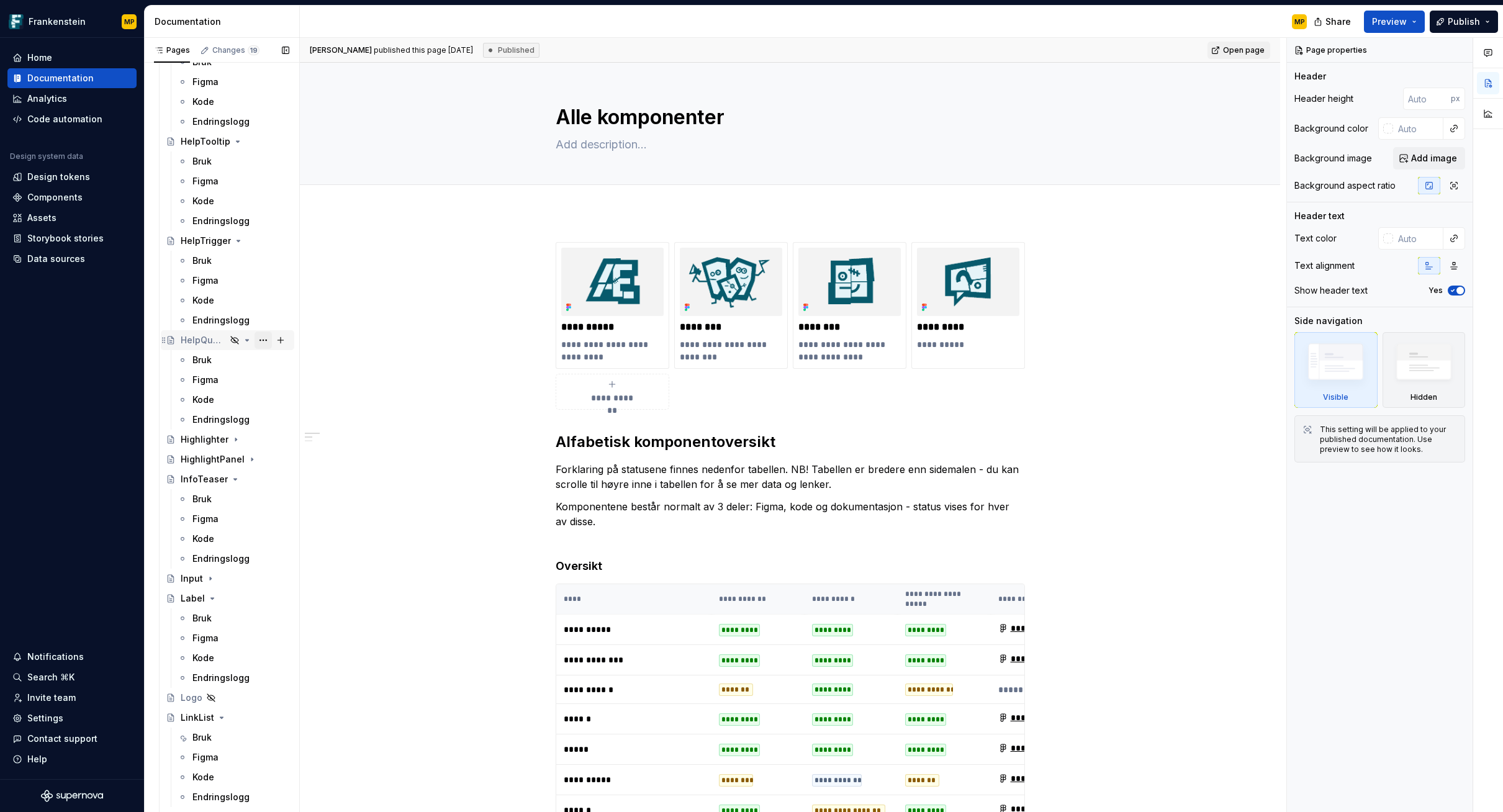
click at [259, 339] on button "Page tree" at bounding box center [263, 339] width 17 height 17
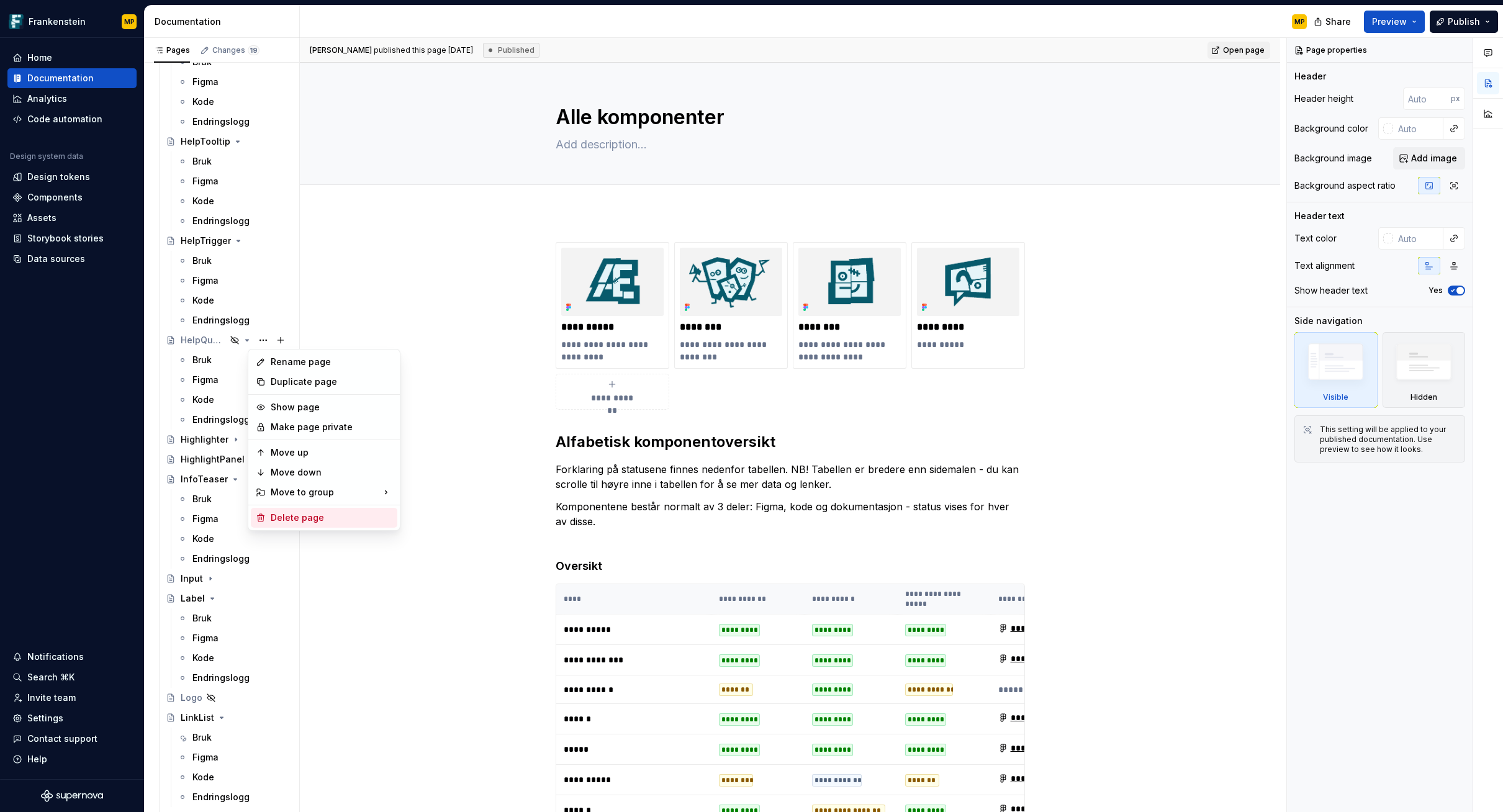
click at [305, 515] on div "Delete page" at bounding box center [331, 517] width 122 height 12
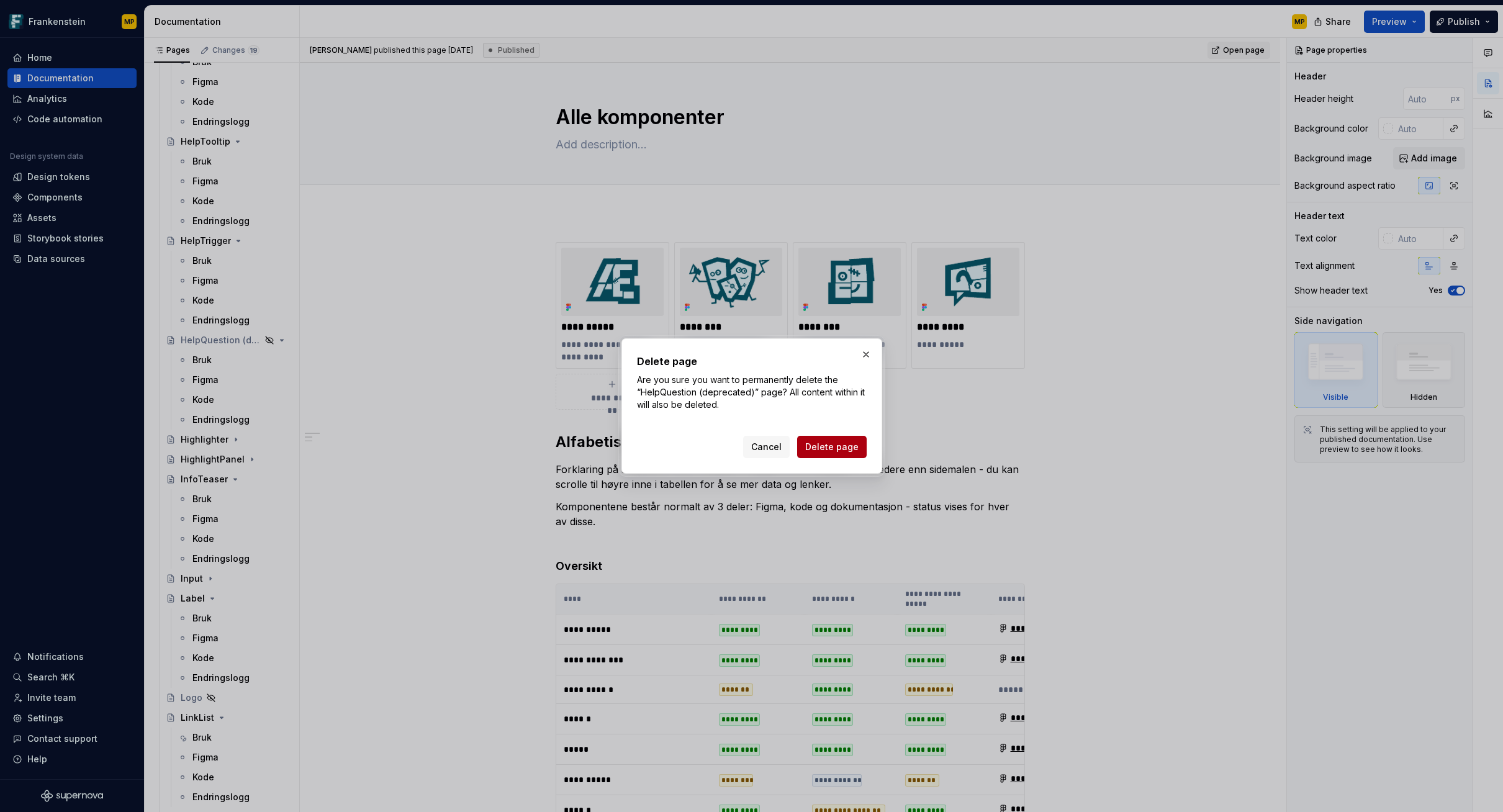
click at [831, 451] on span "Delete page" at bounding box center [832, 447] width 53 height 12
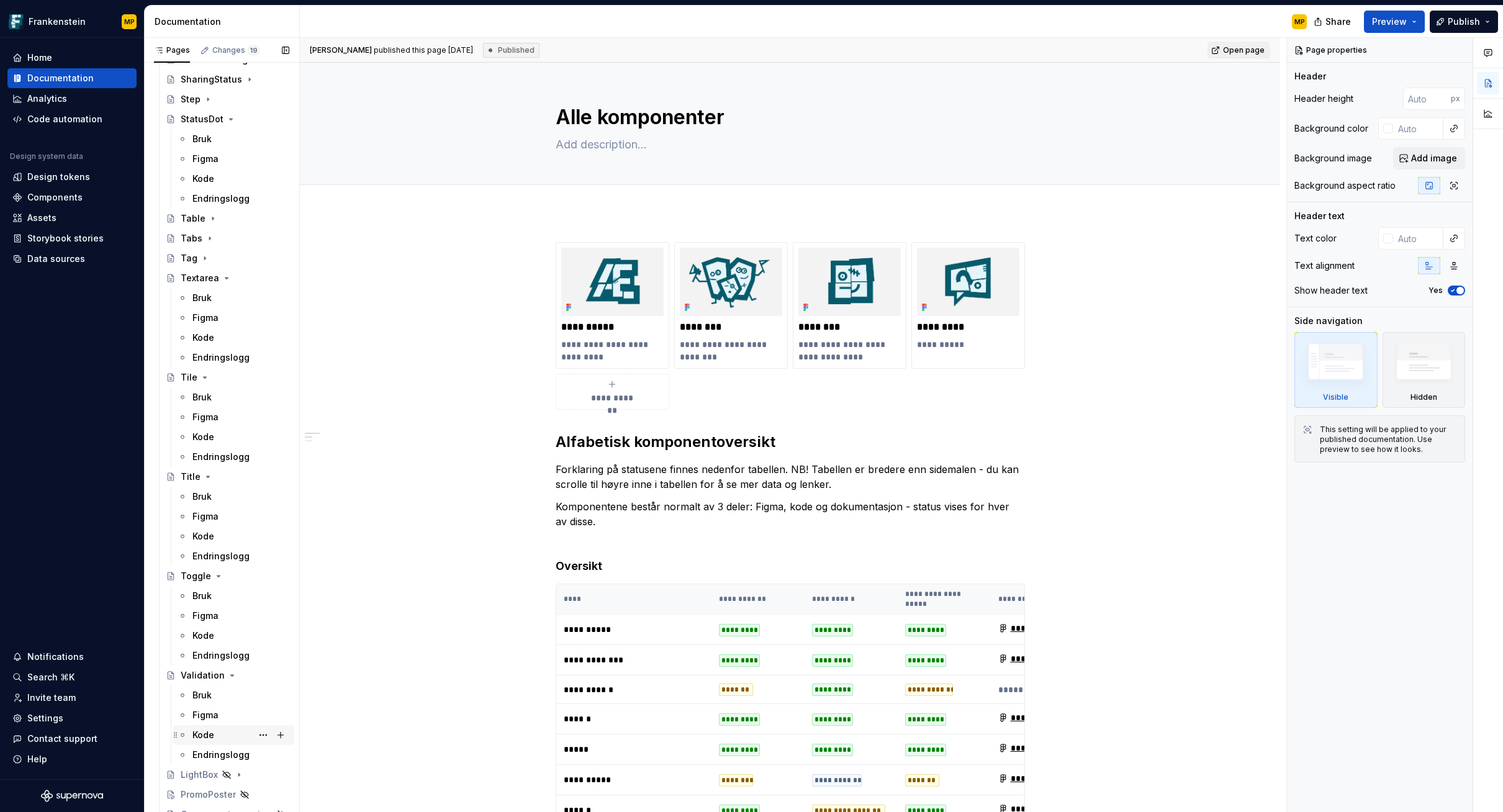
scroll to position [2414, 0]
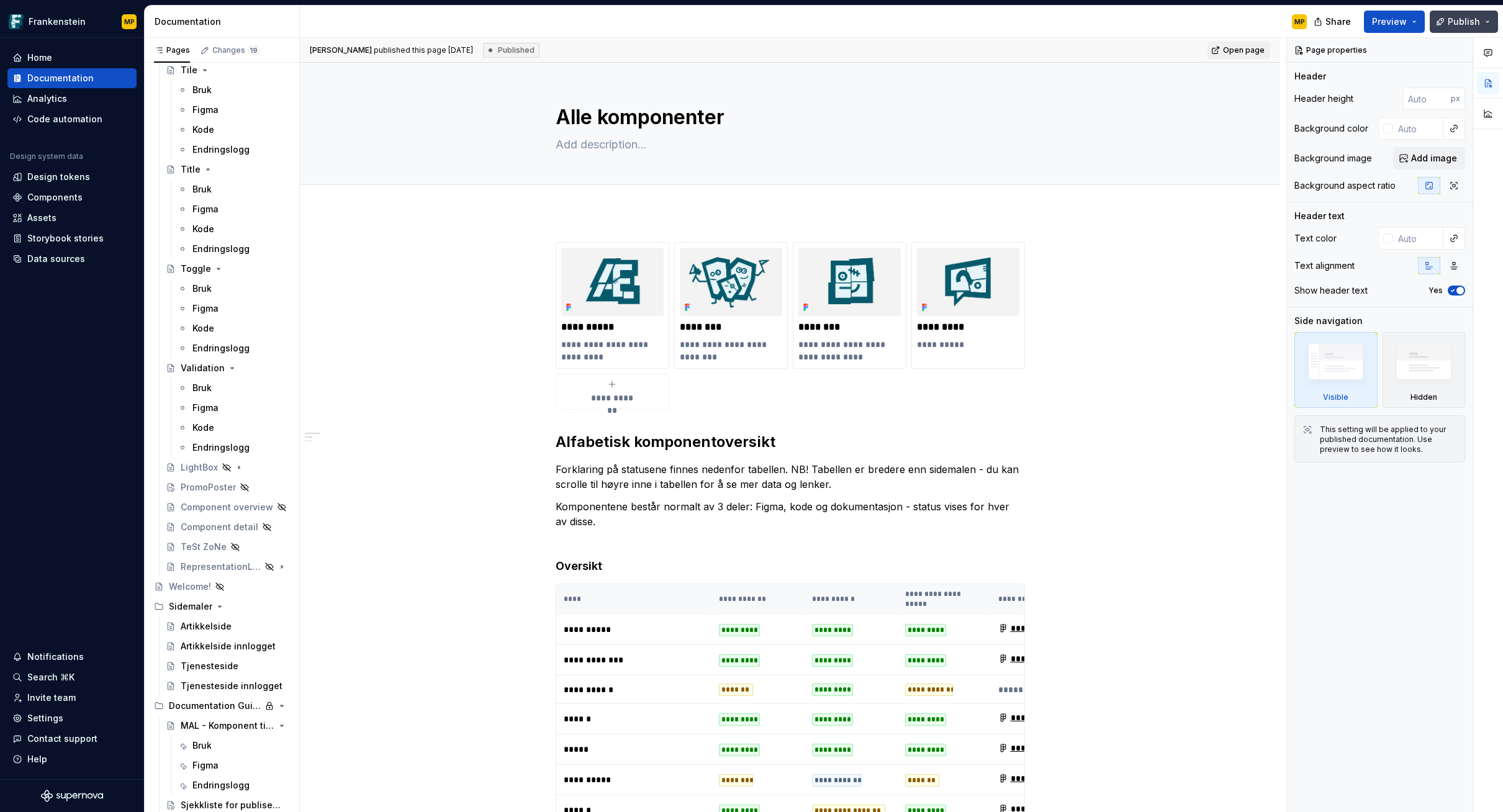
click at [1107, 23] on span "Publish" at bounding box center [1464, 22] width 32 height 12
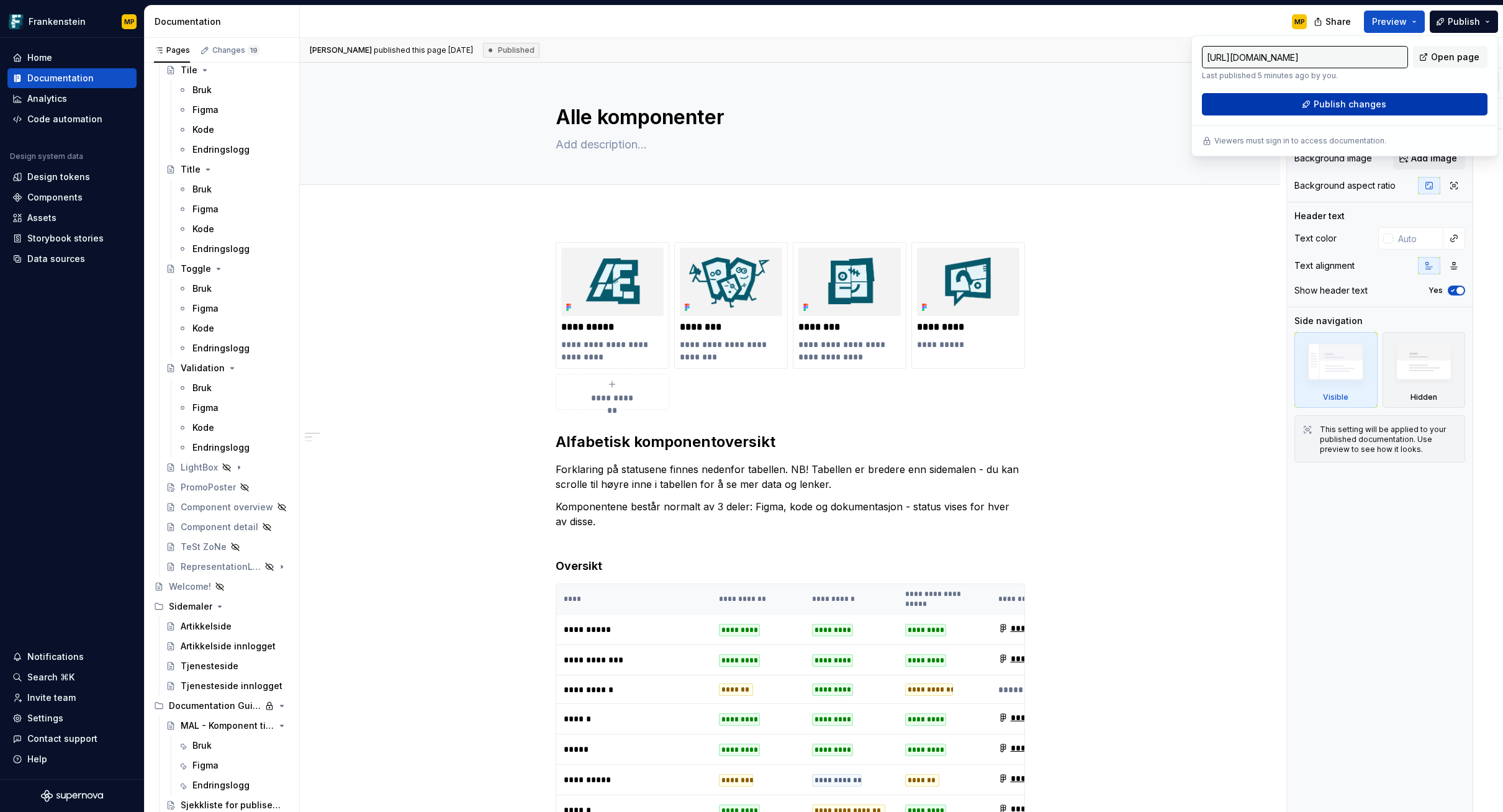
click at [1107, 106] on span "Publish changes" at bounding box center [1350, 104] width 72 height 12
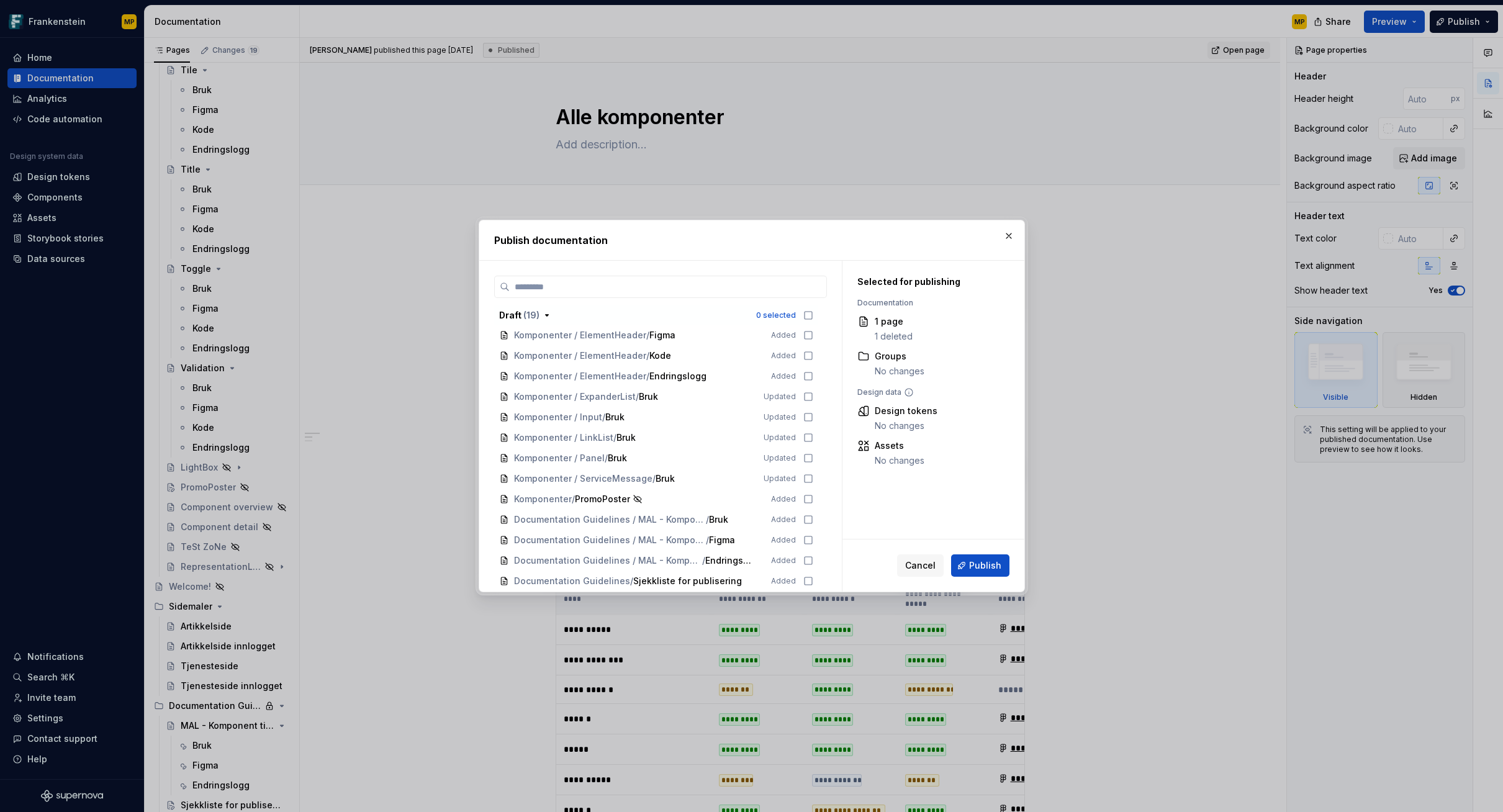
scroll to position [0, 0]
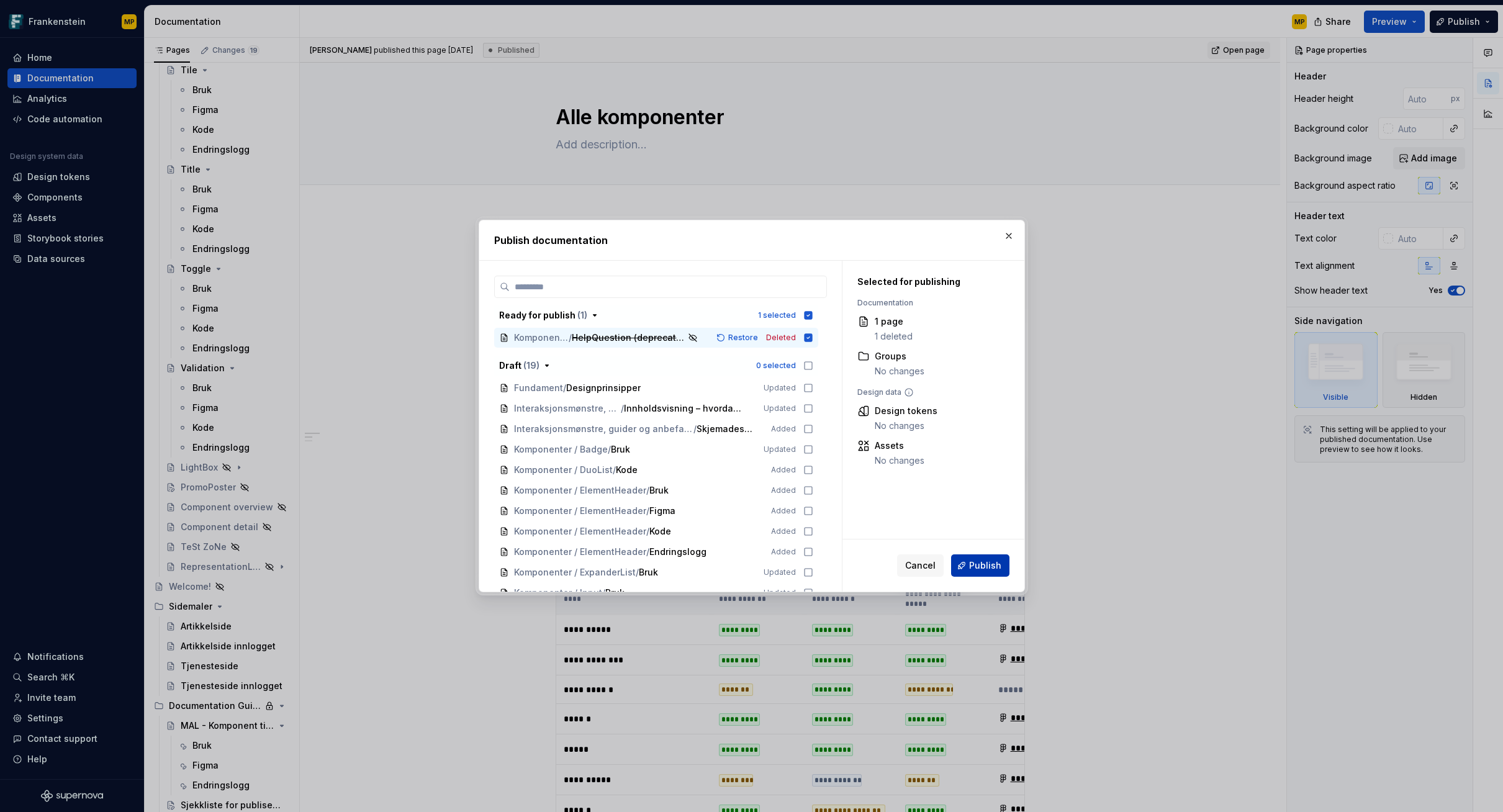
click at [995, 567] on span "Publish" at bounding box center [985, 565] width 32 height 12
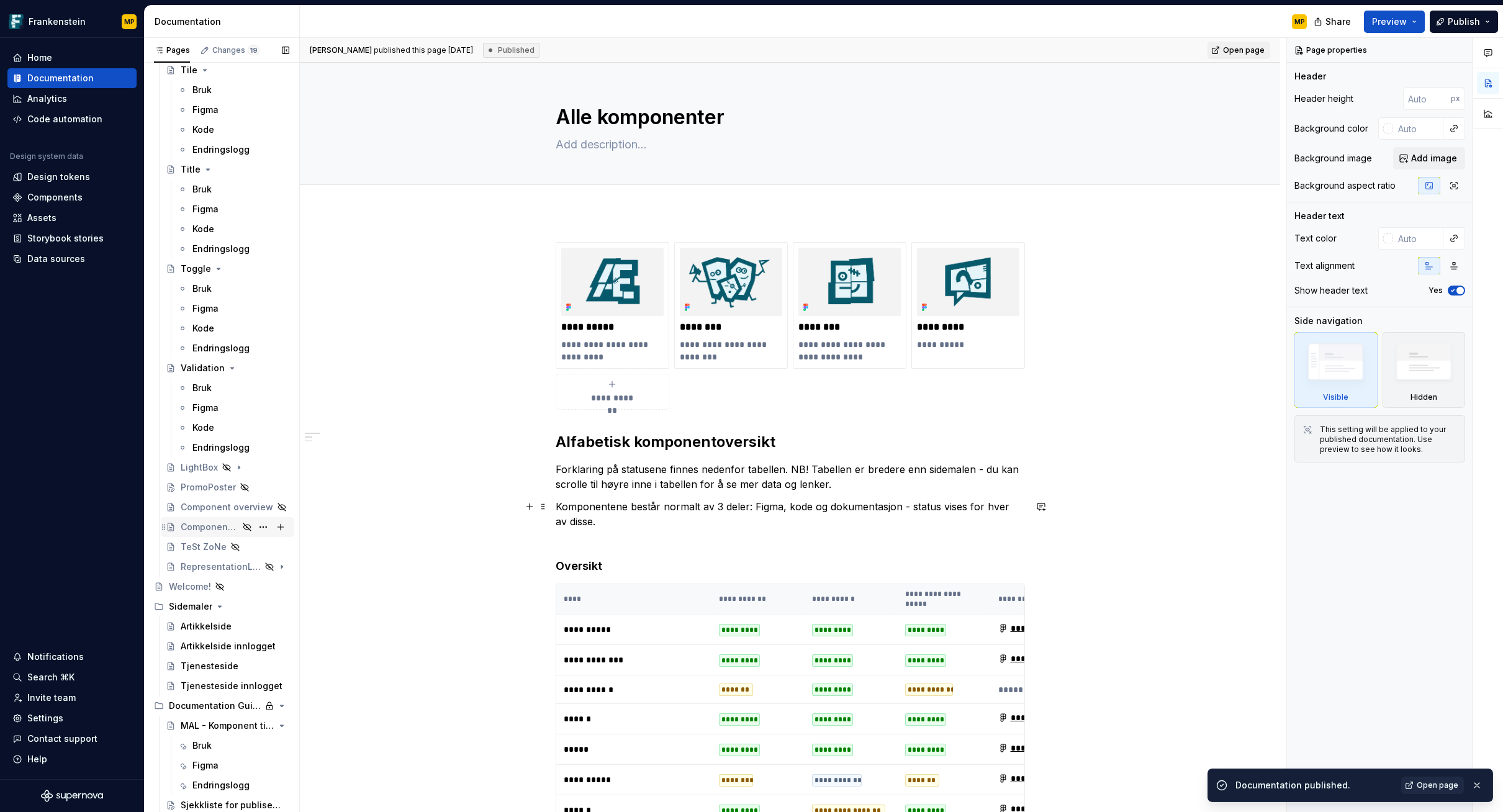
scroll to position [68, 0]
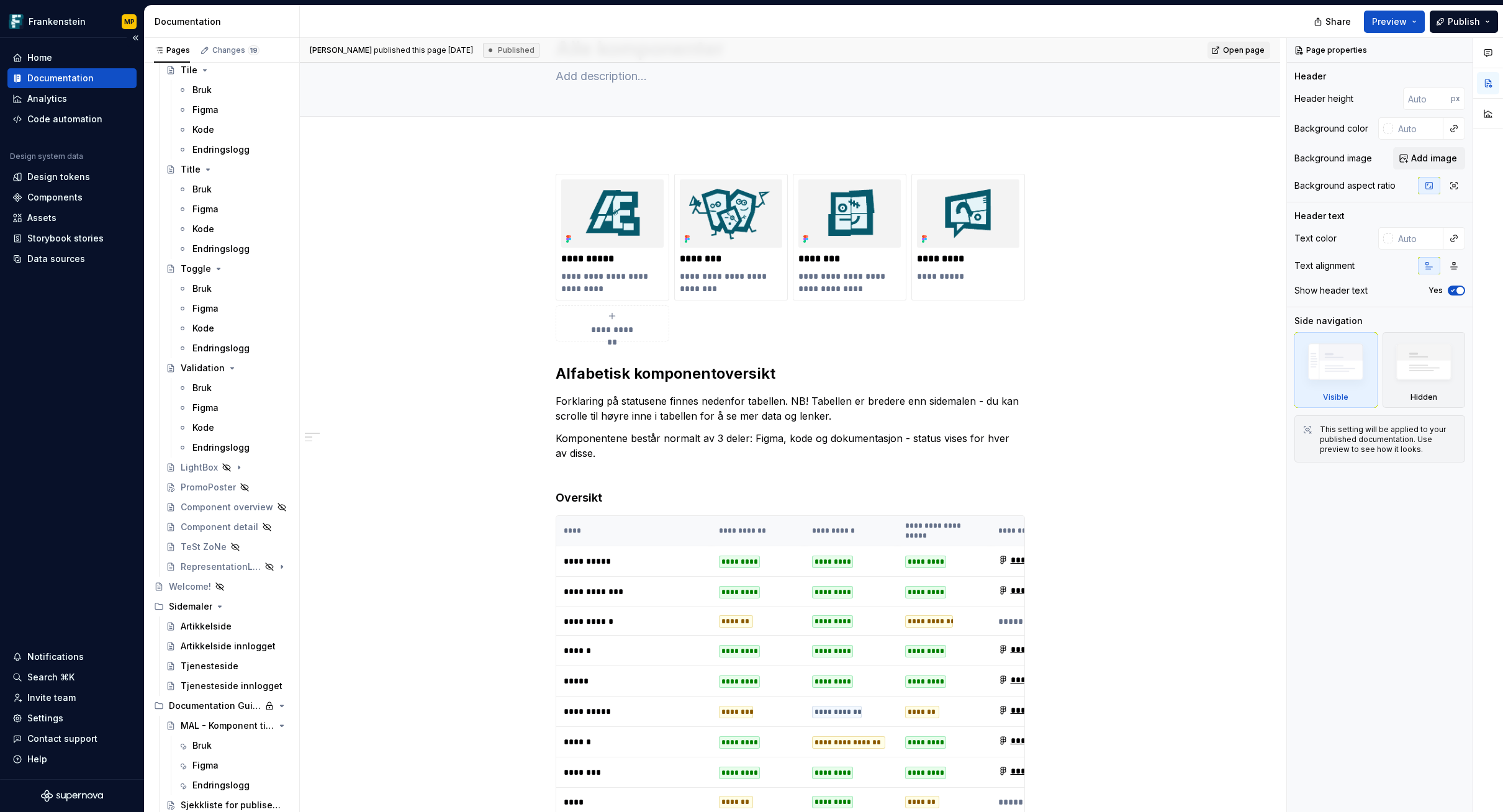
type textarea "*"
